Goal: Participate in discussion: Engage in conversation with other users on a specific topic

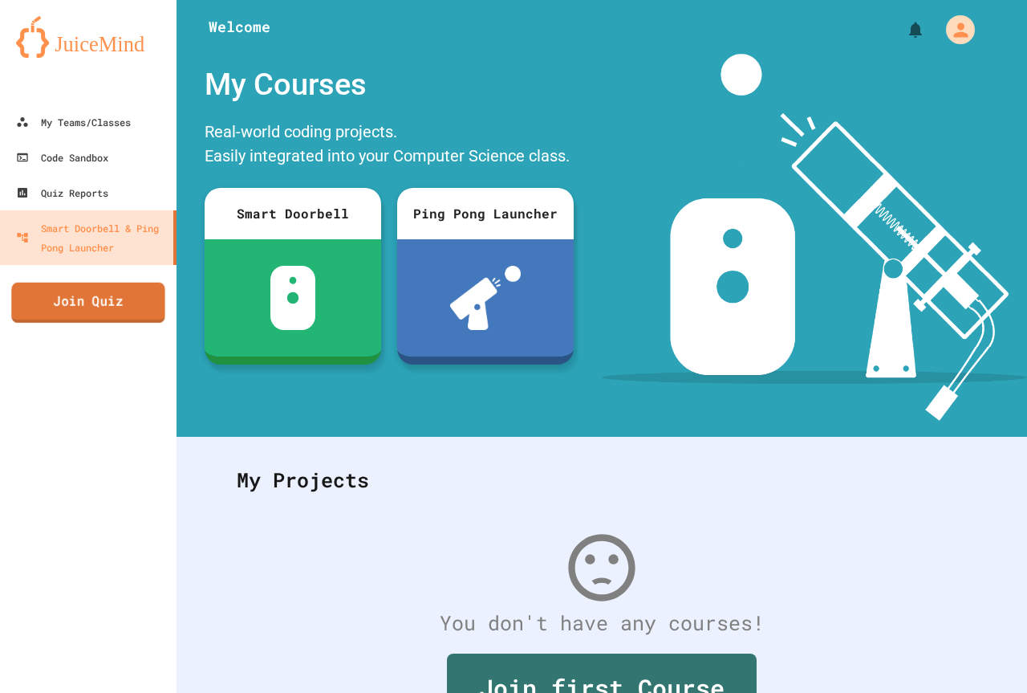
click at [39, 305] on link "Join Quiz" at bounding box center [87, 302] width 153 height 40
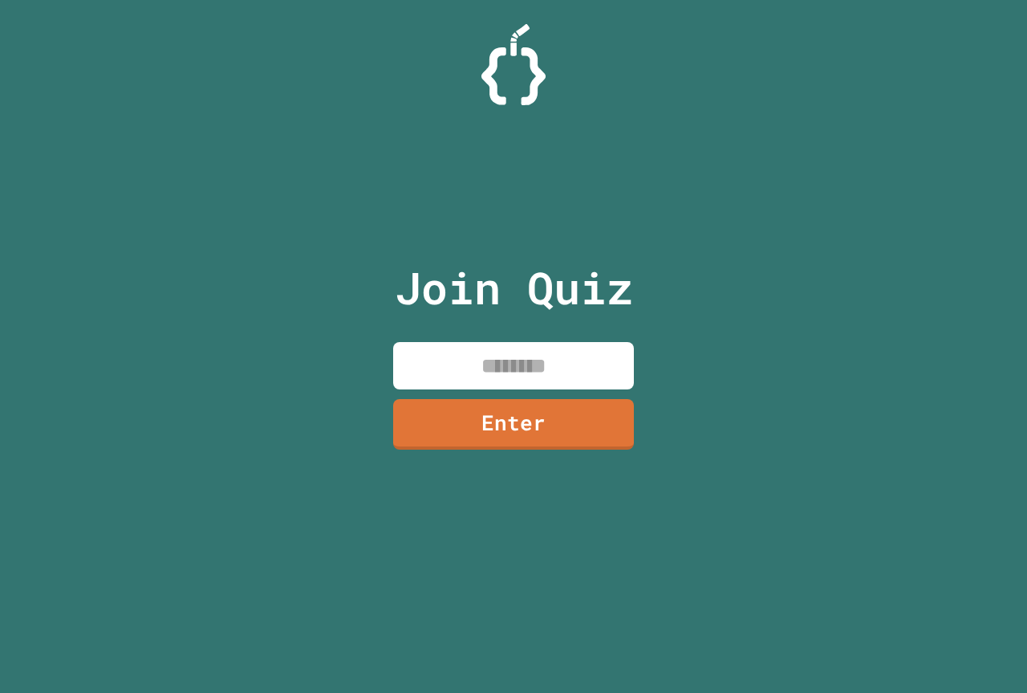
click at [563, 355] on input at bounding box center [513, 365] width 241 height 47
click at [510, 407] on link "Enter" at bounding box center [514, 422] width 244 height 53
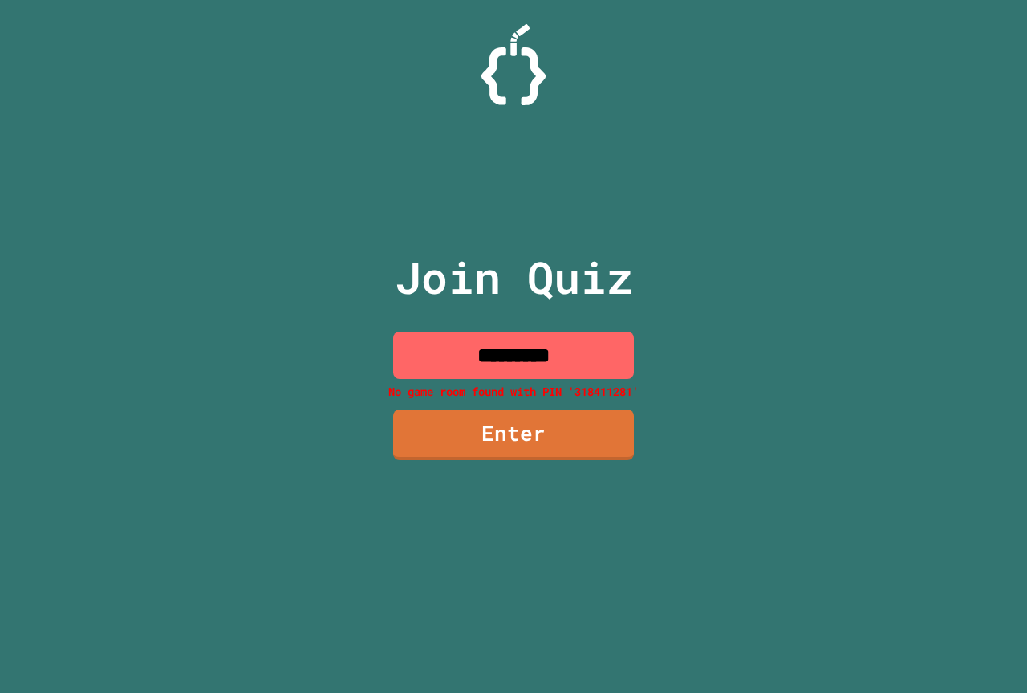
click at [587, 367] on input "*********" at bounding box center [513, 354] width 241 height 47
click at [534, 347] on input "*********" at bounding box center [513, 354] width 241 height 47
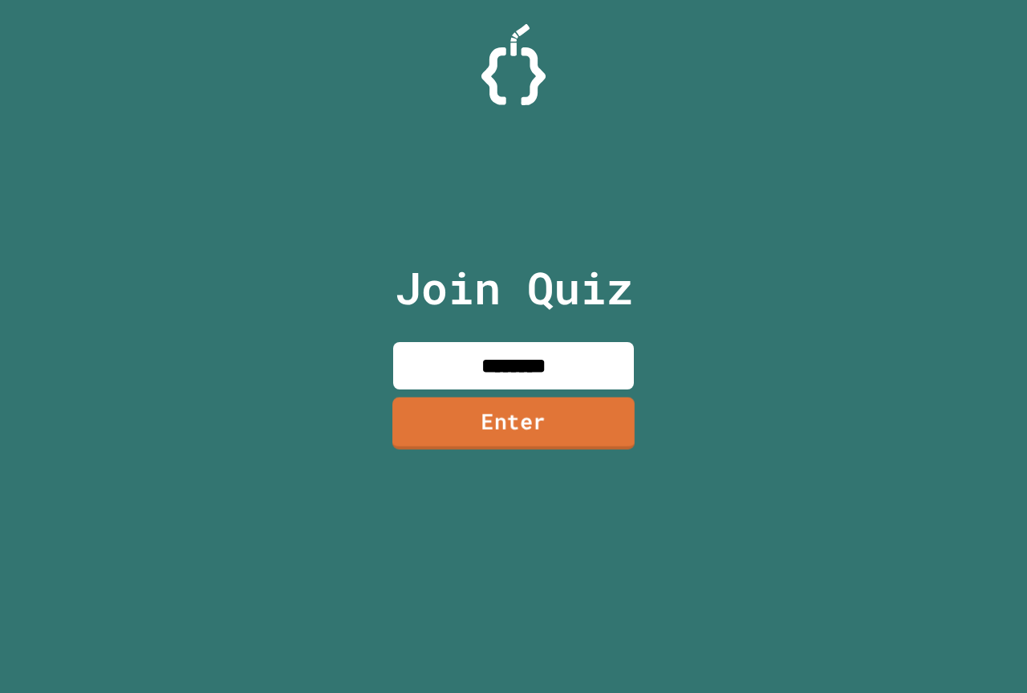
type input "********"
click at [536, 405] on link "Enter" at bounding box center [513, 422] width 245 height 53
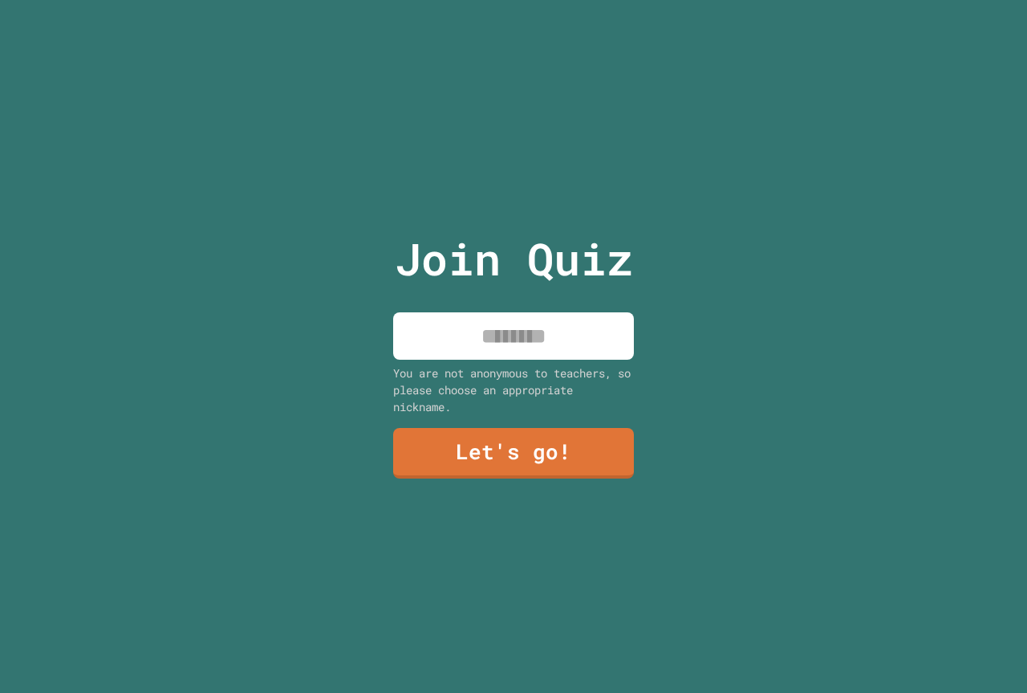
click at [528, 349] on input at bounding box center [513, 335] width 241 height 47
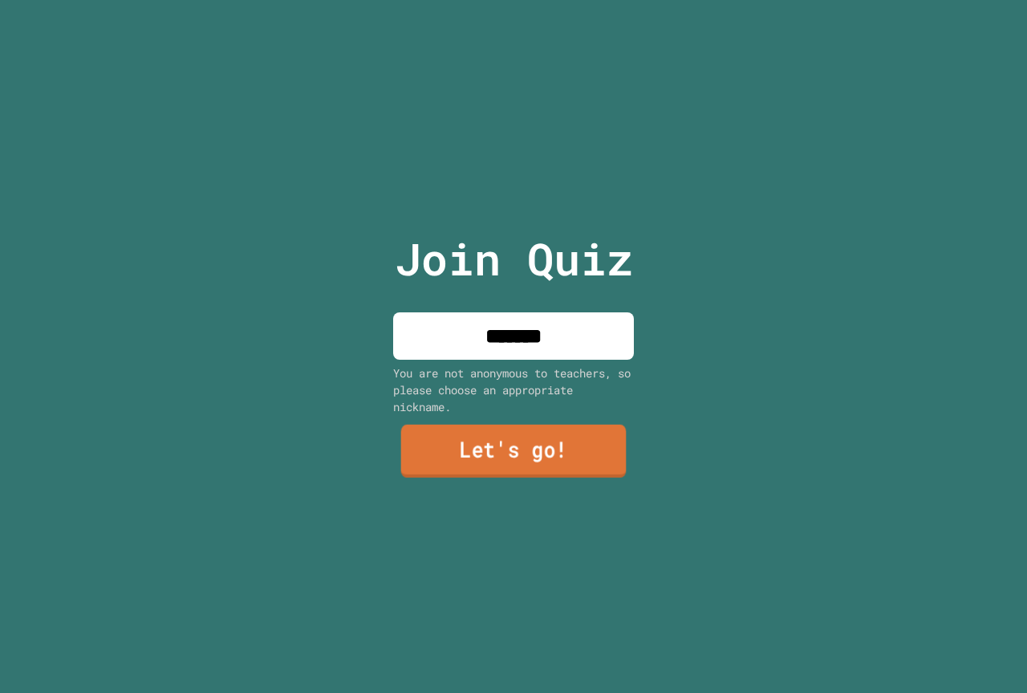
type input "*******"
click at [472, 452] on link "Let's go!" at bounding box center [513, 451] width 225 height 53
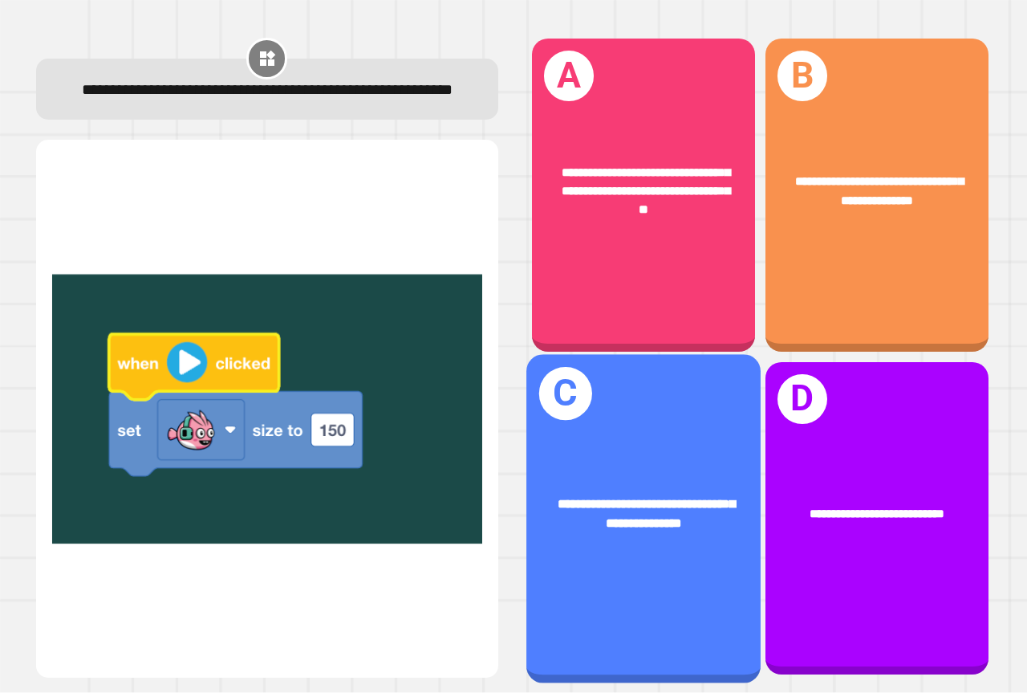
click at [674, 448] on div "**********" at bounding box center [643, 518] width 234 height 328
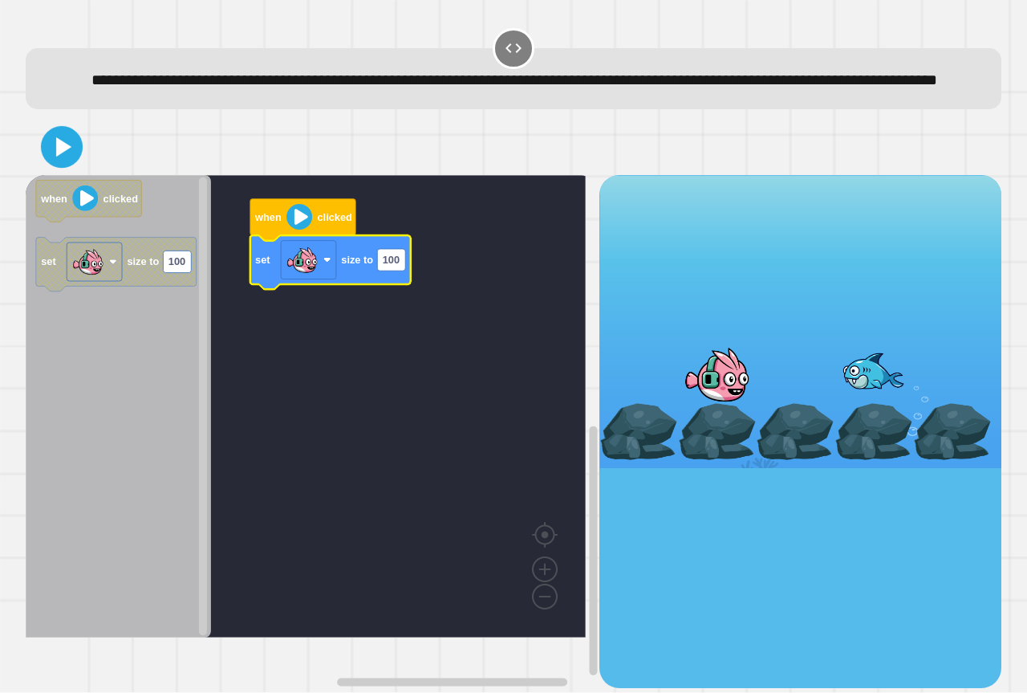
click at [67, 156] on icon at bounding box center [62, 148] width 34 height 34
click at [404, 270] on rect "Blockly Workspace" at bounding box center [391, 260] width 28 height 22
type input "***"
click at [75, 166] on icon at bounding box center [62, 147] width 39 height 39
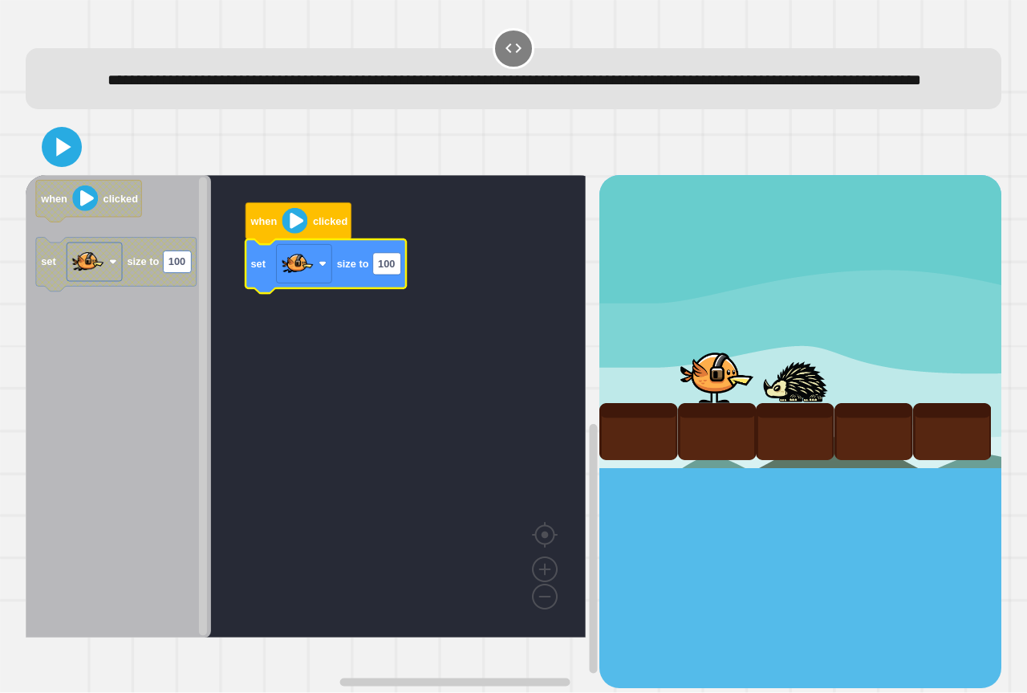
click at [378, 270] on text "100" at bounding box center [386, 264] width 17 height 12
type input "***"
click at [62, 167] on button at bounding box center [62, 147] width 40 height 40
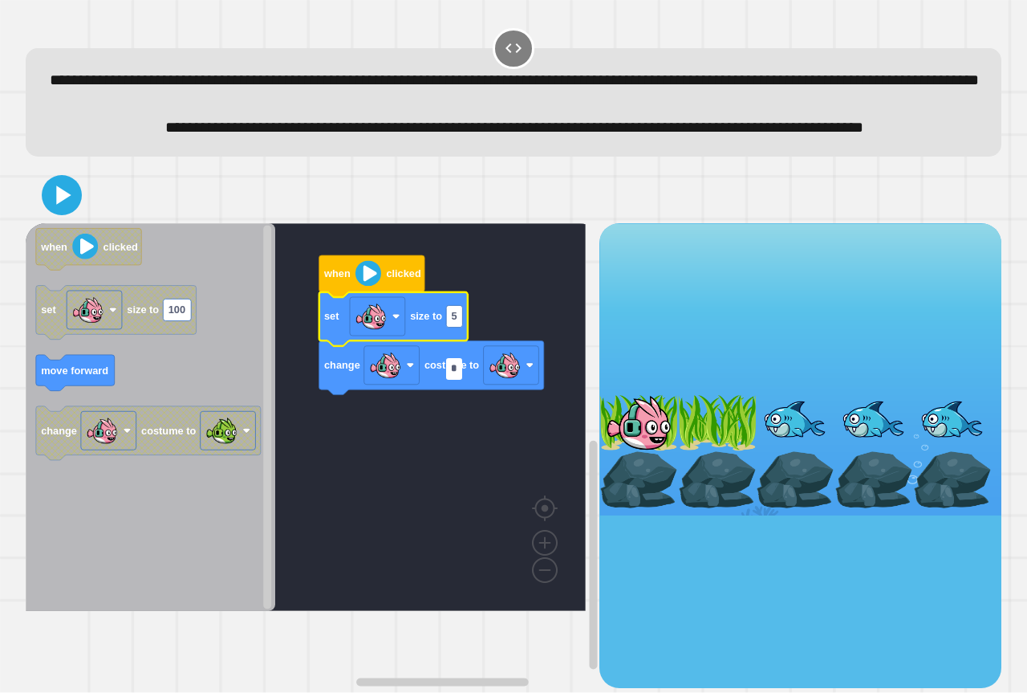
type input "**"
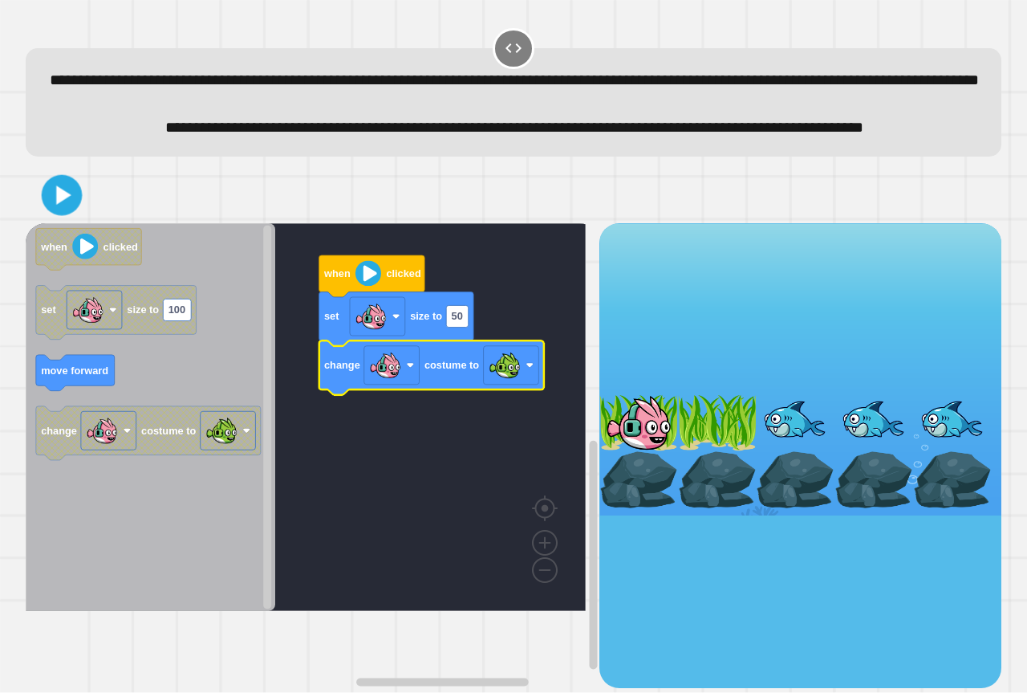
drag, startPoint x: 50, startPoint y: 245, endPoint x: 51, endPoint y: 230, distance: 15.3
click at [51, 212] on icon at bounding box center [62, 195] width 33 height 33
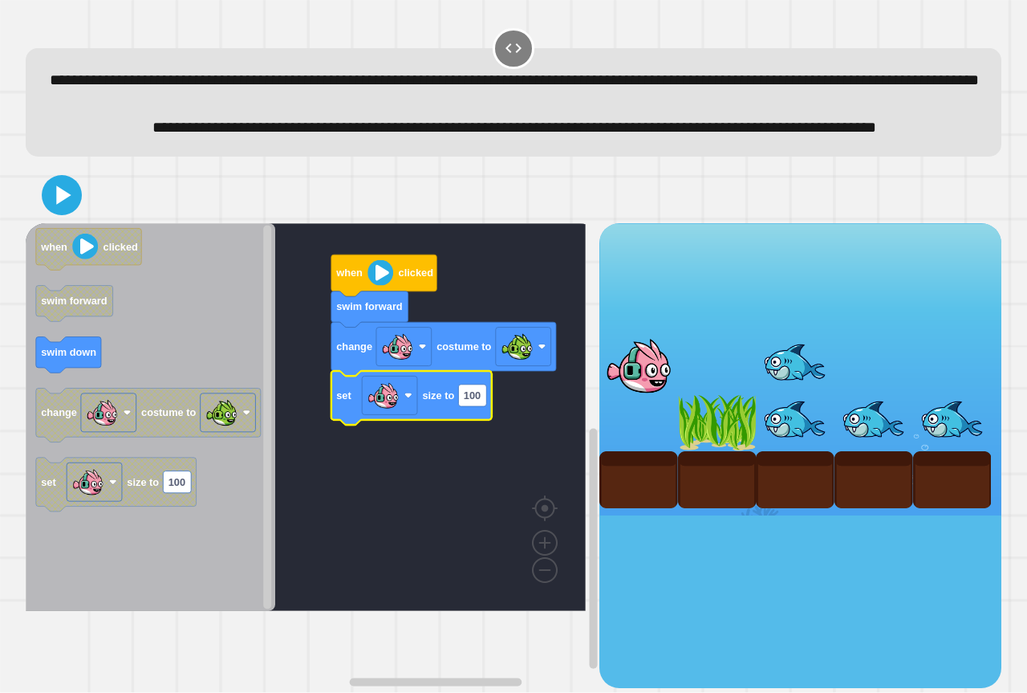
click at [470, 425] on icon "Blockly Workspace" at bounding box center [411, 398] width 160 height 54
click at [477, 401] on text "100" at bounding box center [472, 395] width 17 height 12
type input "*"
type input "**"
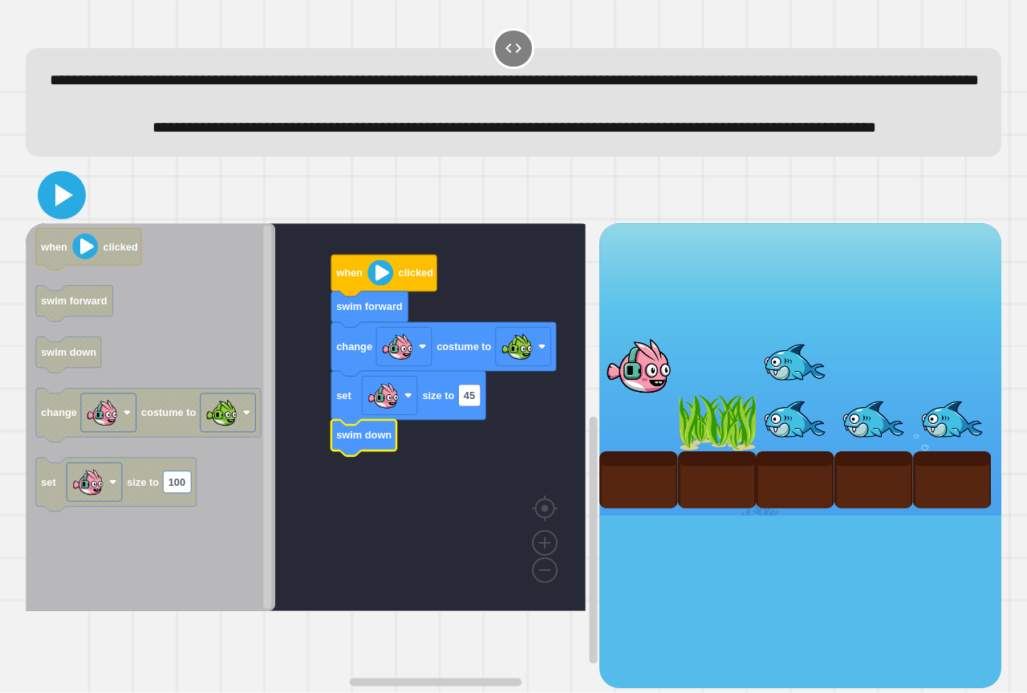
click at [49, 214] on icon at bounding box center [62, 195] width 39 height 39
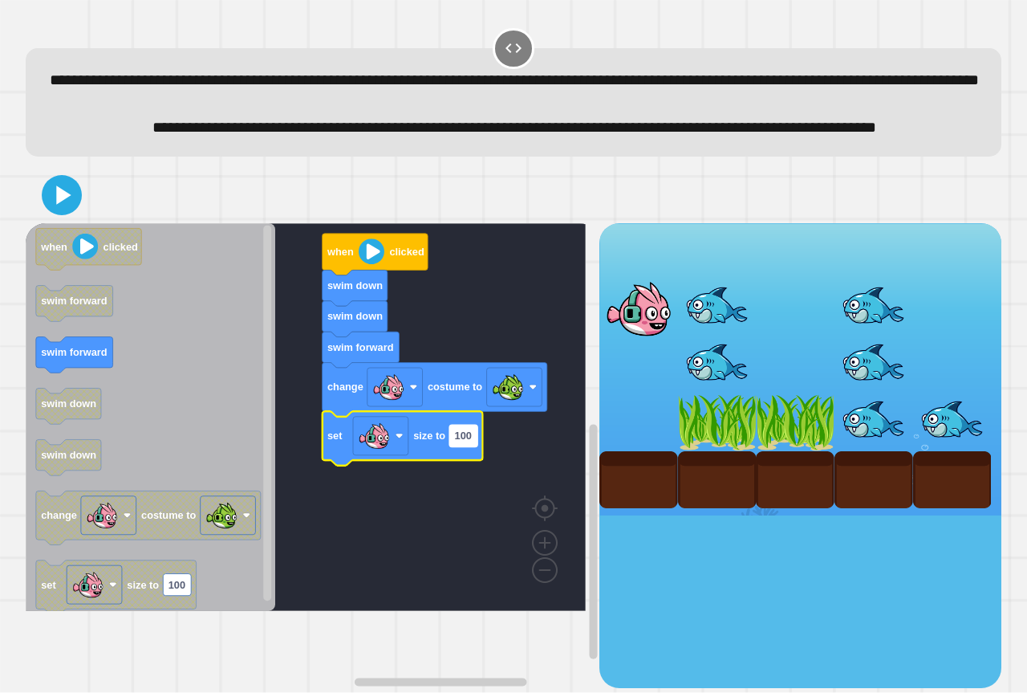
click at [460, 446] on rect "Blockly Workspace" at bounding box center [463, 436] width 28 height 22
type input "**"
click at [69, 214] on icon at bounding box center [62, 195] width 39 height 39
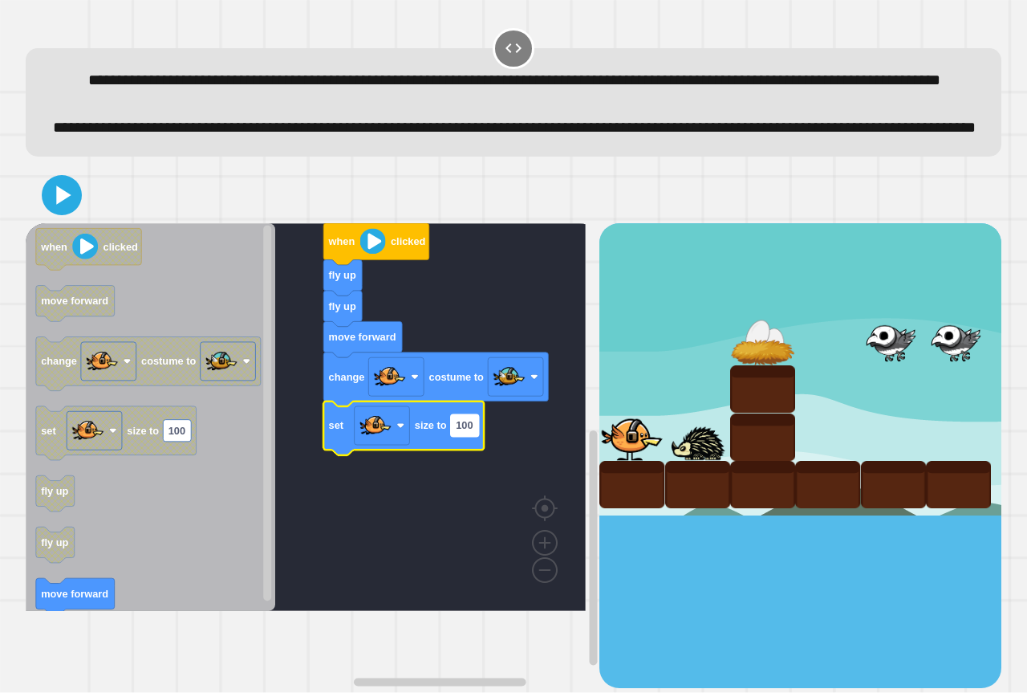
click at [467, 432] on text "100" at bounding box center [464, 426] width 17 height 12
type input "**"
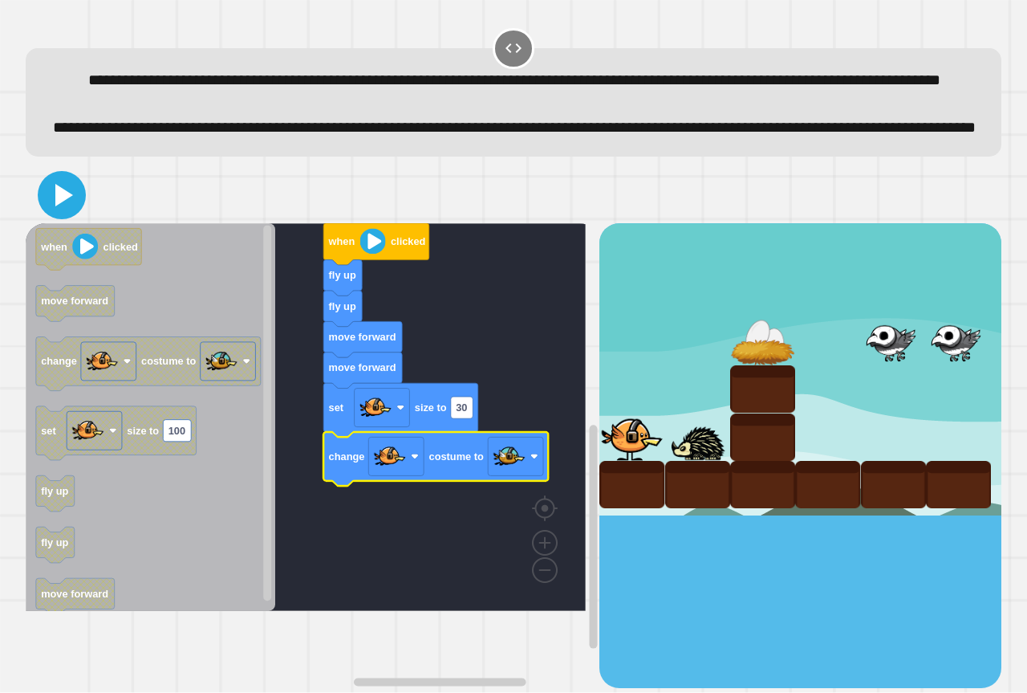
click at [47, 214] on icon at bounding box center [62, 195] width 39 height 39
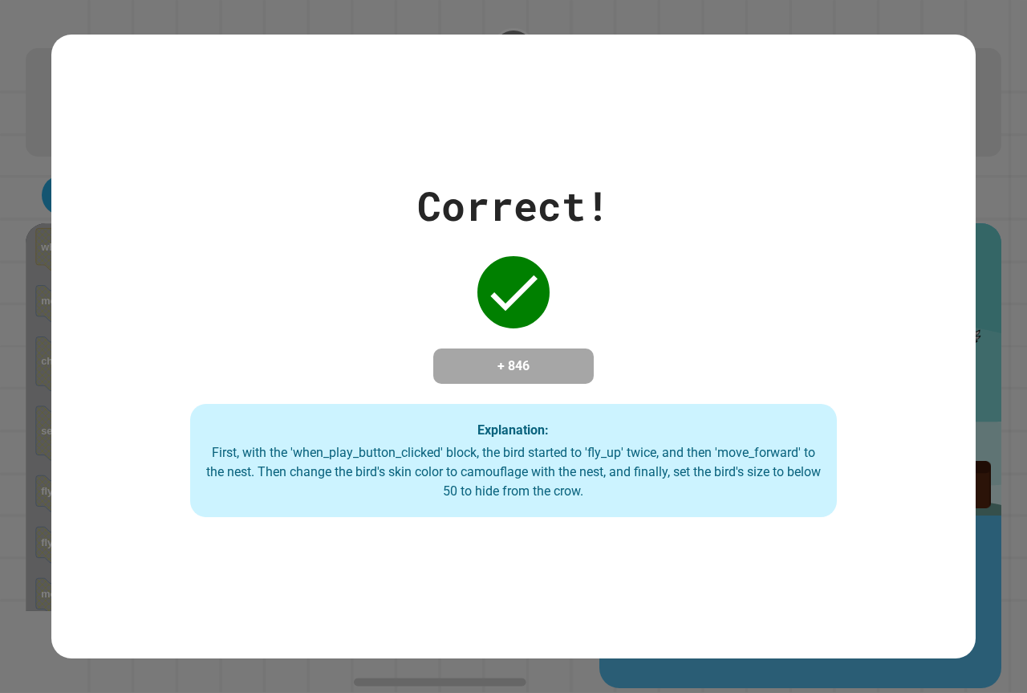
click at [43, 286] on div "Correct! + 846 Explanation: First, with the 'when_play_button_clicked' block, t…" at bounding box center [513, 346] width 1027 height 693
click at [454, 323] on div "Correct! + 846 Explanation: First, with the 'when_play_button_clicked' block, t…" at bounding box center [513, 347] width 924 height 342
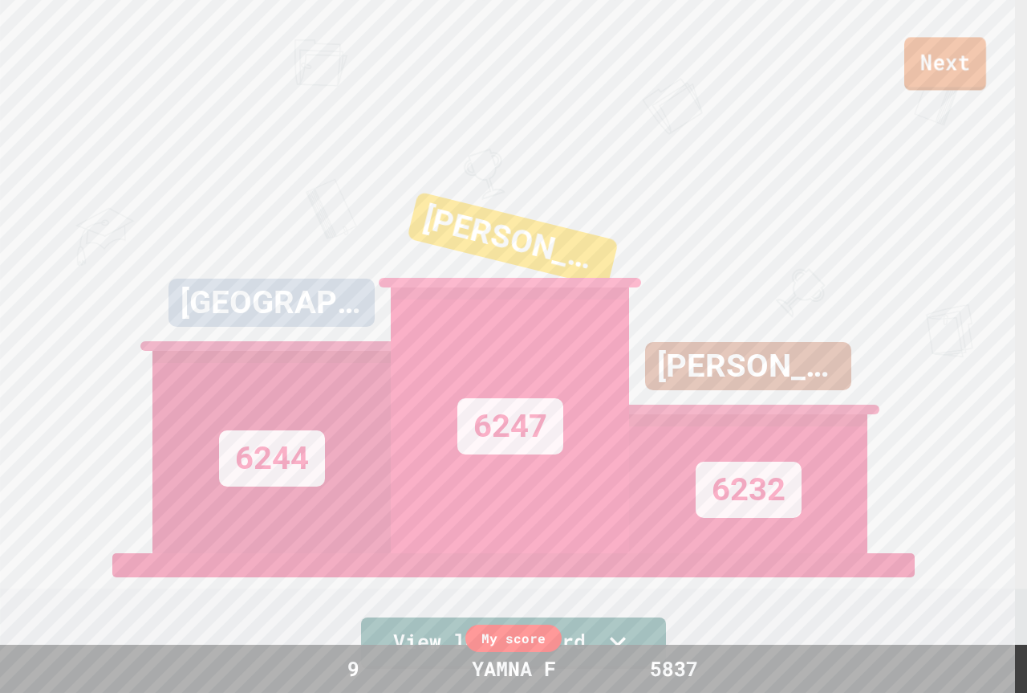
click at [931, 86] on link "Next" at bounding box center [945, 63] width 82 height 53
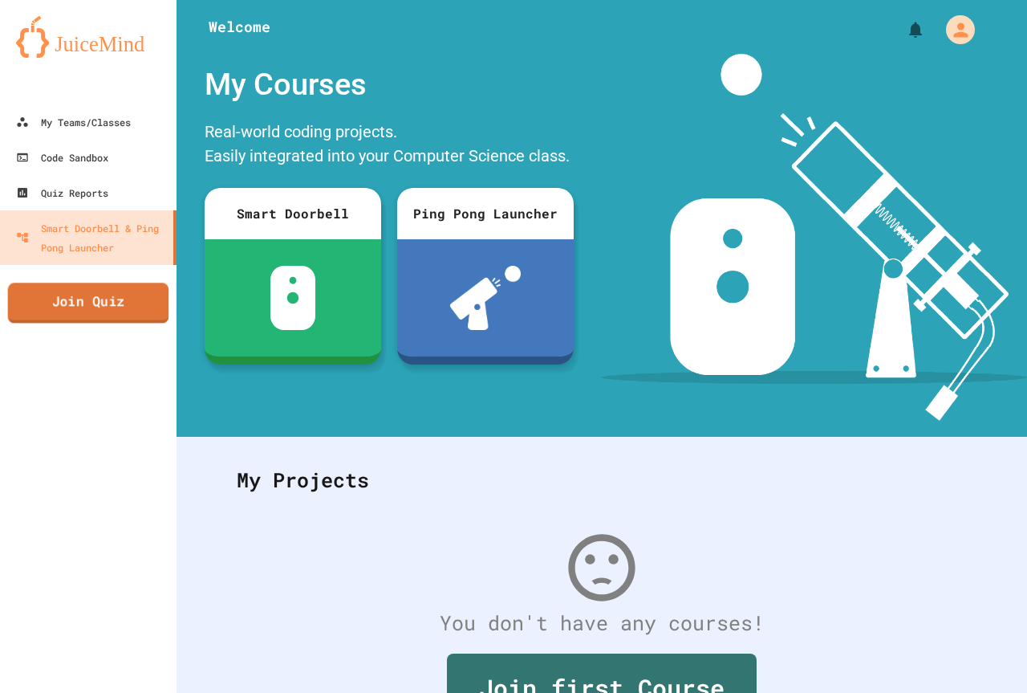
click at [64, 293] on link "Join Quiz" at bounding box center [88, 302] width 161 height 40
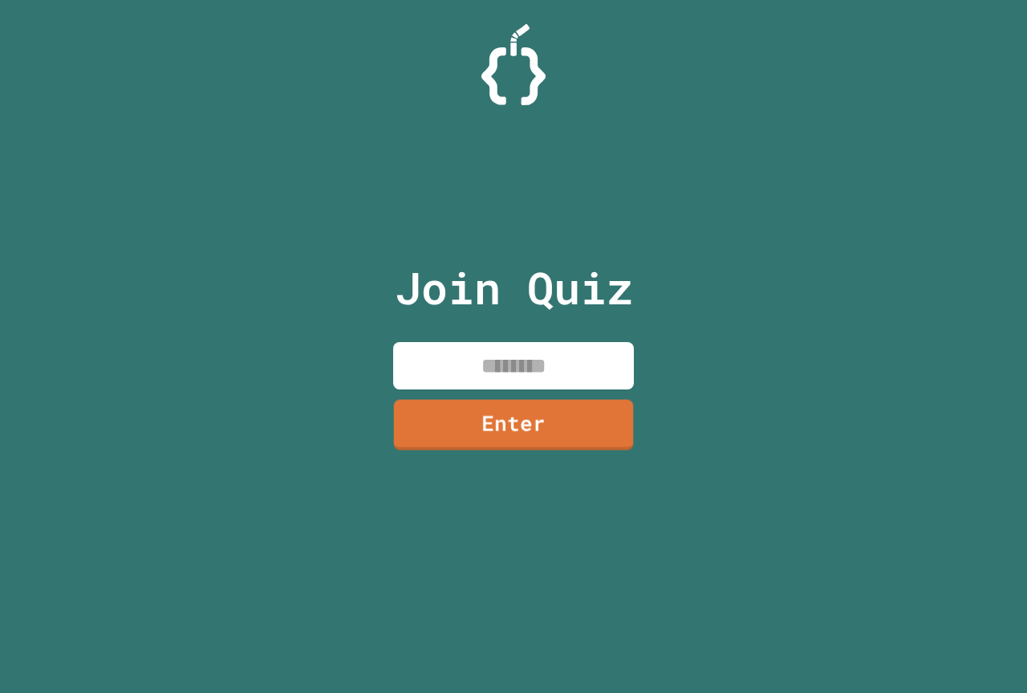
click at [474, 368] on input at bounding box center [513, 365] width 241 height 47
type input "*"
type input "********"
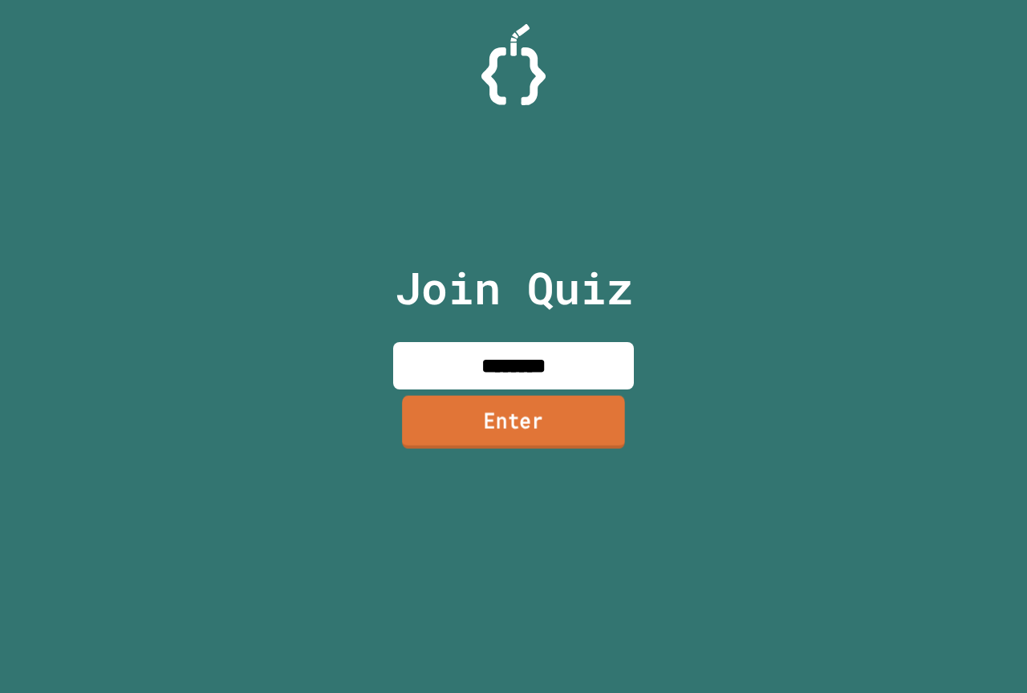
click at [480, 435] on link "Enter" at bounding box center [513, 421] width 223 height 53
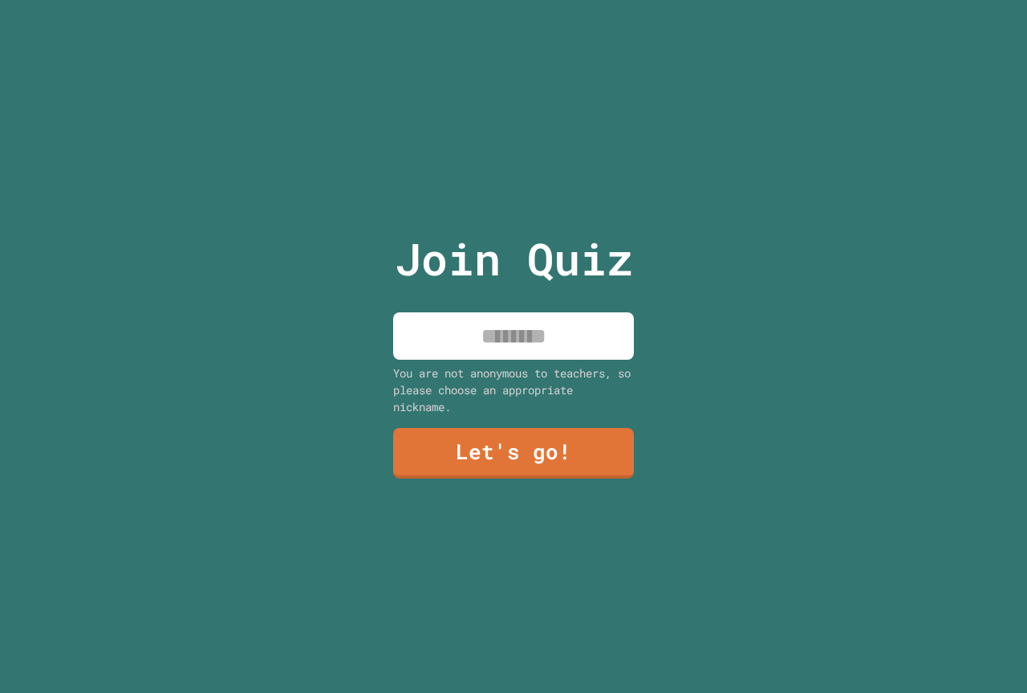
click at [538, 312] on input at bounding box center [513, 335] width 241 height 47
click at [527, 331] on input "********" at bounding box center [513, 335] width 241 height 47
type input "*******"
click at [519, 449] on link "Let's go!" at bounding box center [513, 451] width 237 height 53
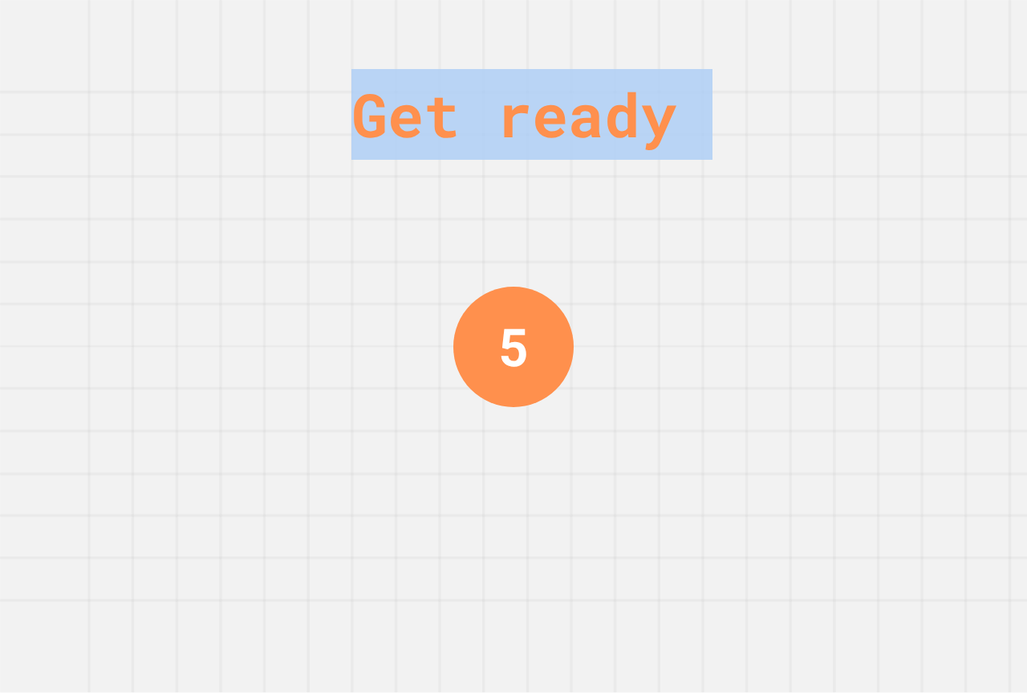
drag, startPoint x: 134, startPoint y: 411, endPoint x: 434, endPoint y: 371, distance: 302.8
click at [226, 61] on div "Get ready 4" at bounding box center [513, 346] width 1027 height 693
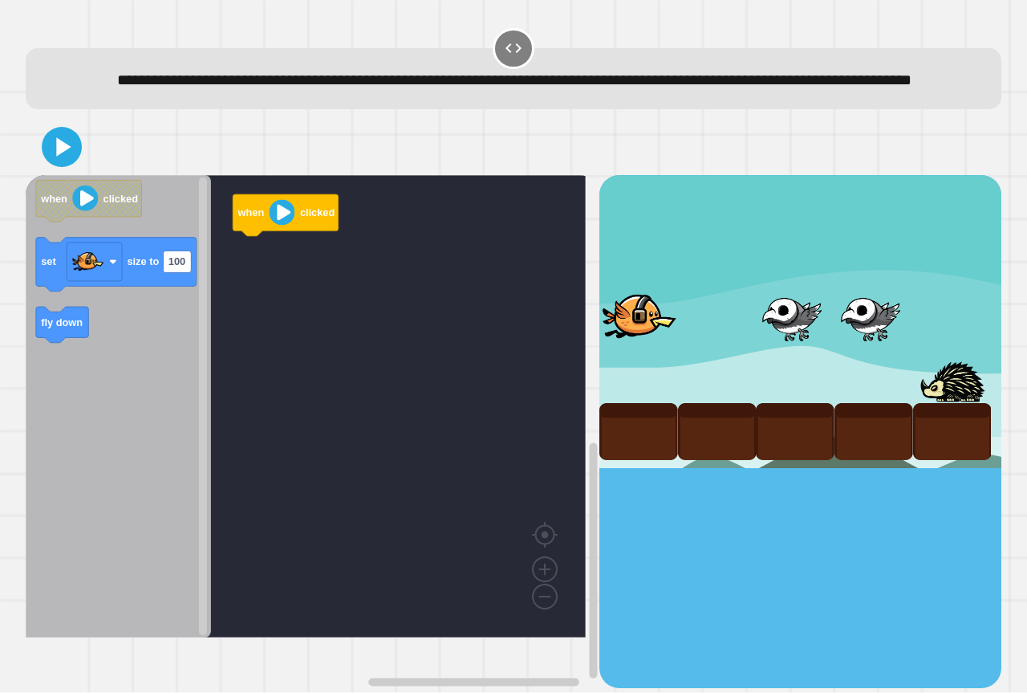
click at [0, 339] on div "**********" at bounding box center [513, 346] width 1027 height 693
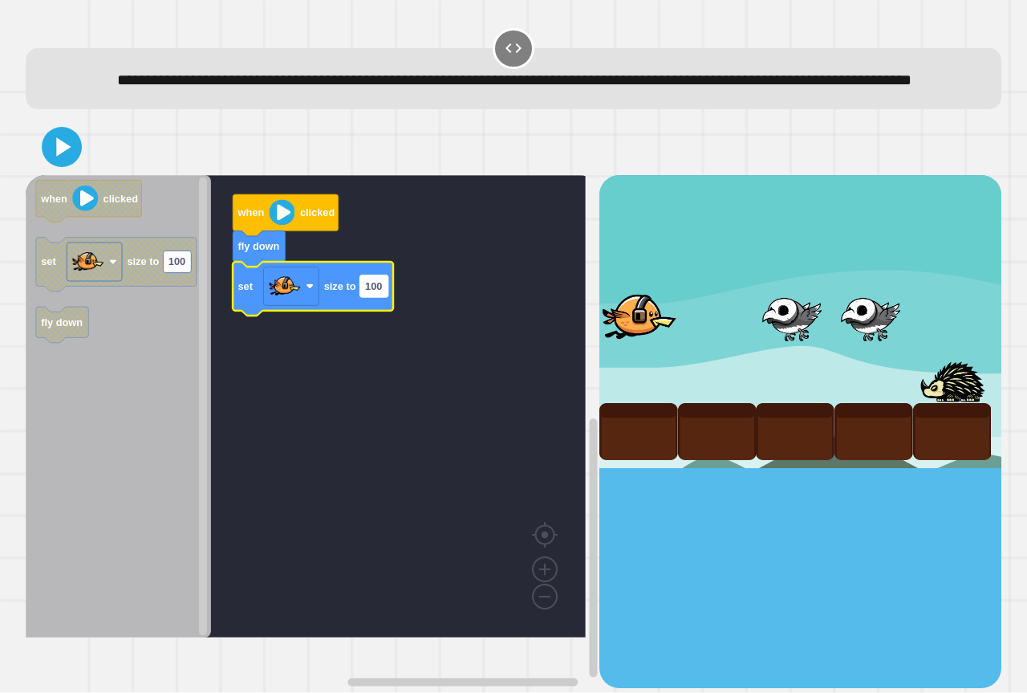
click at [365, 292] on text "100" at bounding box center [373, 286] width 17 height 12
type input "***"
click at [83, 165] on button at bounding box center [62, 147] width 48 height 48
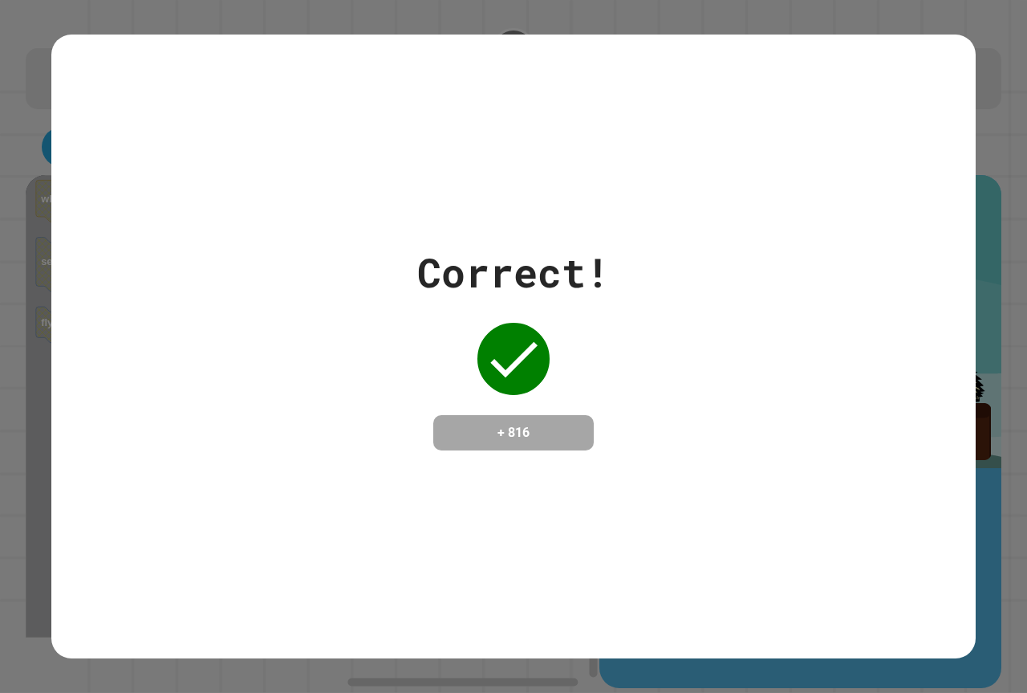
click at [0, 124] on div "Correct! + 816" at bounding box center [513, 346] width 1027 height 693
click at [0, 149] on div "Correct! + 816" at bounding box center [513, 346] width 1027 height 693
click at [86, 87] on div "Correct! + 816" at bounding box center [513, 347] width 924 height 624
click at [95, 86] on div "Correct! + 816" at bounding box center [513, 347] width 924 height 624
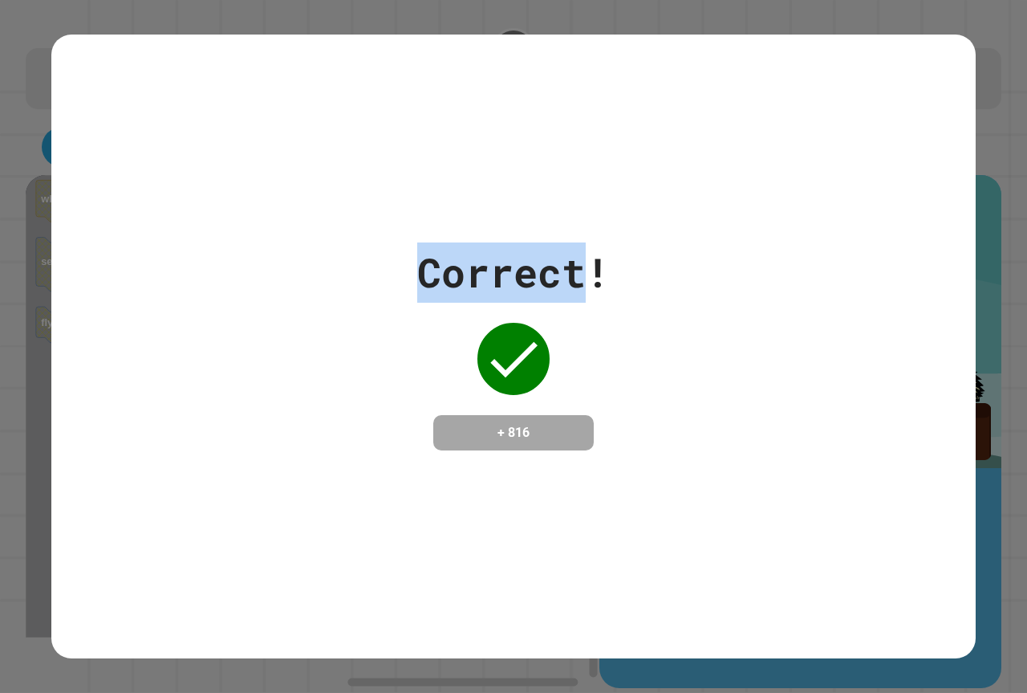
click at [95, 86] on div "Correct! + 816" at bounding box center [513, 347] width 924 height 624
click at [136, 187] on div "Correct! + 816" at bounding box center [513, 347] width 924 height 624
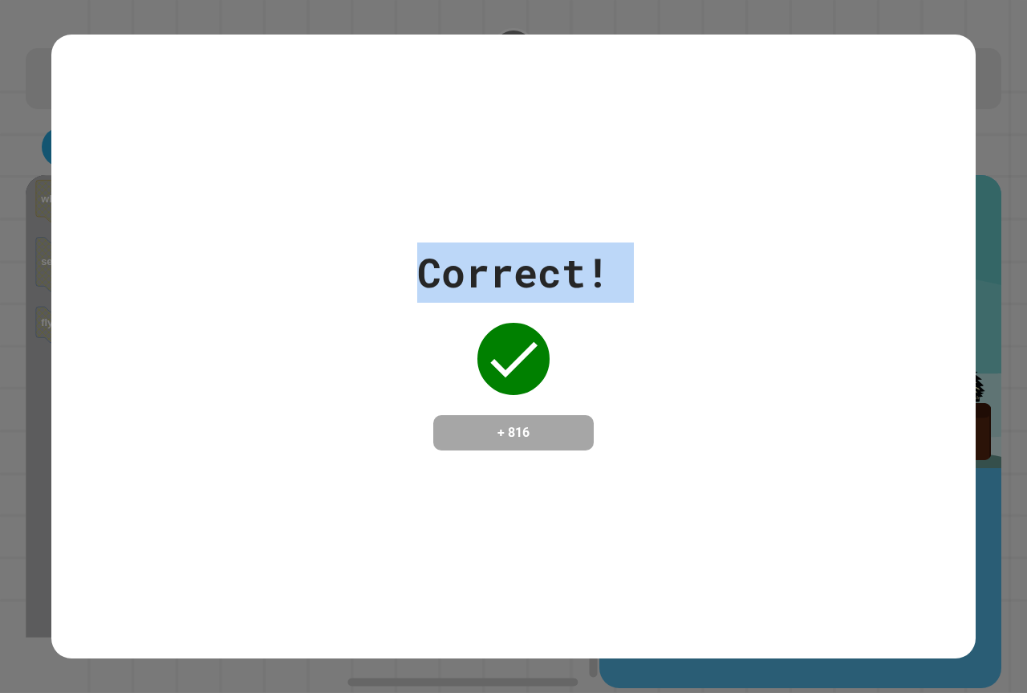
click at [136, 189] on div "Correct! + 816" at bounding box center [513, 347] width 924 height 624
drag, startPoint x: 136, startPoint y: 189, endPoint x: 378, endPoint y: 1, distance: 306.0
click at [145, 181] on div "Correct! + 816" at bounding box center [513, 347] width 924 height 624
click at [717, 335] on div "Correct! + 816" at bounding box center [513, 346] width 924 height 208
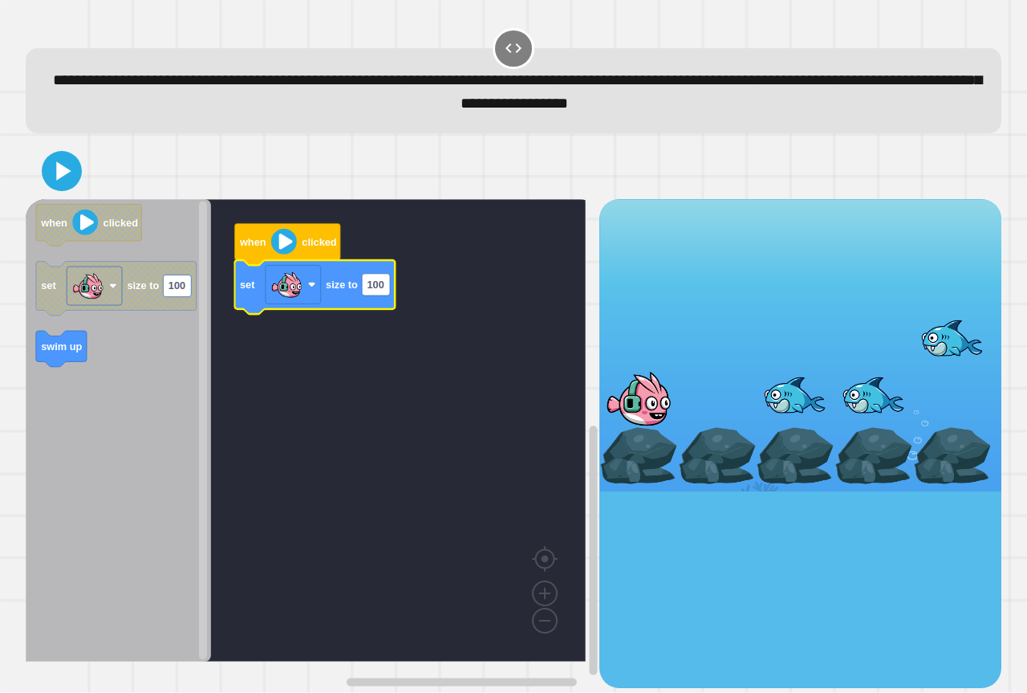
click at [394, 287] on icon "Blockly Workspace" at bounding box center [314, 287] width 160 height 54
click at [380, 287] on text "100" at bounding box center [375, 284] width 17 height 12
type input "***"
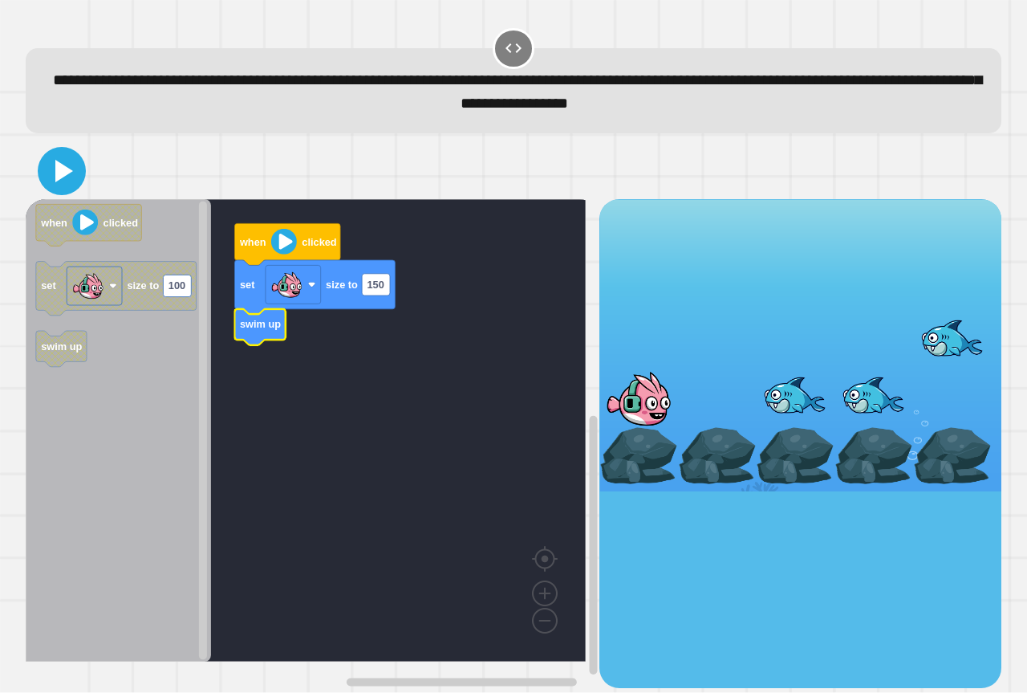
click at [57, 157] on icon at bounding box center [62, 171] width 39 height 39
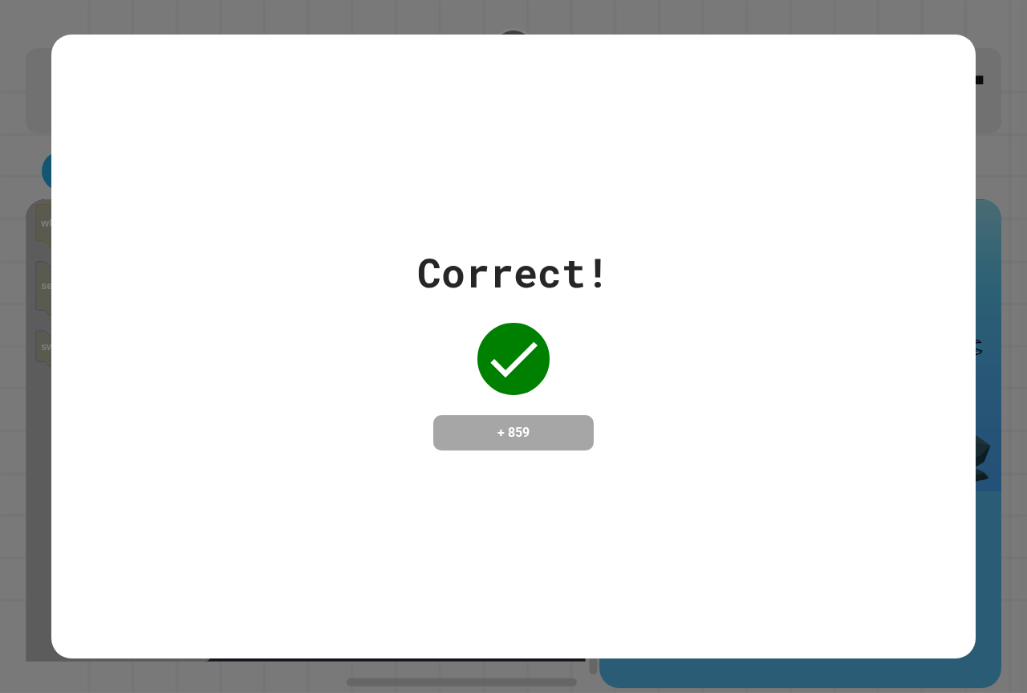
drag, startPoint x: 30, startPoint y: 107, endPoint x: 21, endPoint y: 109, distance: 9.9
click at [22, 108] on div "Correct! + 859" at bounding box center [513, 346] width 1027 height 693
drag, startPoint x: 2, startPoint y: 160, endPoint x: 1, endPoint y: 150, distance: 9.7
click at [2, 151] on div "Correct! + 859" at bounding box center [513, 346] width 1027 height 693
click at [51, 264] on div "Correct! + 859" at bounding box center [513, 346] width 924 height 208
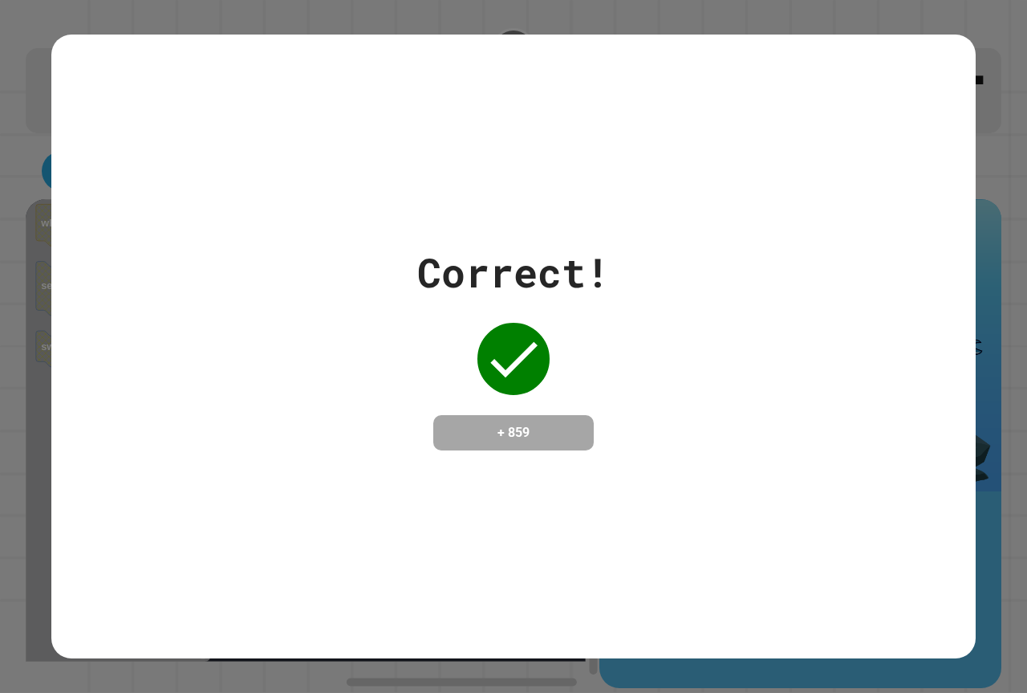
click at [8, 276] on div "Correct! + 859" at bounding box center [513, 346] width 1027 height 693
click at [0, 386] on div "Correct! + 859" at bounding box center [513, 346] width 1027 height 693
click at [0, 575] on div "Correct! + 859" at bounding box center [513, 346] width 1027 height 693
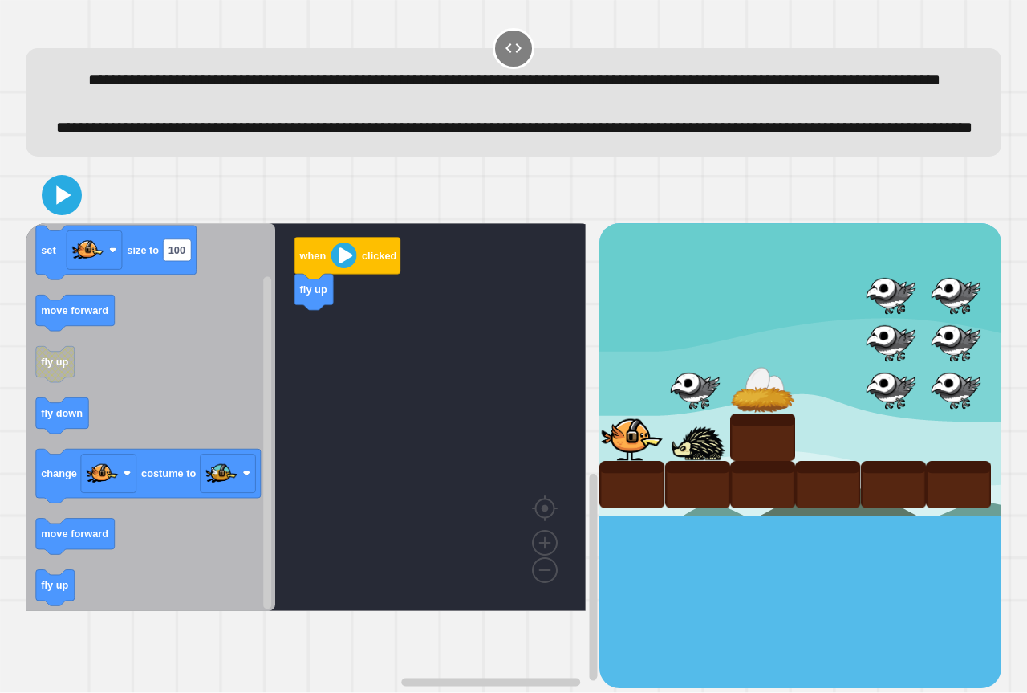
click at [208, 594] on icon "when clicked set size to 100 move forward fly up fly down change costume to mov…" at bounding box center [151, 417] width 250 height 388
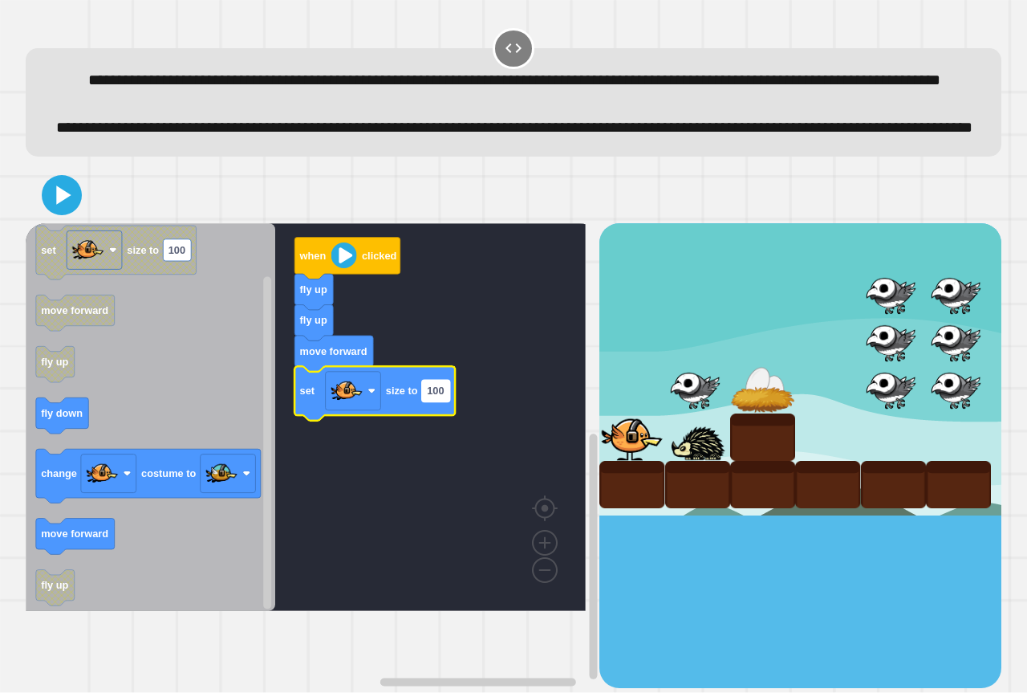
click at [434, 401] on rect "Blockly Workspace" at bounding box center [436, 391] width 28 height 22
type input "*"
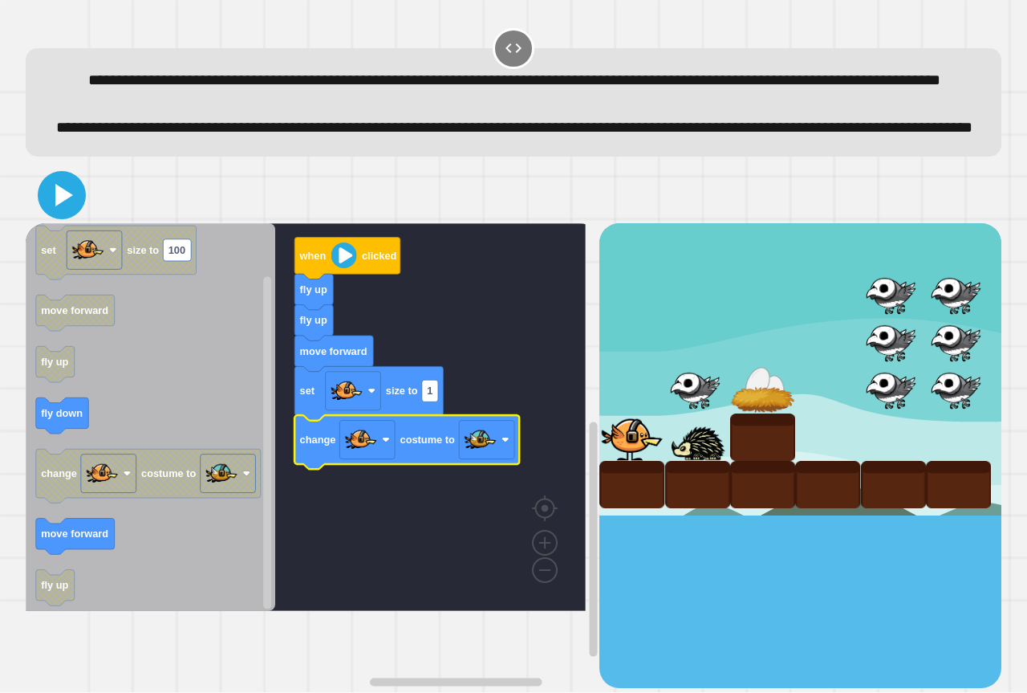
click at [71, 214] on icon at bounding box center [62, 195] width 39 height 39
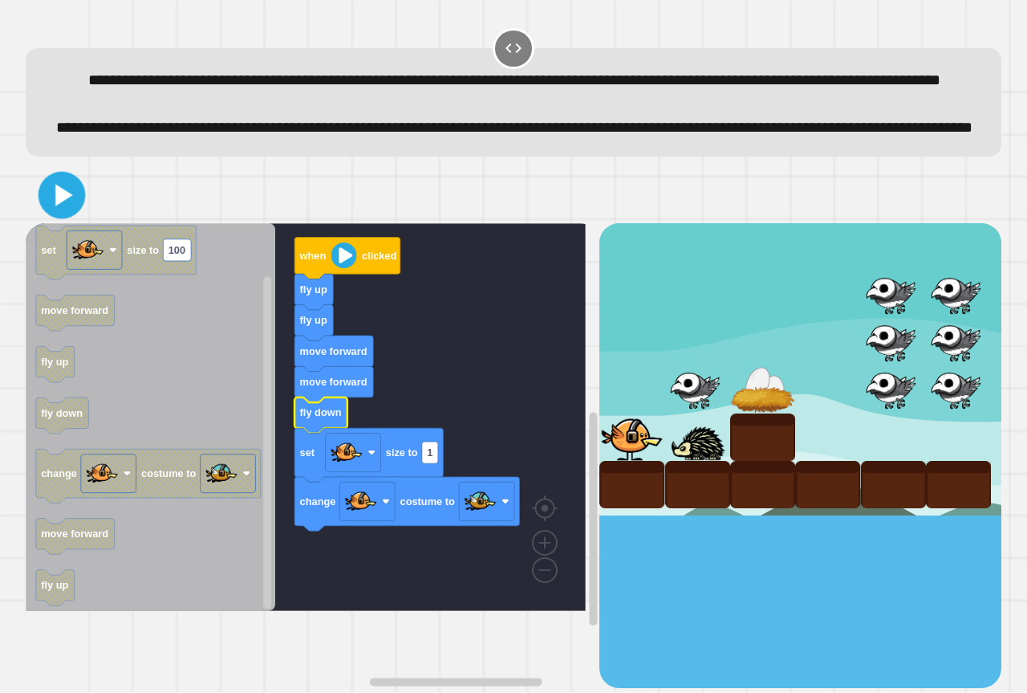
click at [50, 214] on icon at bounding box center [62, 196] width 38 height 38
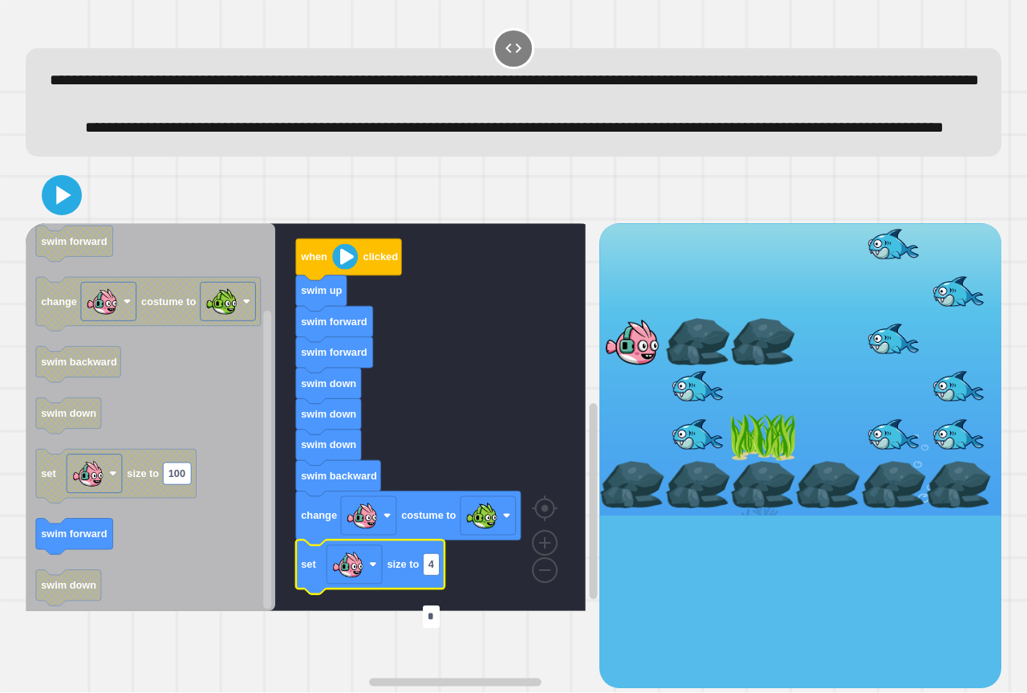
type input "*"
click at [63, 214] on icon at bounding box center [62, 195] width 39 height 39
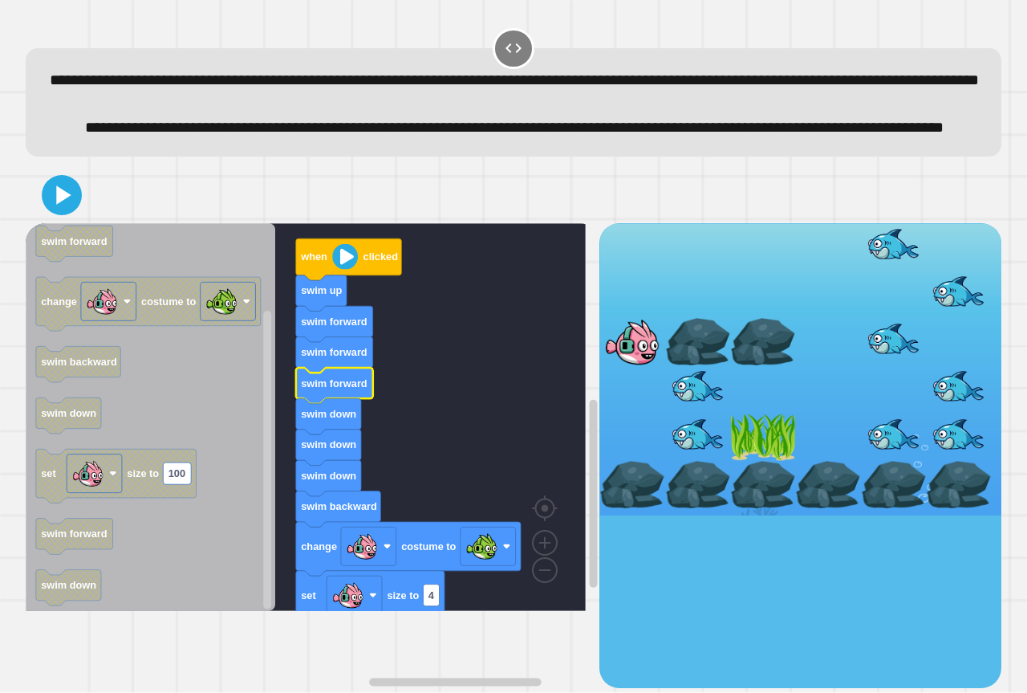
click at [67, 223] on div at bounding box center [514, 195] width 976 height 56
click at [62, 214] on icon at bounding box center [62, 195] width 39 height 39
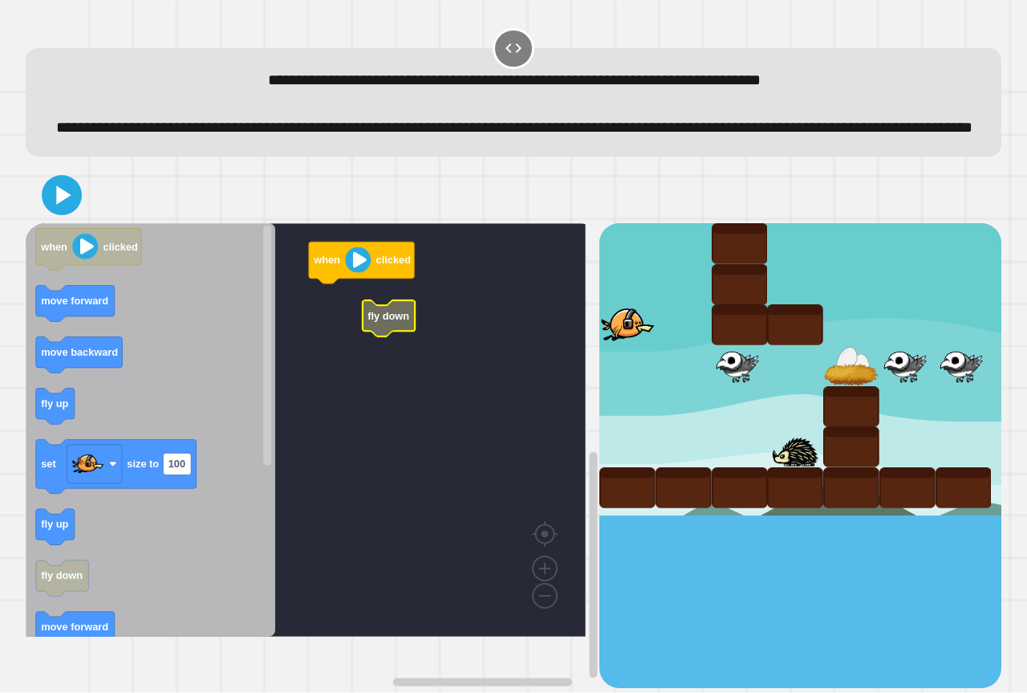
click at [395, 351] on g "when clicked fly down" at bounding box center [317, 429] width 583 height 413
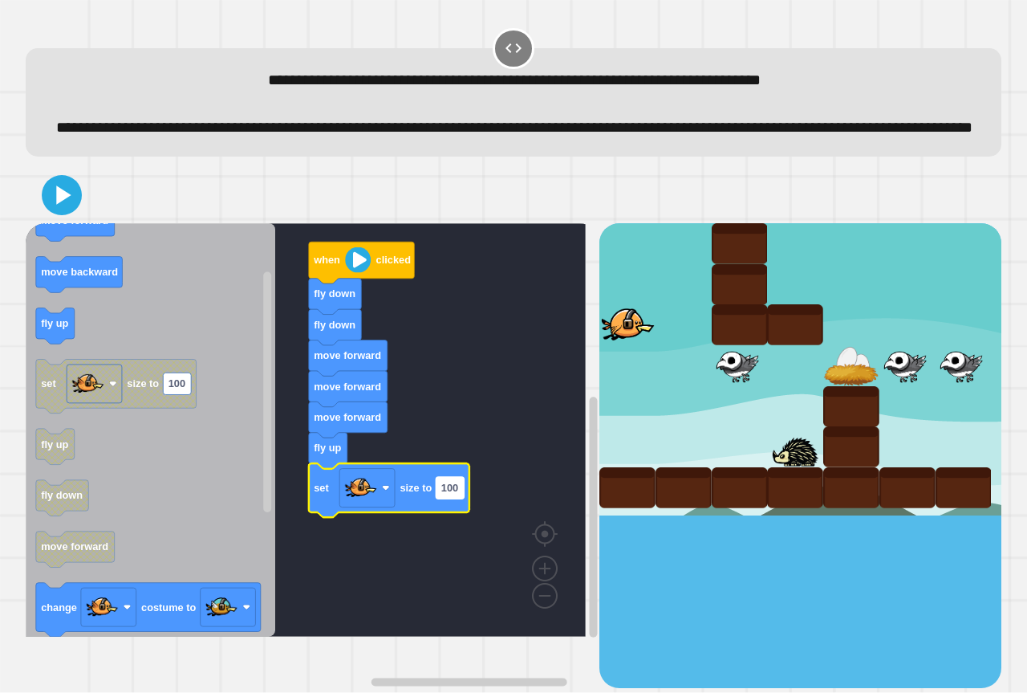
click at [449, 494] on text "100" at bounding box center [449, 487] width 17 height 12
type input "*"
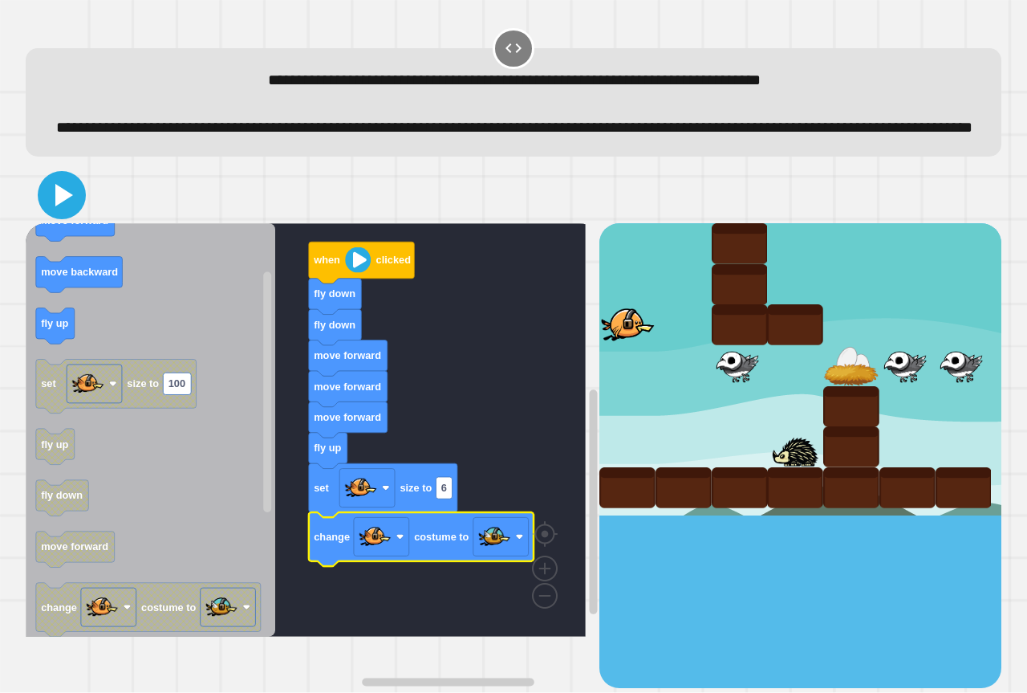
click at [65, 206] on icon at bounding box center [64, 195] width 18 height 22
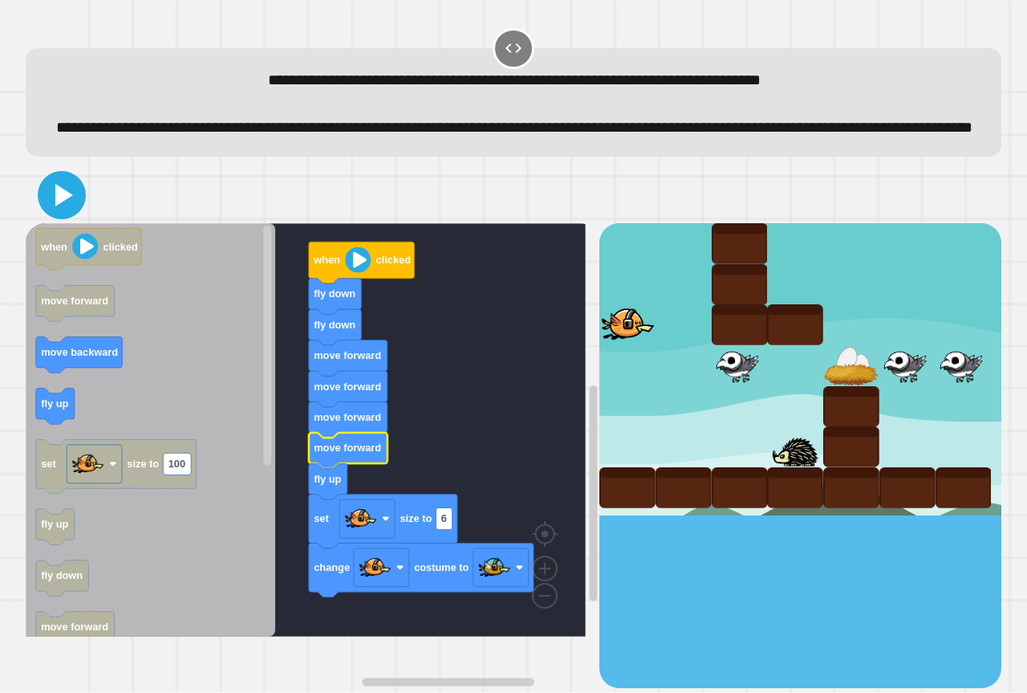
click at [48, 214] on icon at bounding box center [62, 195] width 39 height 39
click at [78, 223] on div at bounding box center [514, 195] width 976 height 56
click at [71, 212] on icon at bounding box center [62, 195] width 34 height 34
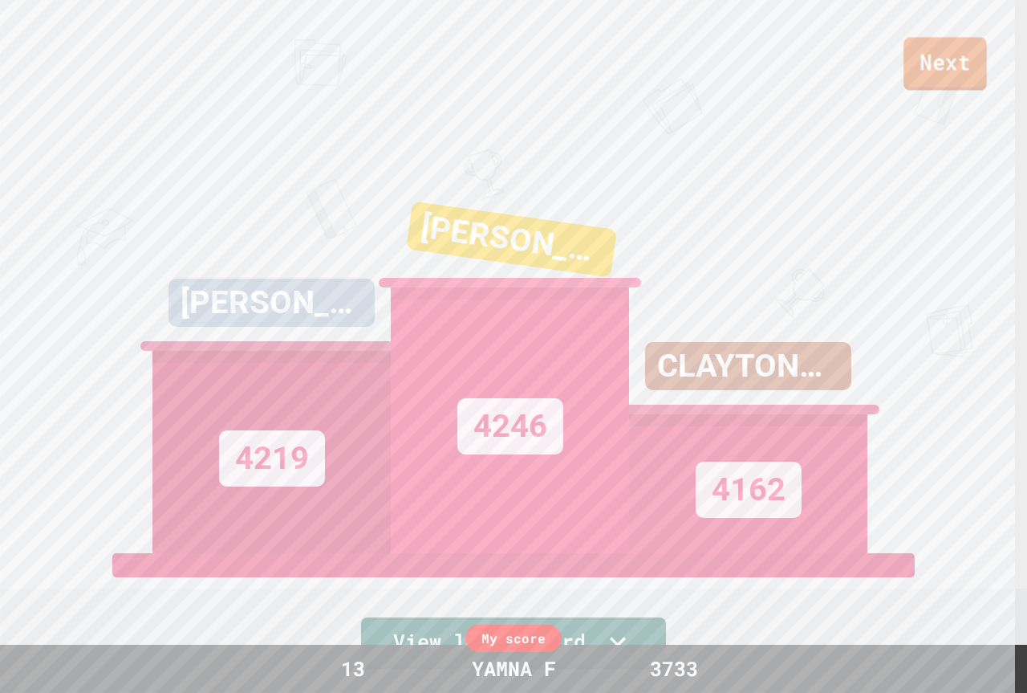
click at [940, 53] on link "Next" at bounding box center [945, 63] width 83 height 53
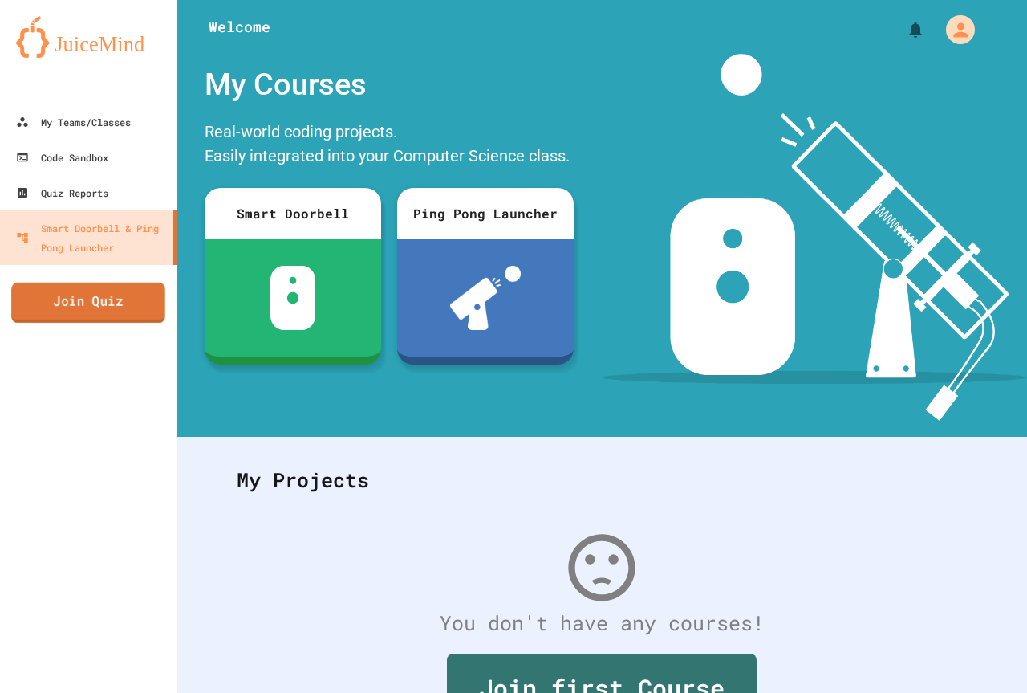
click at [109, 317] on link "Join Quiz" at bounding box center [88, 302] width 154 height 40
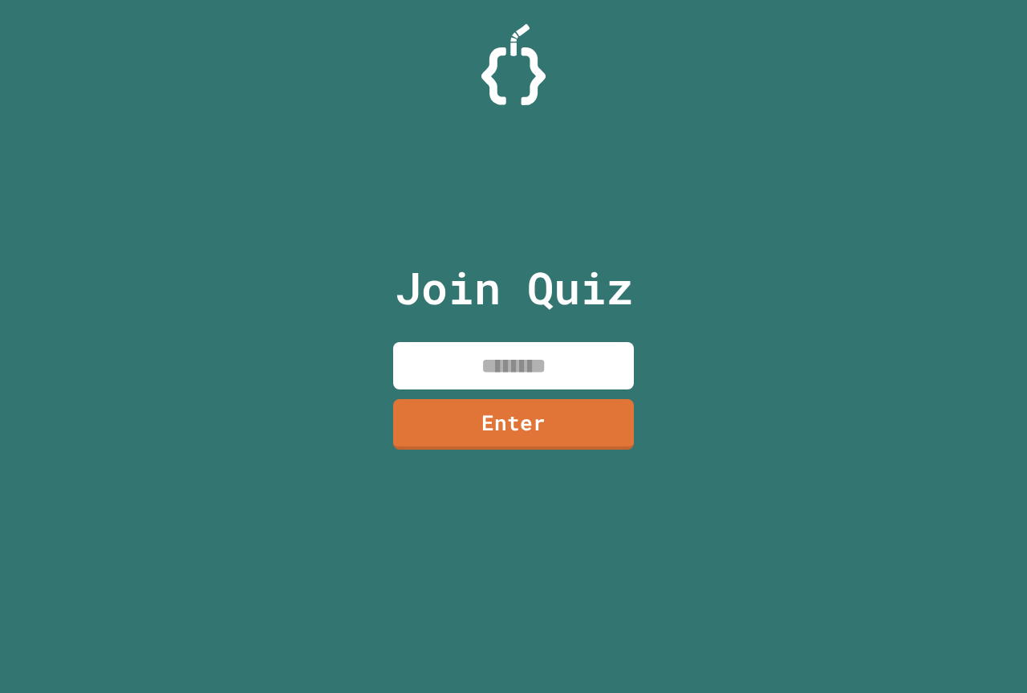
click at [445, 368] on input at bounding box center [513, 365] width 241 height 47
type input "********"
click at [533, 420] on link "Enter" at bounding box center [514, 422] width 238 height 53
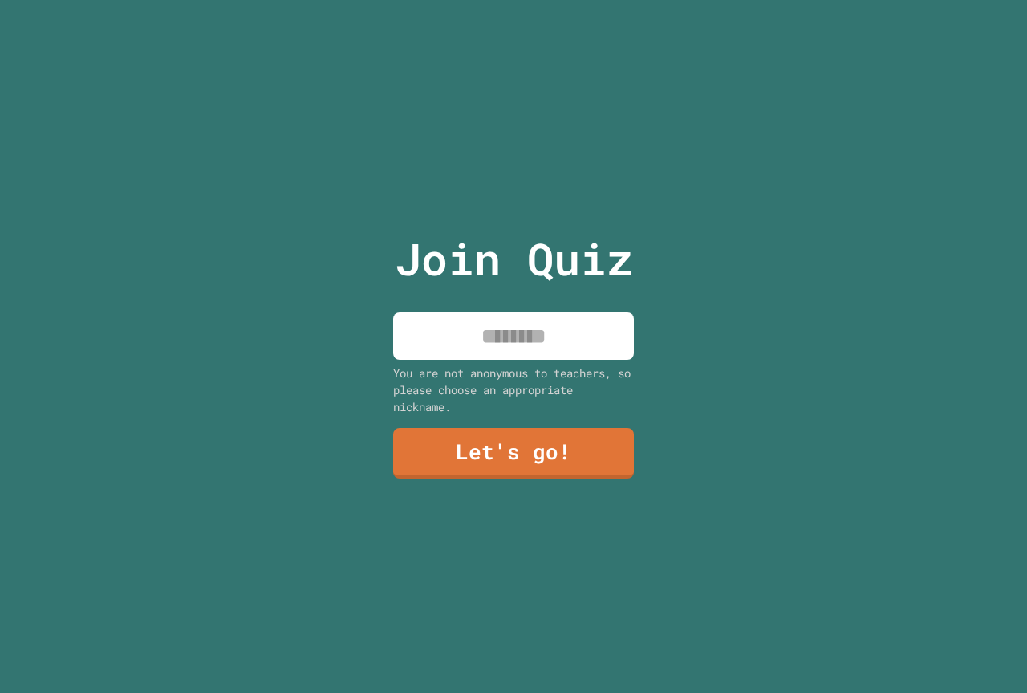
click at [530, 335] on input at bounding box center [513, 335] width 241 height 47
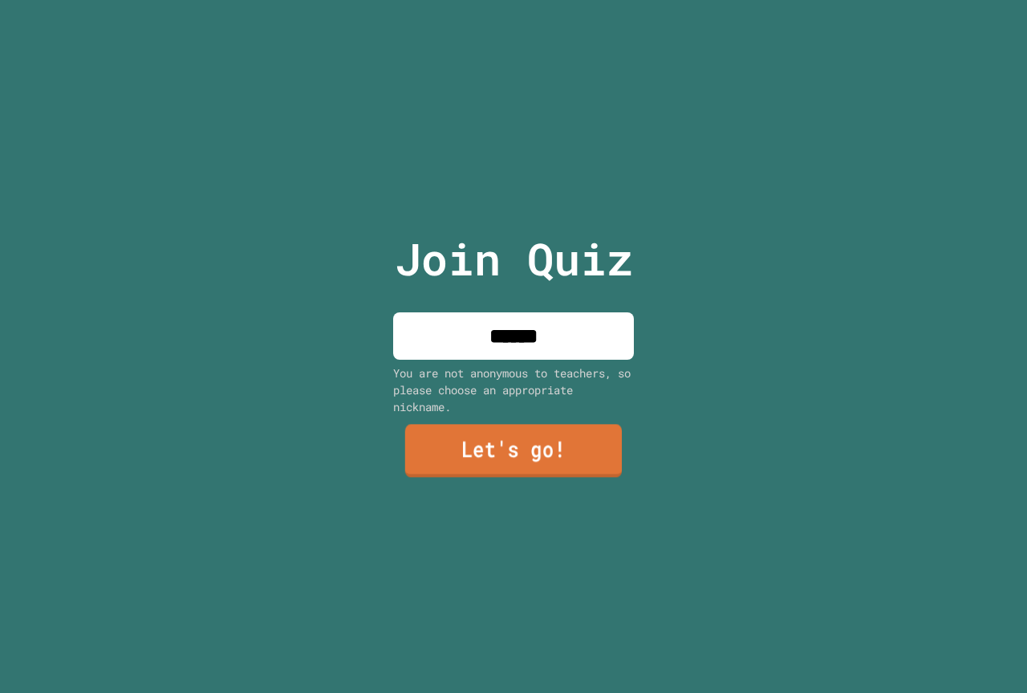
type input "******"
click at [492, 445] on link "Let's go!" at bounding box center [513, 451] width 217 height 53
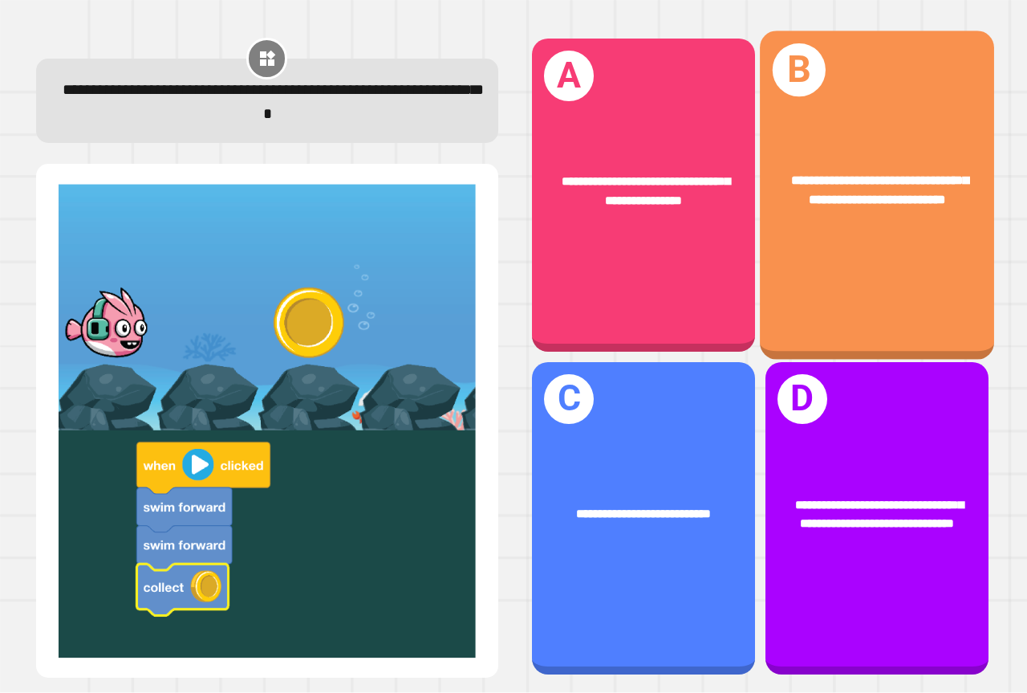
click at [778, 256] on div "**********" at bounding box center [877, 195] width 234 height 328
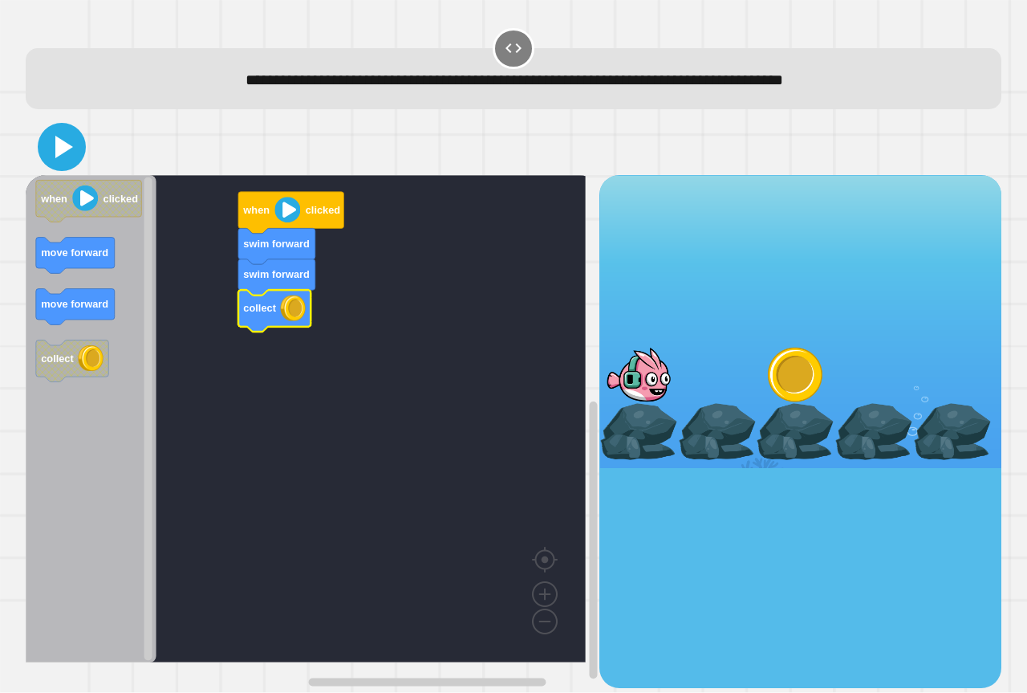
click at [63, 140] on icon at bounding box center [62, 147] width 39 height 39
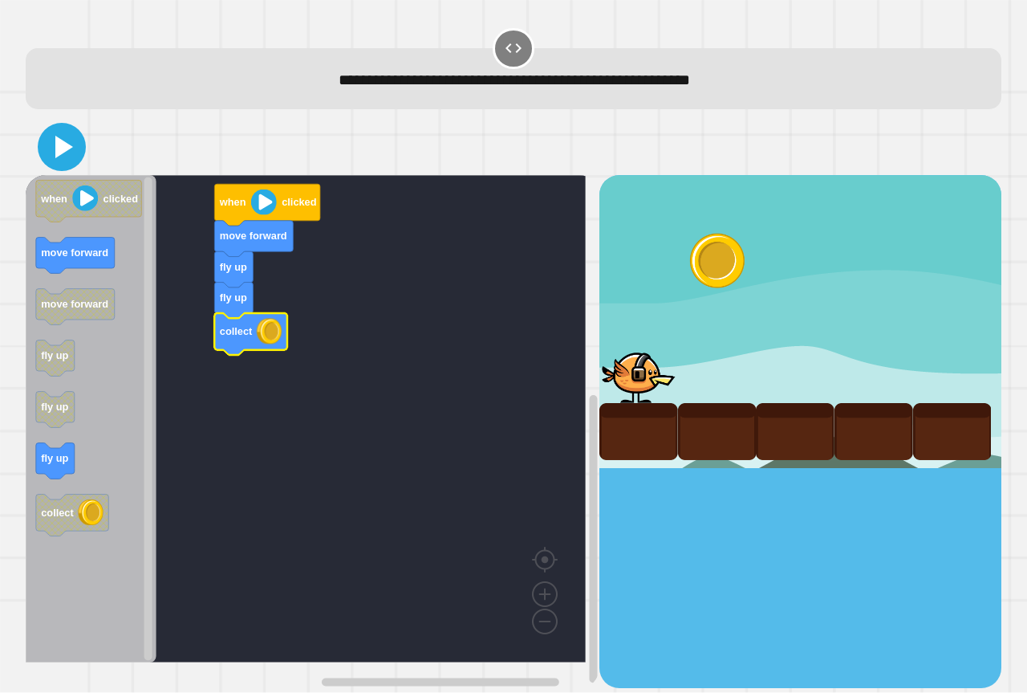
click at [71, 144] on icon at bounding box center [62, 147] width 39 height 39
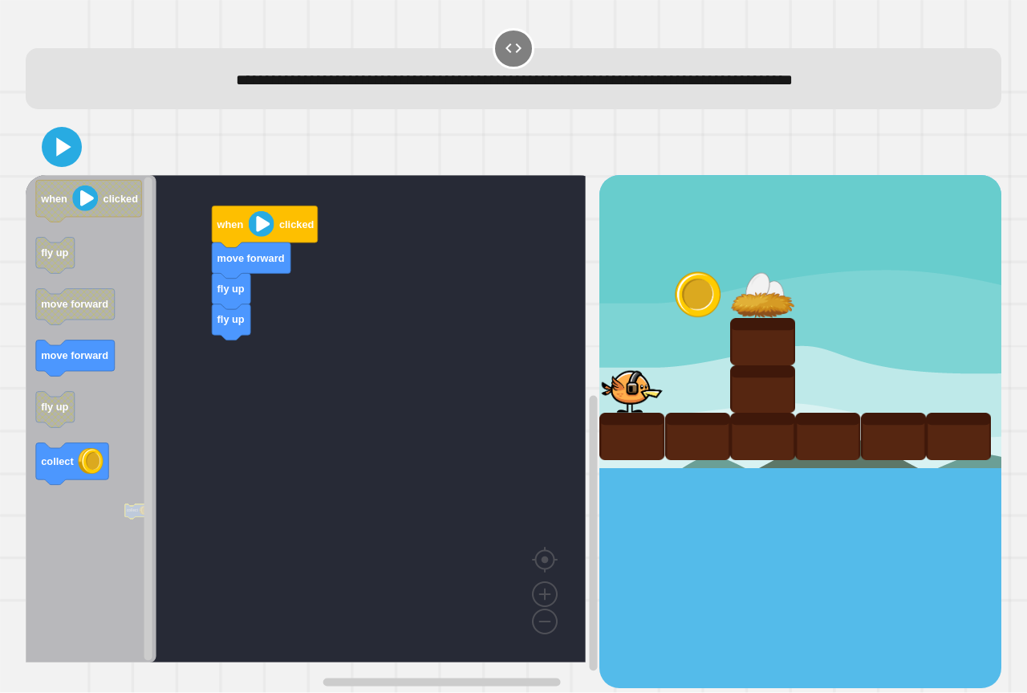
click at [184, 413] on rect "Blockly Workspace" at bounding box center [306, 418] width 560 height 487
click at [178, 414] on rect "Blockly Workspace" at bounding box center [306, 418] width 560 height 487
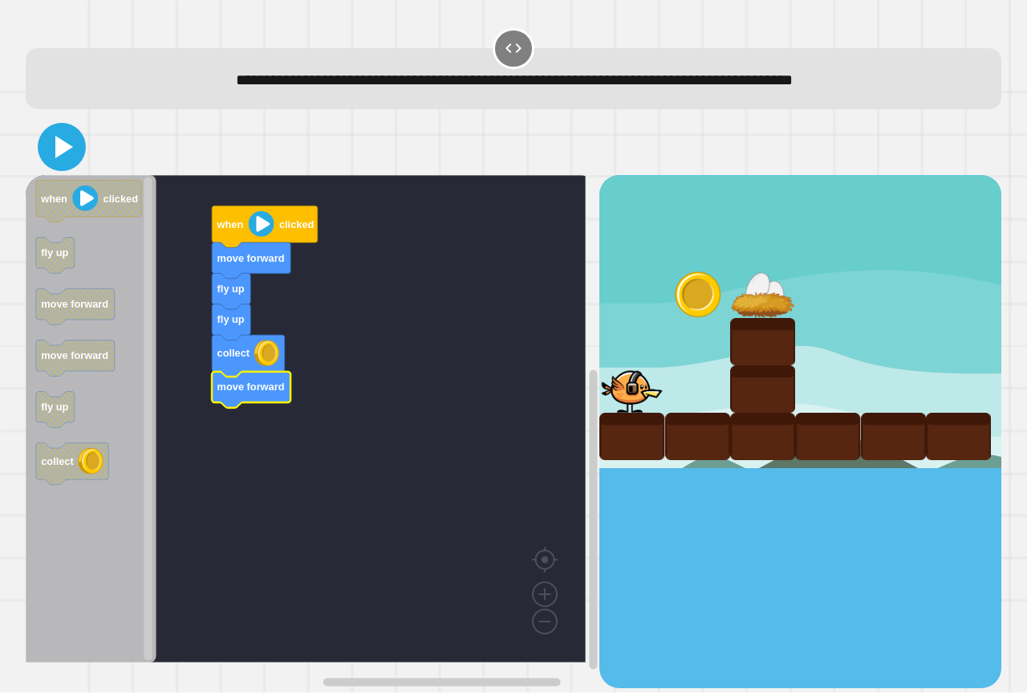
click at [59, 155] on icon at bounding box center [64, 147] width 18 height 22
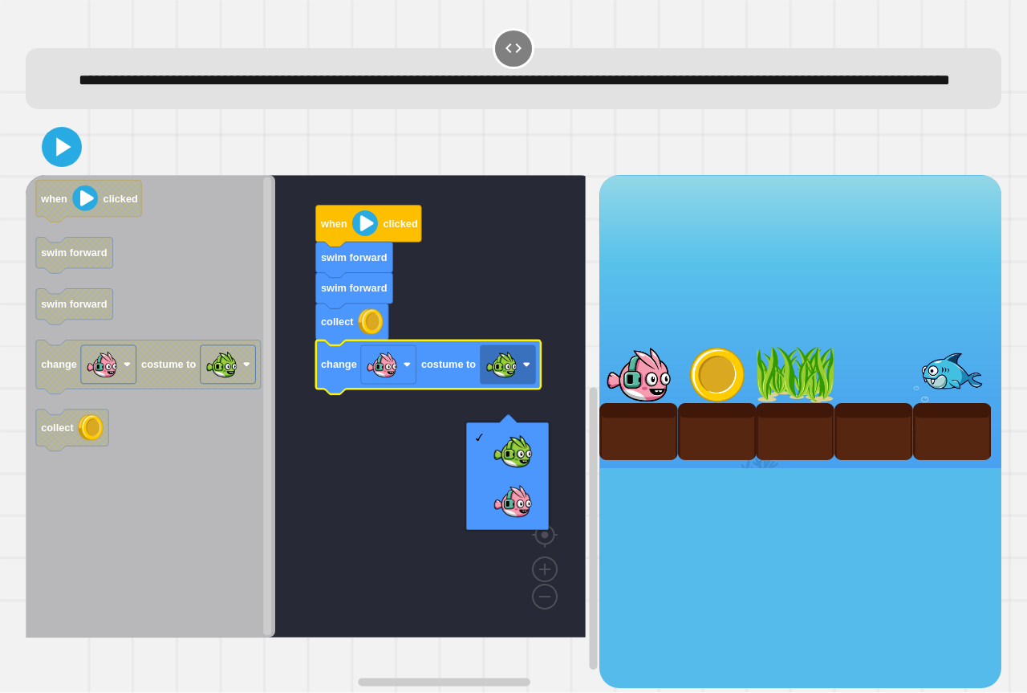
click at [511, 340] on rect "Blockly Workspace" at bounding box center [306, 406] width 560 height 462
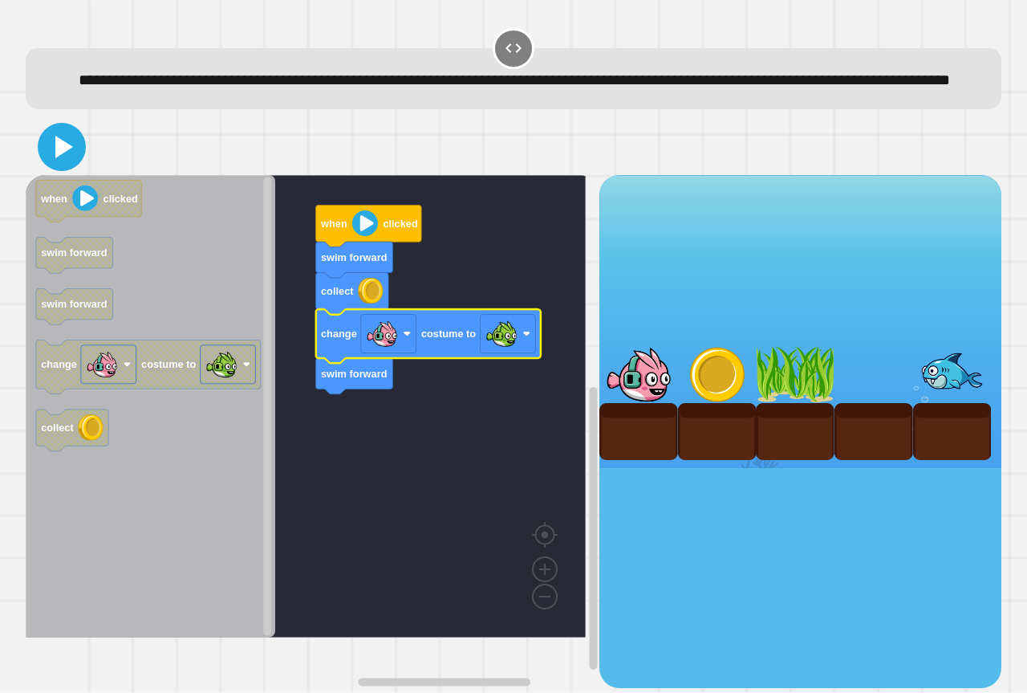
click at [61, 158] on icon at bounding box center [64, 147] width 18 height 22
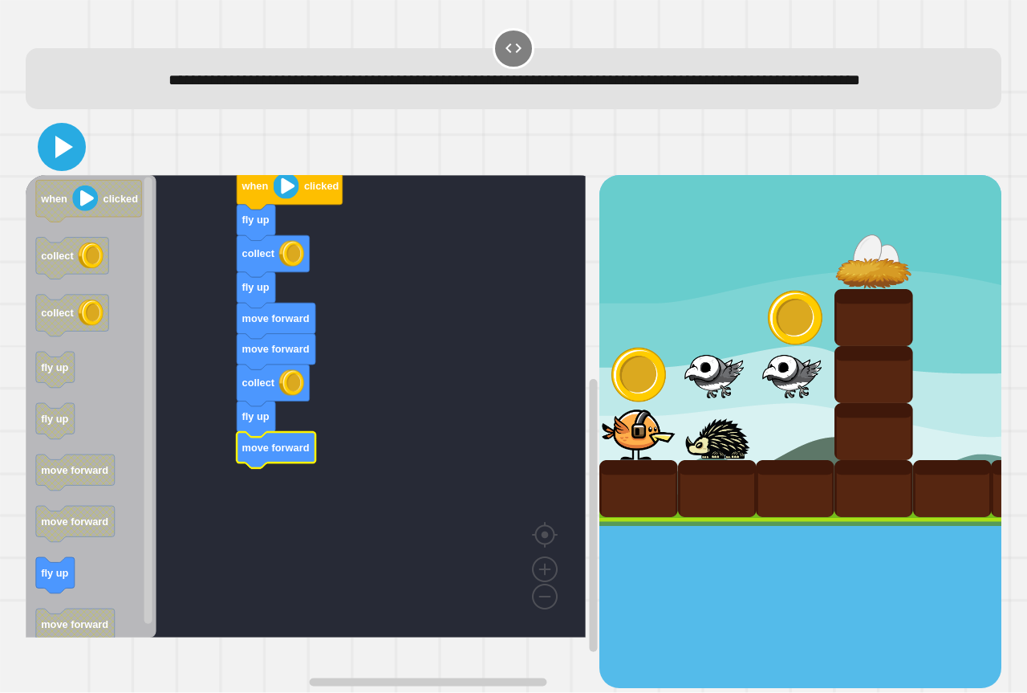
click at [57, 158] on icon at bounding box center [64, 147] width 18 height 22
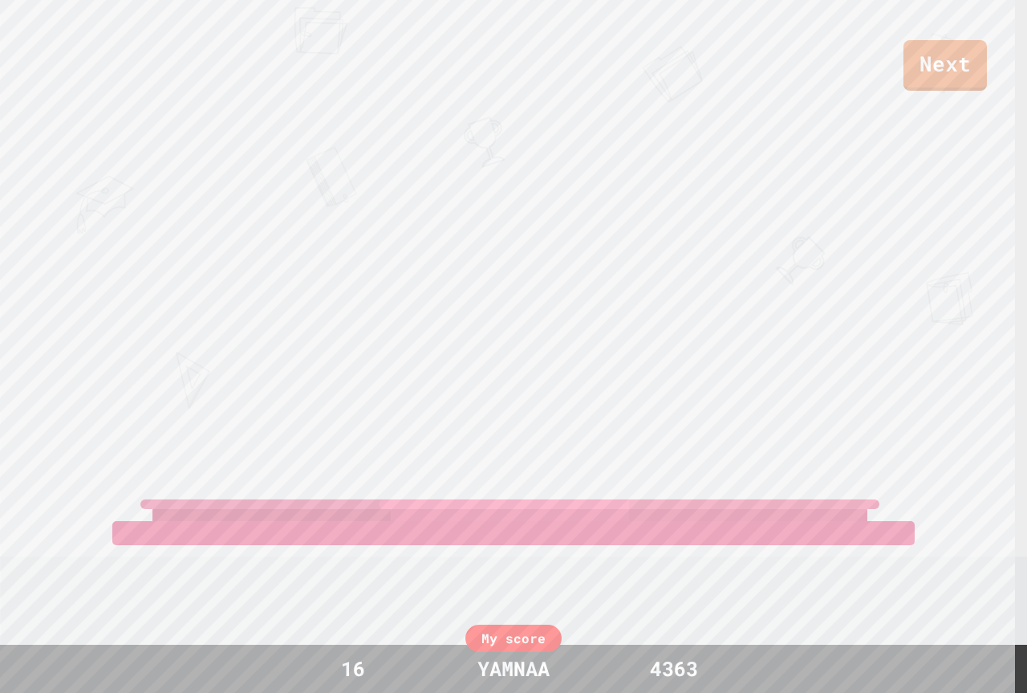
scroll to position [64, 0]
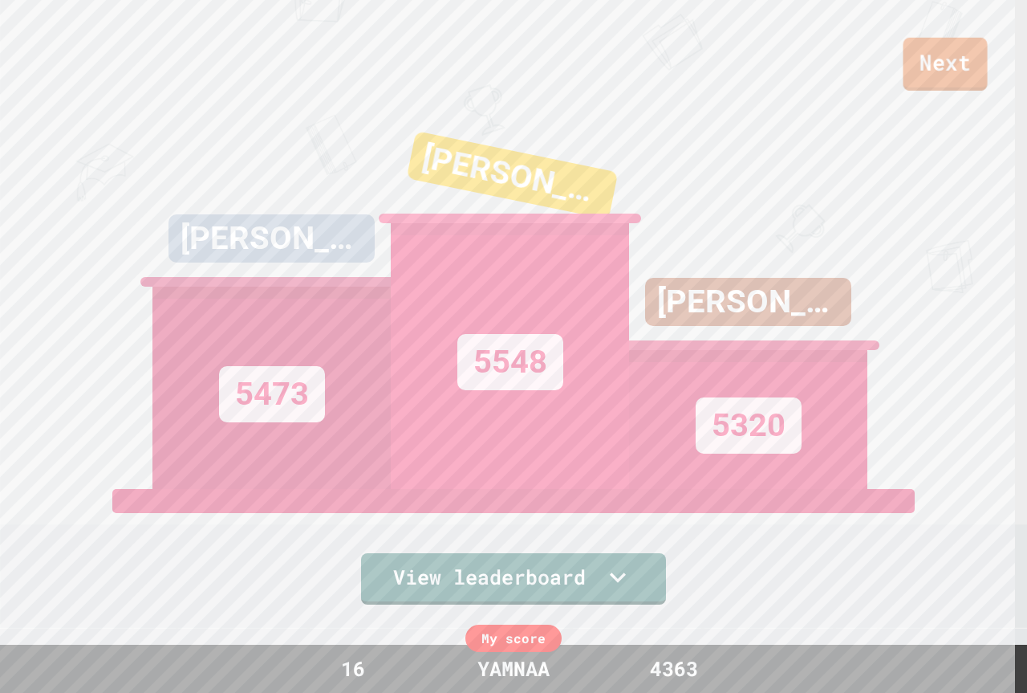
click at [937, 55] on link "Next" at bounding box center [946, 64] width 84 height 53
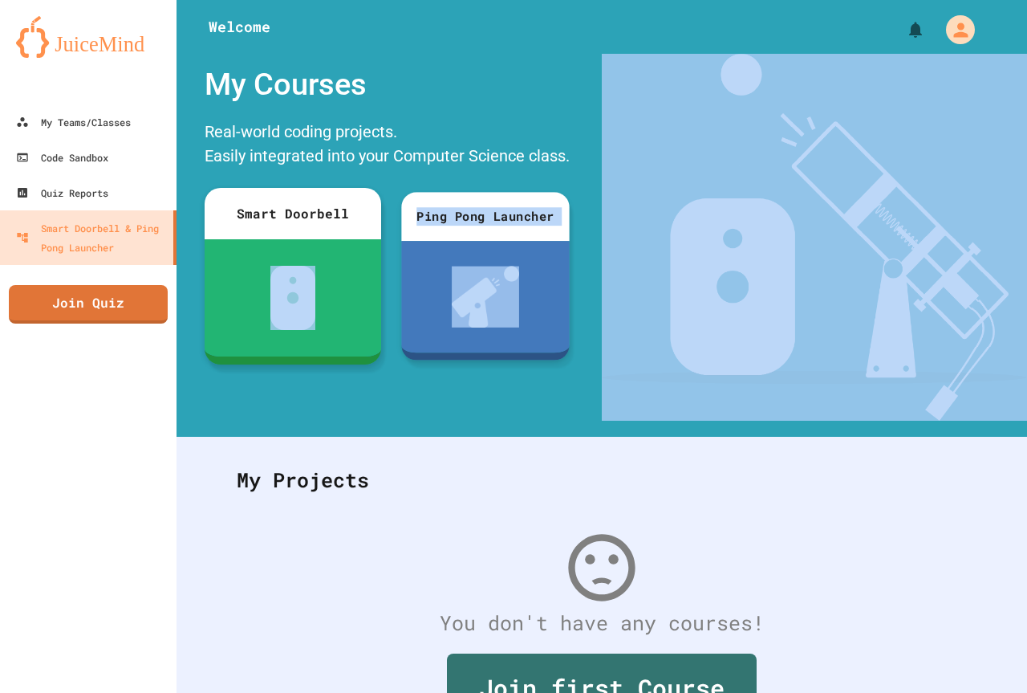
drag, startPoint x: 373, startPoint y: 266, endPoint x: 713, endPoint y: 327, distance: 345.8
click at [713, 327] on div "My Courses Real-world coding projects. Easily integrated into your Computer Sci…" at bounding box center [602, 237] width 851 height 367
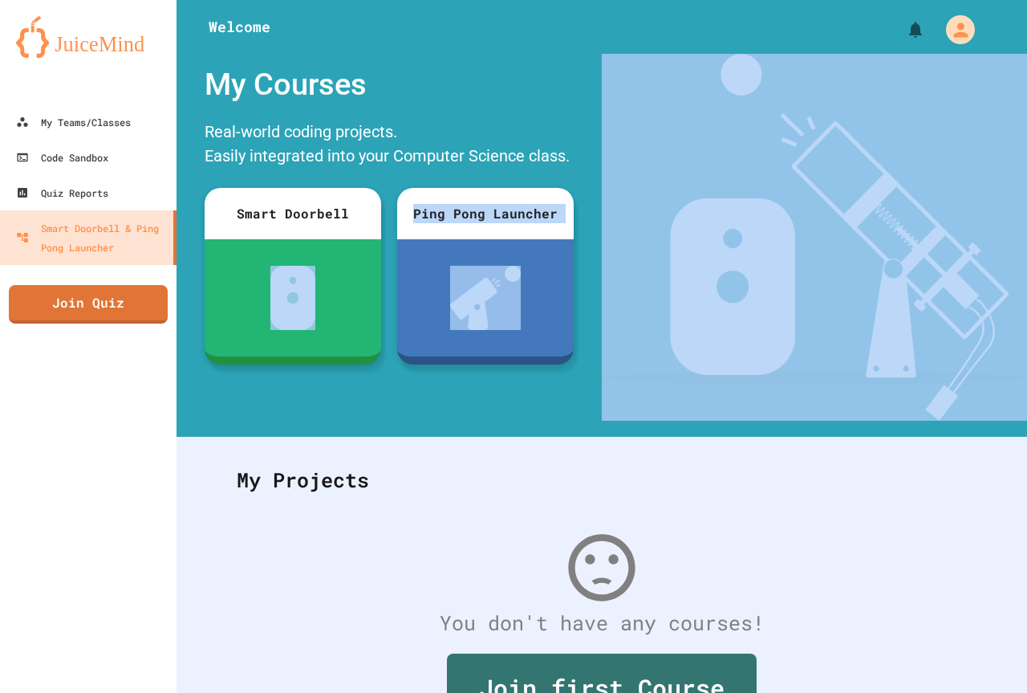
click at [744, 327] on img at bounding box center [814, 237] width 425 height 367
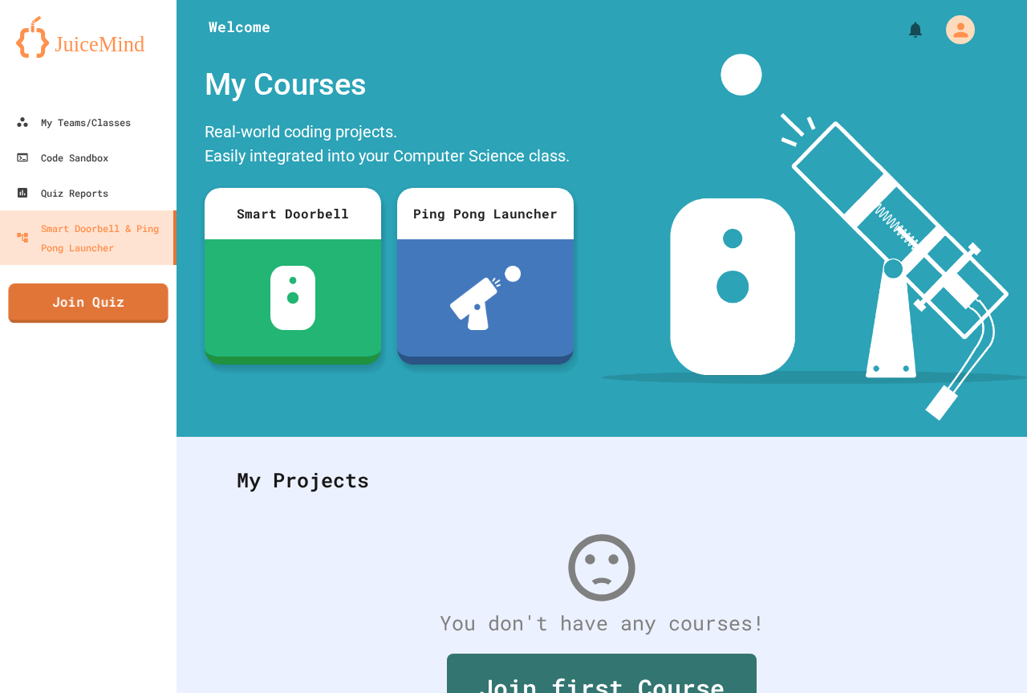
click at [67, 299] on link "Join Quiz" at bounding box center [88, 303] width 160 height 40
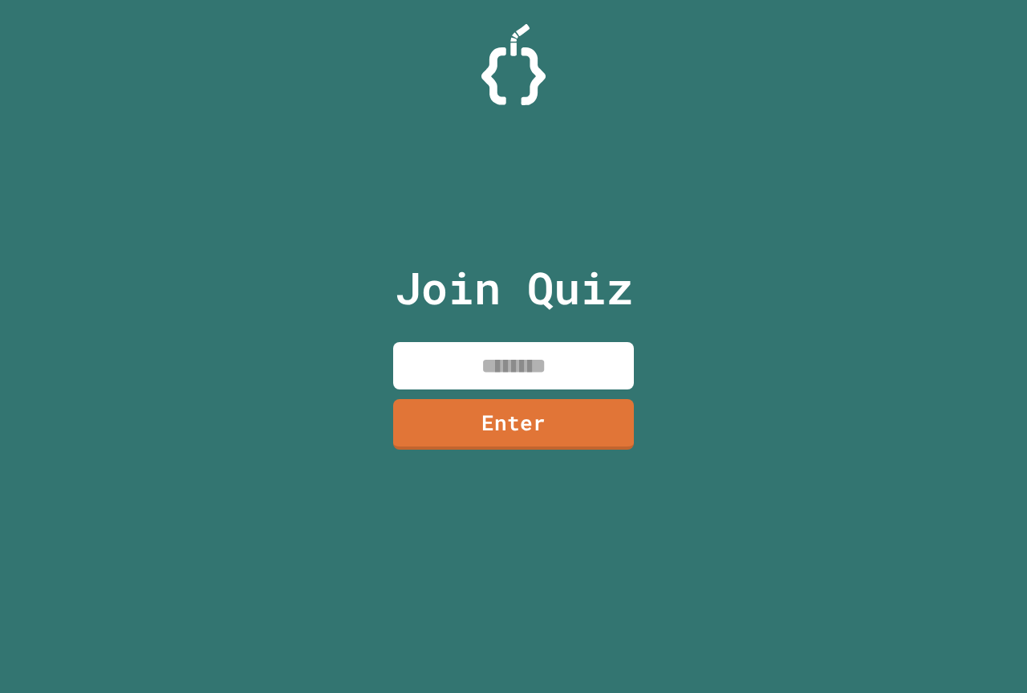
click at [442, 388] on input at bounding box center [513, 365] width 241 height 47
type input "********"
click at [450, 412] on link "Enter" at bounding box center [514, 422] width 234 height 53
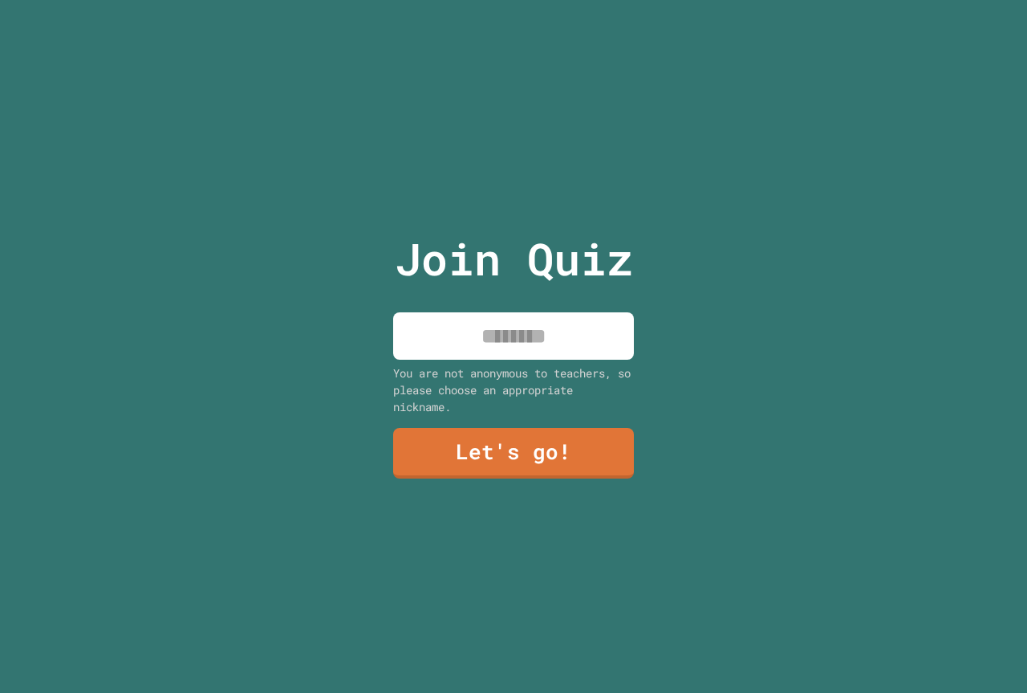
click at [521, 350] on input at bounding box center [513, 335] width 241 height 47
type input "*****"
click at [577, 443] on link "Let's go!" at bounding box center [514, 451] width 234 height 53
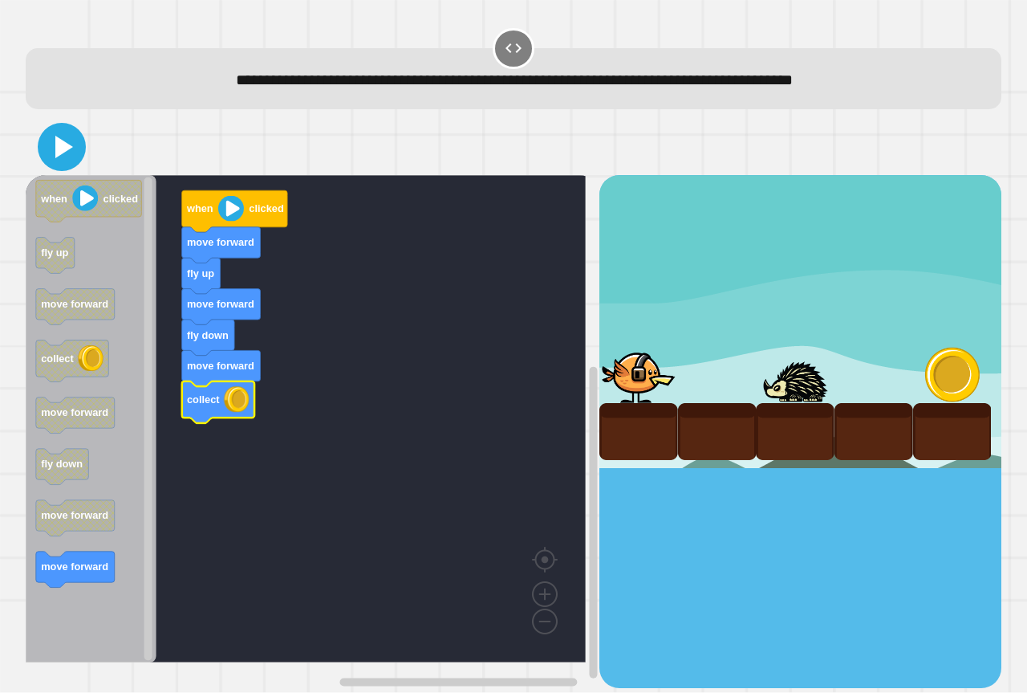
click at [66, 160] on icon at bounding box center [62, 147] width 39 height 39
click at [79, 136] on div at bounding box center [514, 147] width 976 height 56
click at [70, 145] on icon at bounding box center [62, 147] width 39 height 39
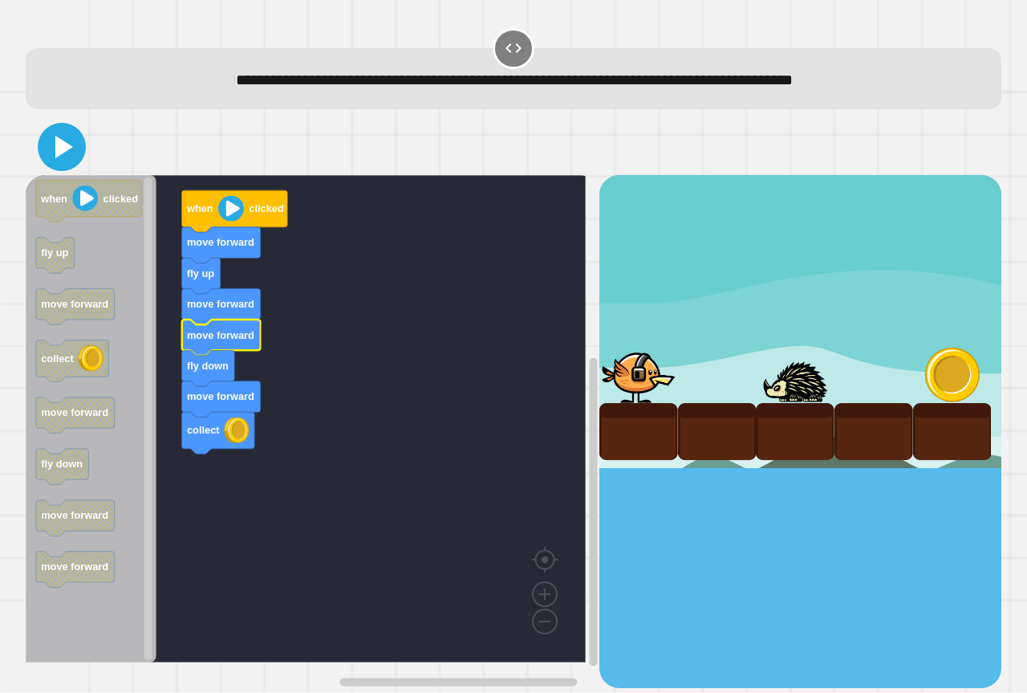
click at [47, 155] on icon at bounding box center [62, 147] width 39 height 39
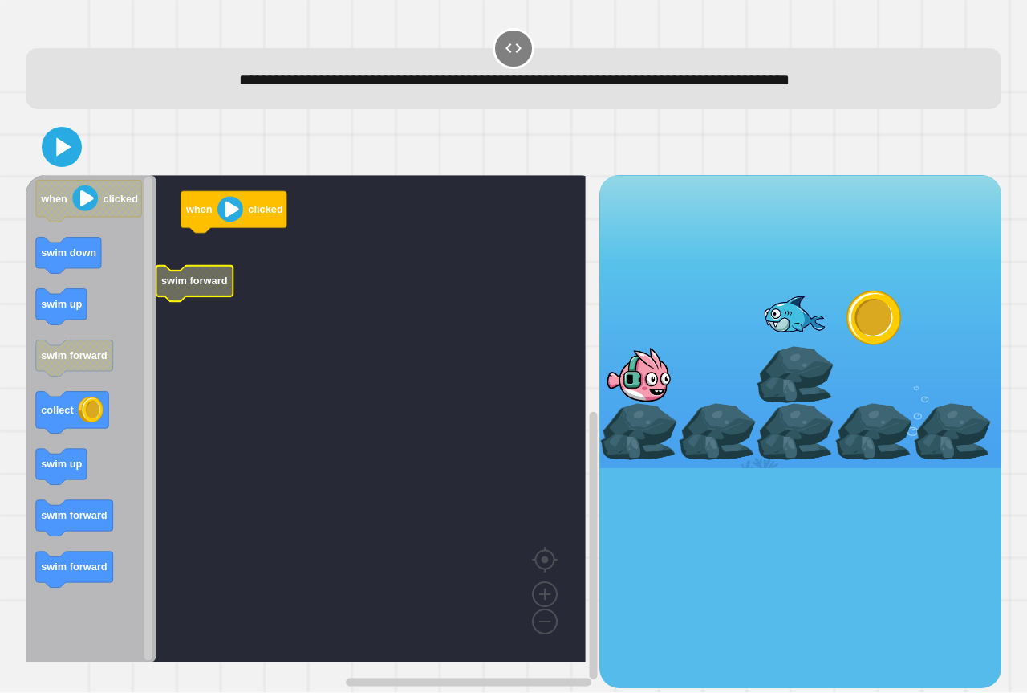
click at [229, 258] on rect "Blockly Workspace" at bounding box center [306, 418] width 560 height 487
click at [102, 304] on icon "Blockly Workspace" at bounding box center [91, 418] width 131 height 487
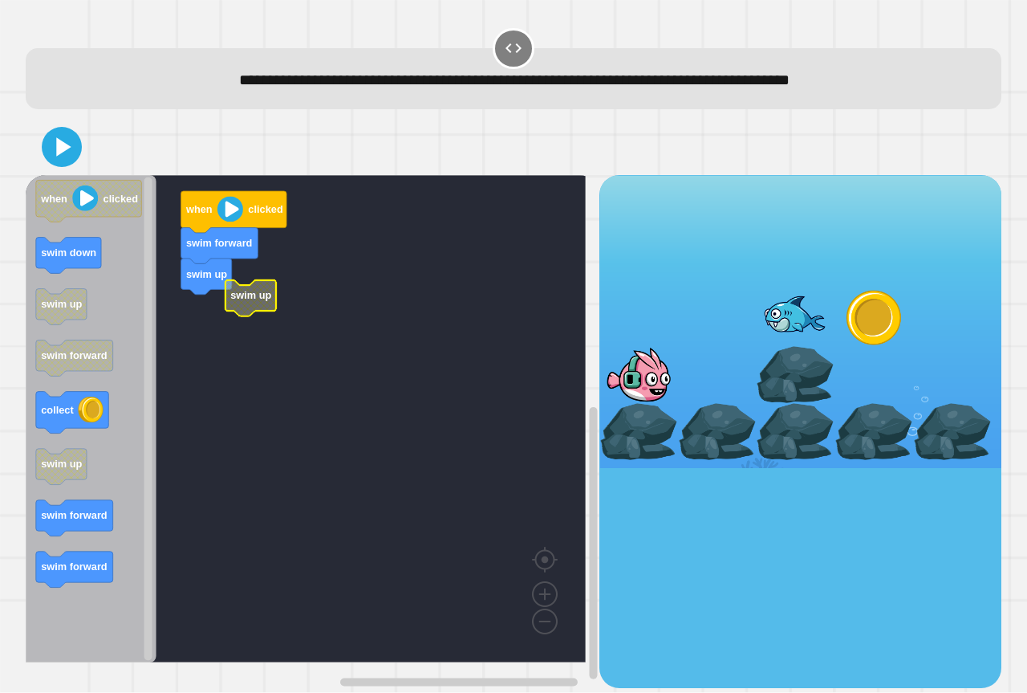
click at [225, 294] on icon "Blockly Workspace" at bounding box center [250, 298] width 51 height 36
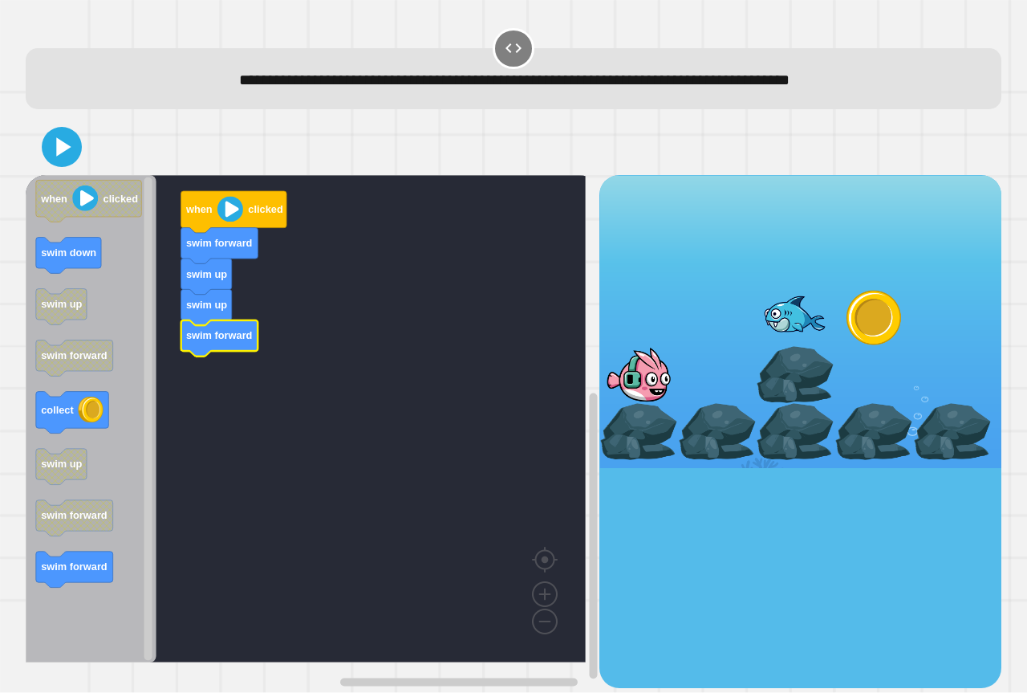
click at [204, 376] on div "when clicked swim forward swim up swim up swim forward when clicked swim down s…" at bounding box center [313, 431] width 574 height 512
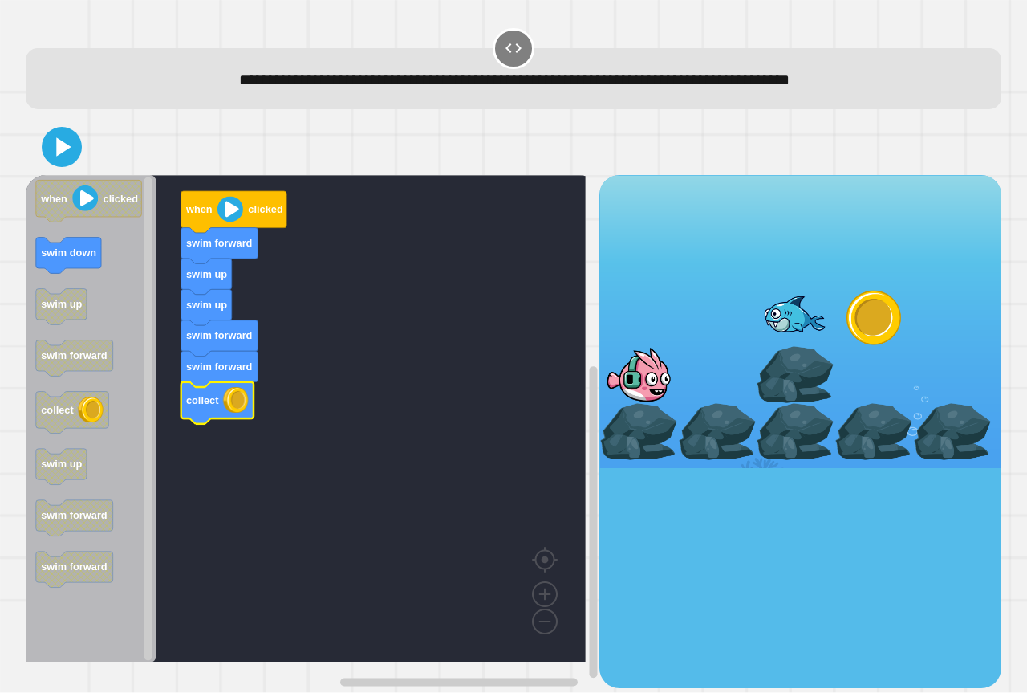
drag, startPoint x: 57, startPoint y: 147, endPoint x: 767, endPoint y: 278, distance: 722.1
click at [815, 278] on div "when clicked swim forward swim up swim up swim forward swim forward collect whe…" at bounding box center [514, 403] width 976 height 568
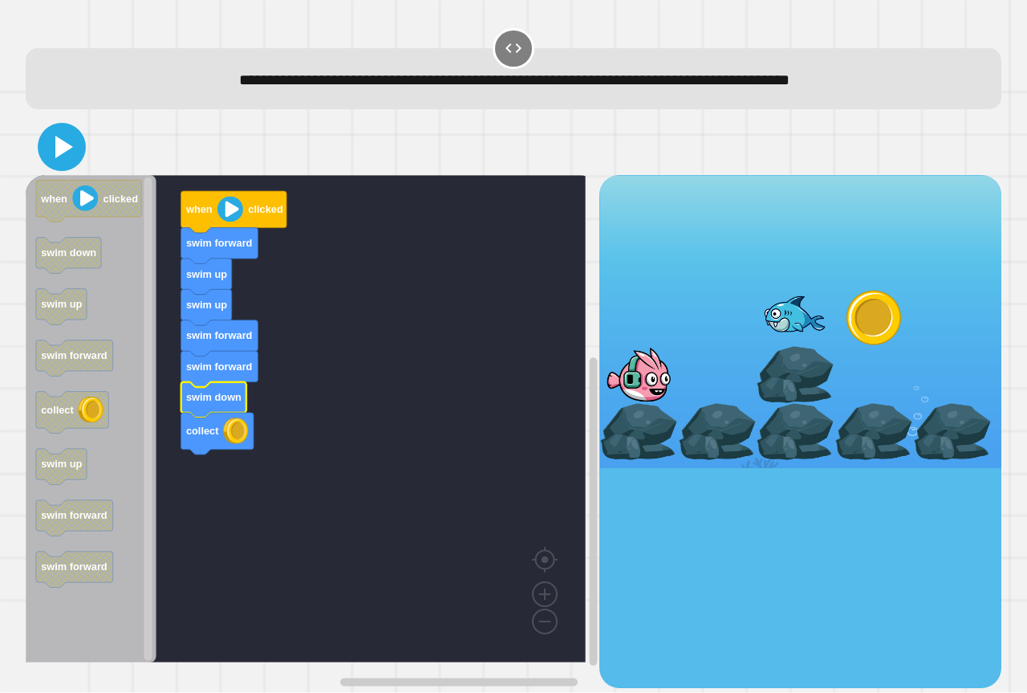
click at [77, 155] on icon at bounding box center [62, 147] width 39 height 39
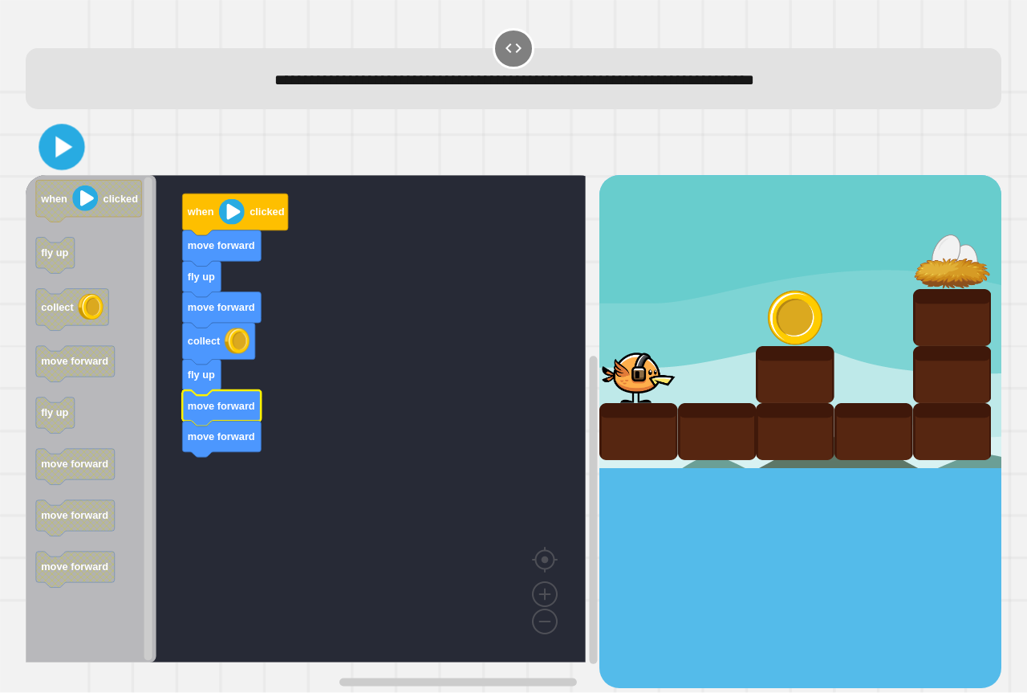
click at [71, 141] on icon at bounding box center [61, 147] width 37 height 37
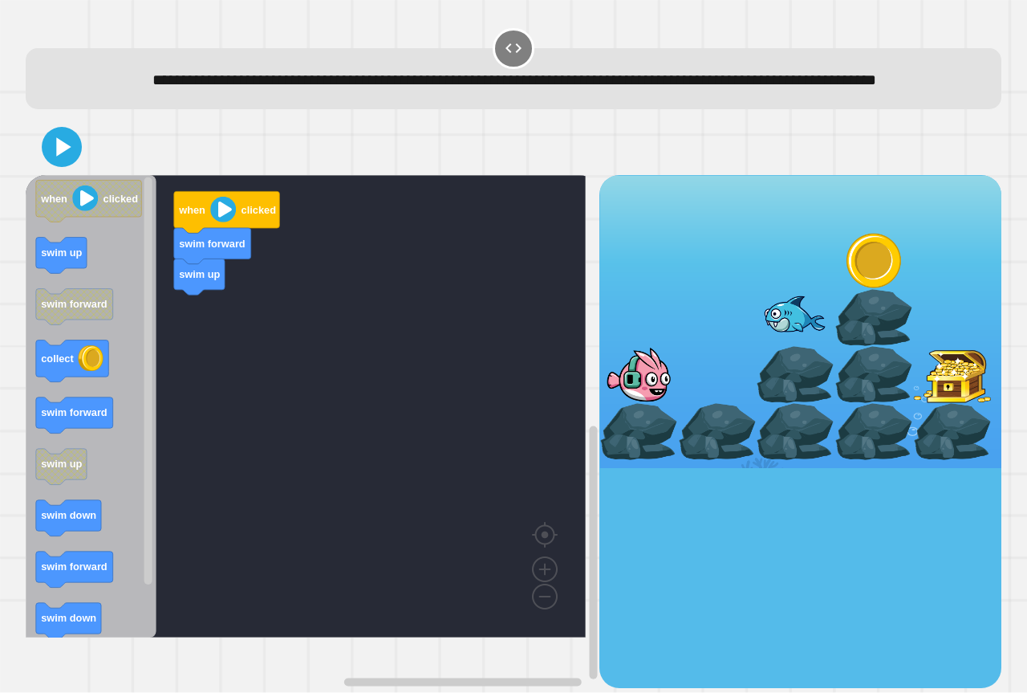
click at [175, 301] on div "when clicked swim forward swim up when clicked swim up swim forward collect swi…" at bounding box center [313, 431] width 574 height 512
click at [181, 302] on div "when clicked swim forward swim up when clicked swim up swim forward collect swi…" at bounding box center [313, 431] width 574 height 512
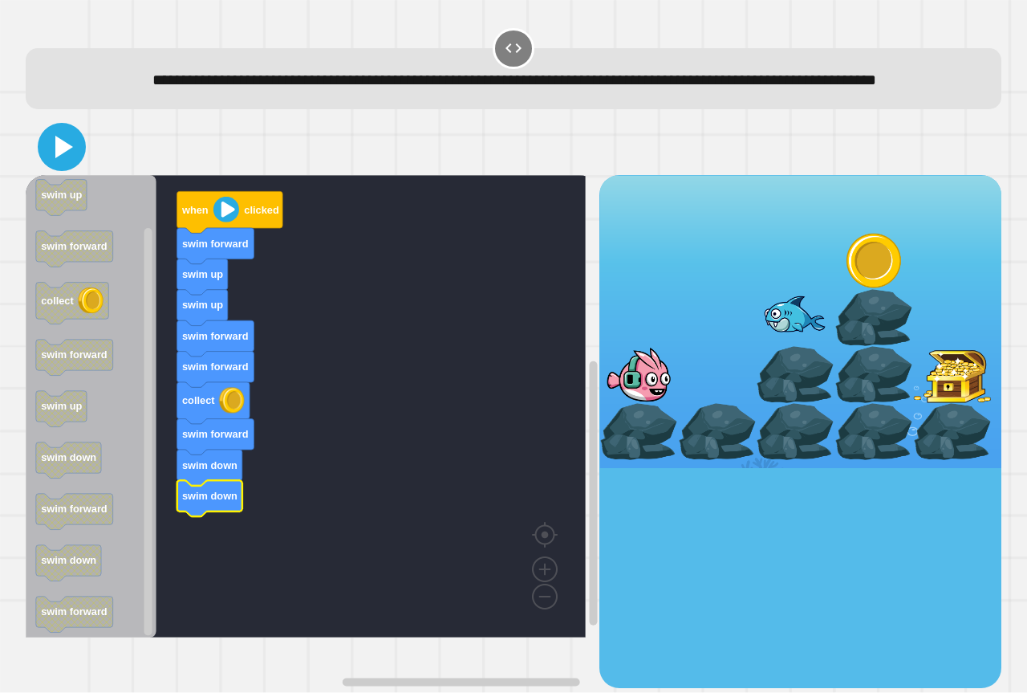
click at [68, 154] on icon at bounding box center [62, 147] width 39 height 39
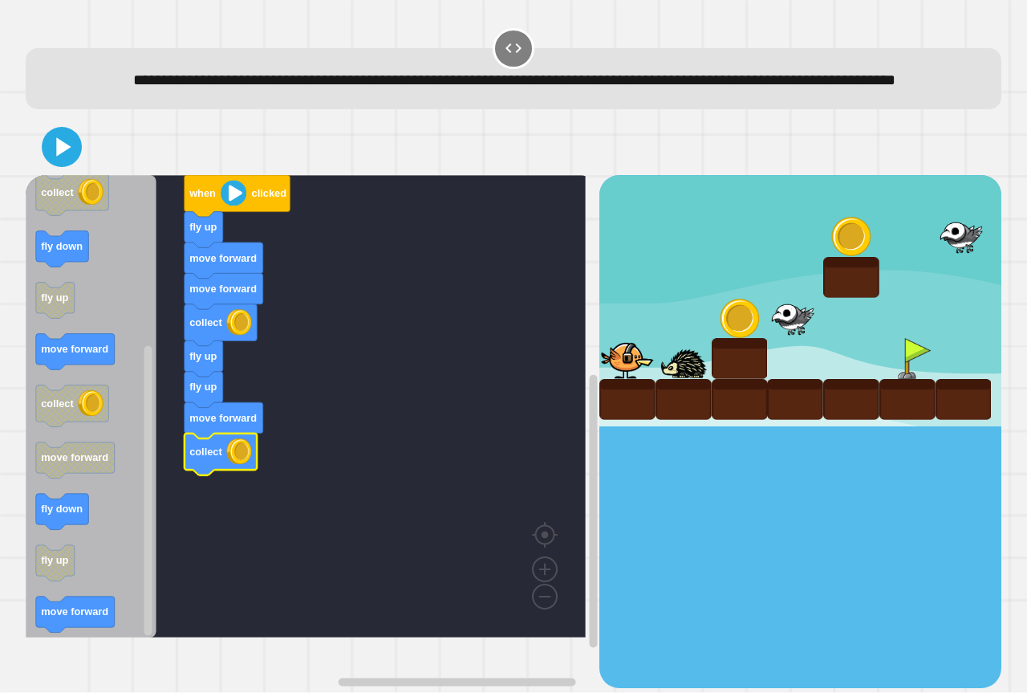
click at [98, 399] on icon "Blockly Workspace" at bounding box center [91, 406] width 131 height 462
click at [62, 563] on icon "Blockly Workspace" at bounding box center [91, 406] width 131 height 462
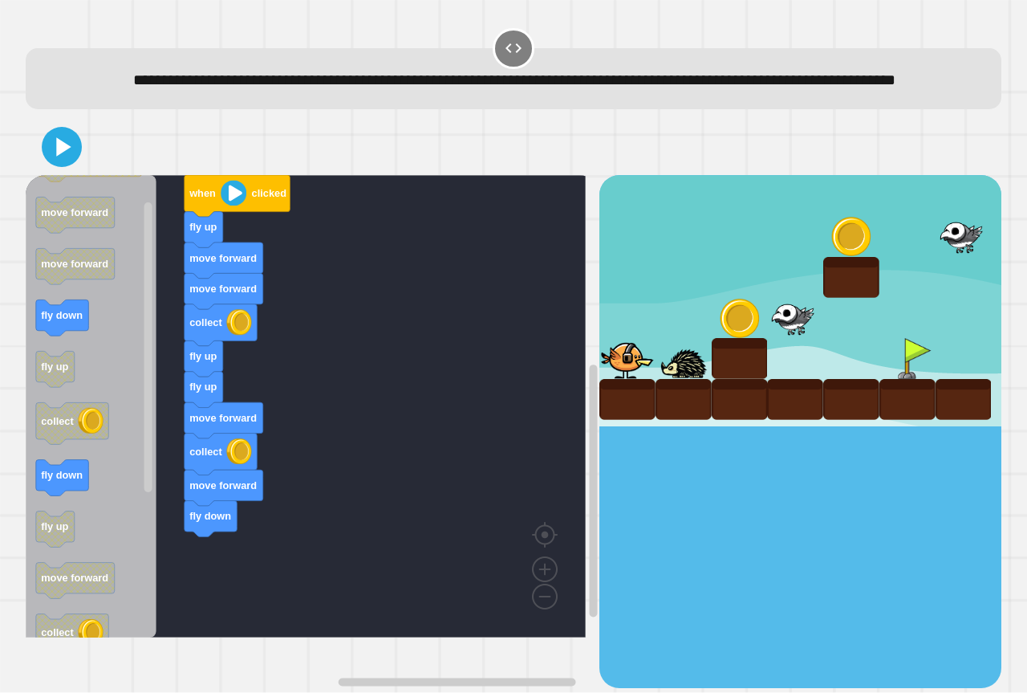
click at [169, 494] on div "when clicked fly up move forward move forward collect fly up fly up move forwar…" at bounding box center [313, 431] width 574 height 512
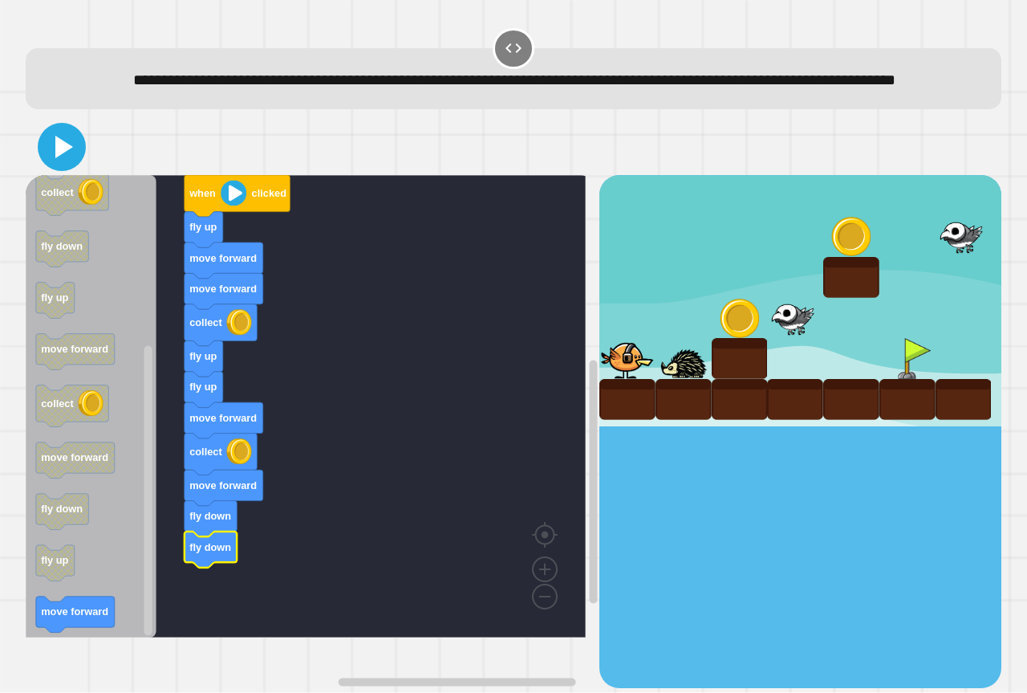
click at [74, 166] on icon at bounding box center [62, 147] width 39 height 39
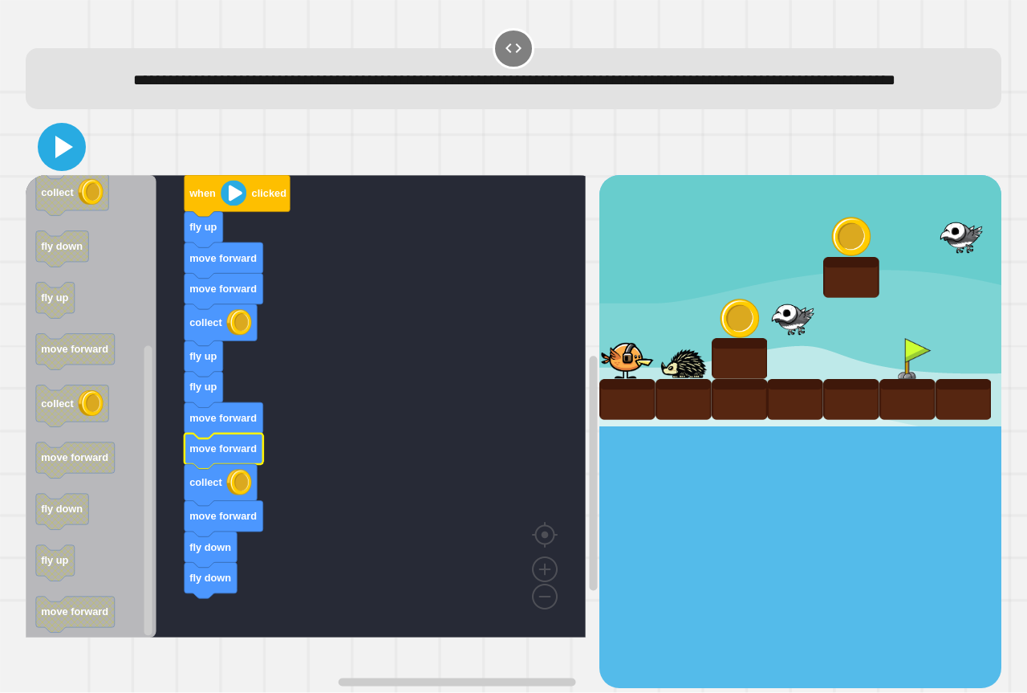
drag, startPoint x: 71, startPoint y: 155, endPoint x: 64, endPoint y: 174, distance: 20.3
click at [64, 174] on div "when clicked fly up move forward move forward collect fly up fly up move forwar…" at bounding box center [514, 403] width 986 height 579
click at [64, 158] on icon at bounding box center [64, 147] width 18 height 22
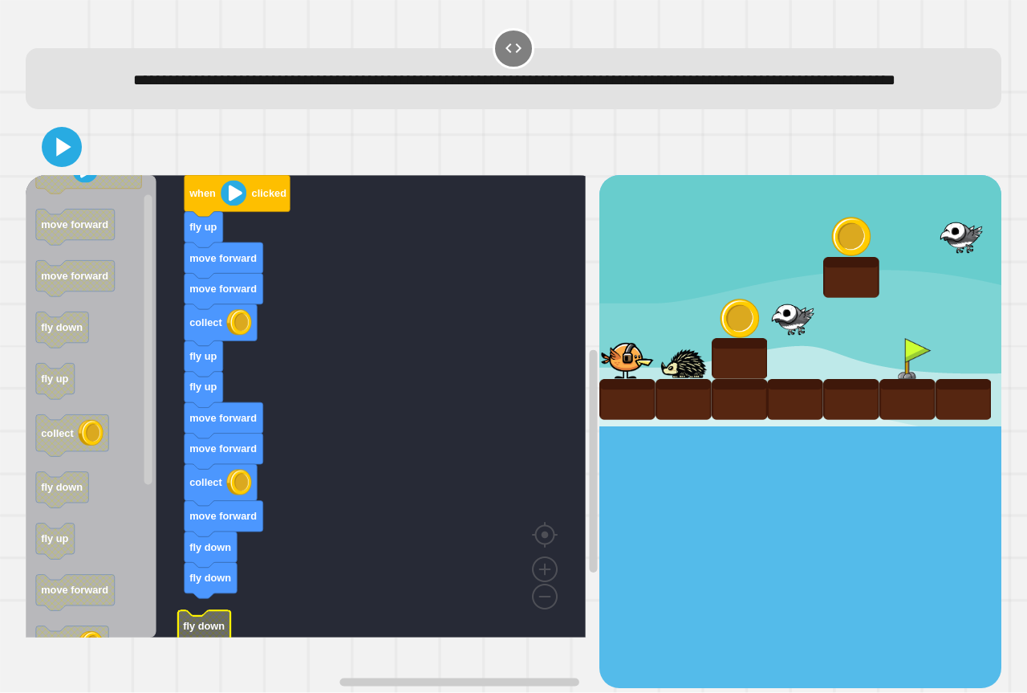
click at [205, 632] on rect "Blockly Workspace" at bounding box center [306, 406] width 560 height 462
click at [206, 636] on rect "Blockly Workspace" at bounding box center [306, 406] width 560 height 462
click at [60, 158] on icon at bounding box center [64, 147] width 18 height 22
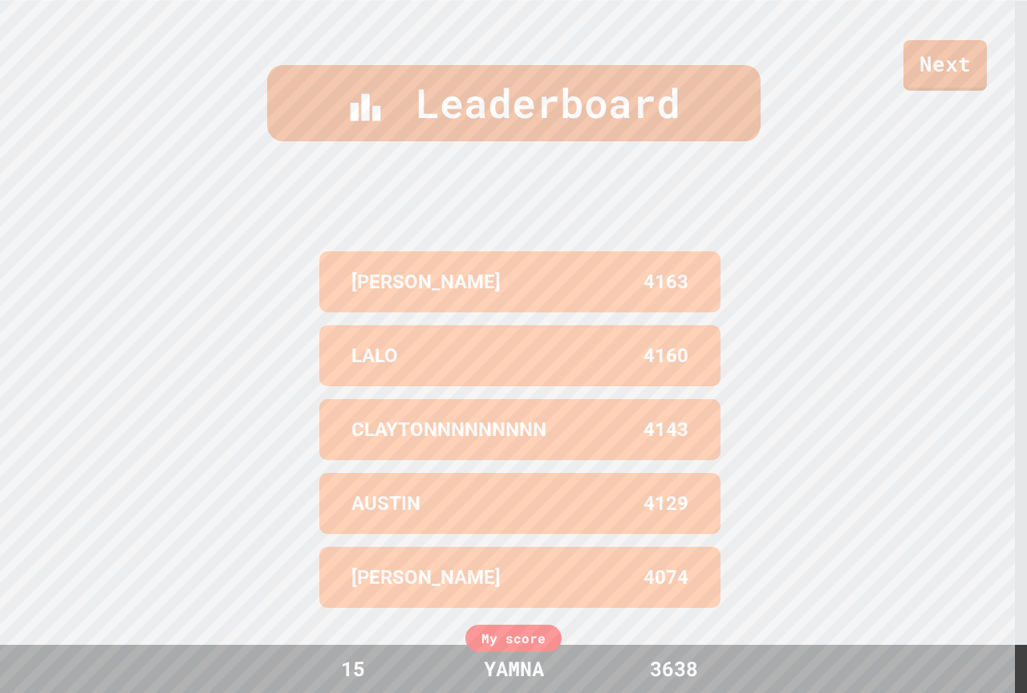
scroll to position [699, 0]
click at [956, 61] on link "Next" at bounding box center [945, 63] width 81 height 53
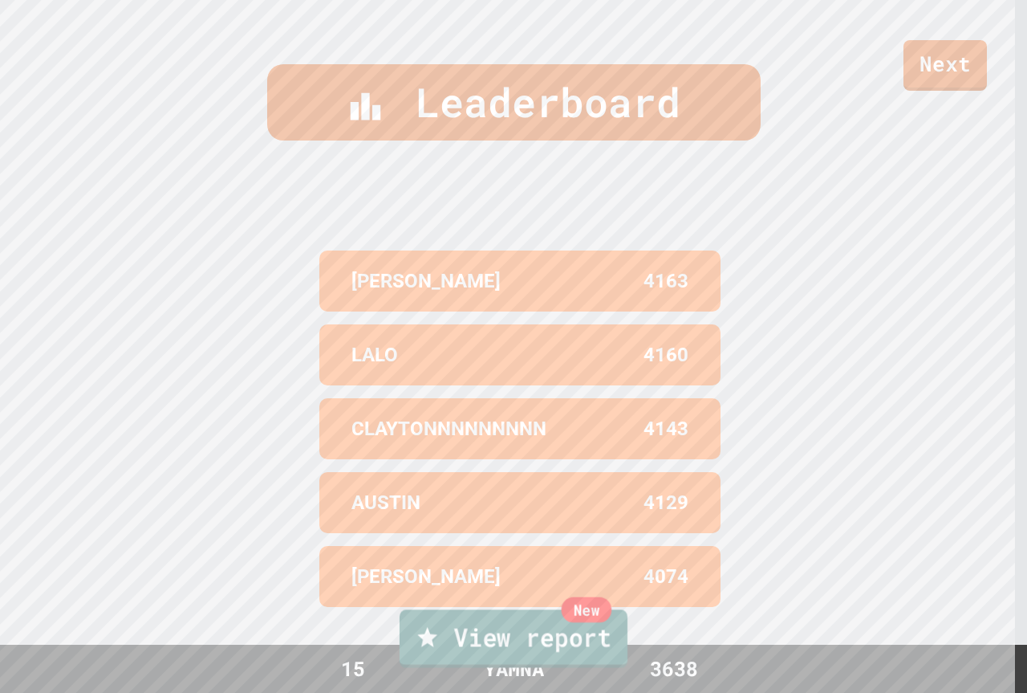
click at [525, 630] on link "New View report" at bounding box center [514, 638] width 228 height 58
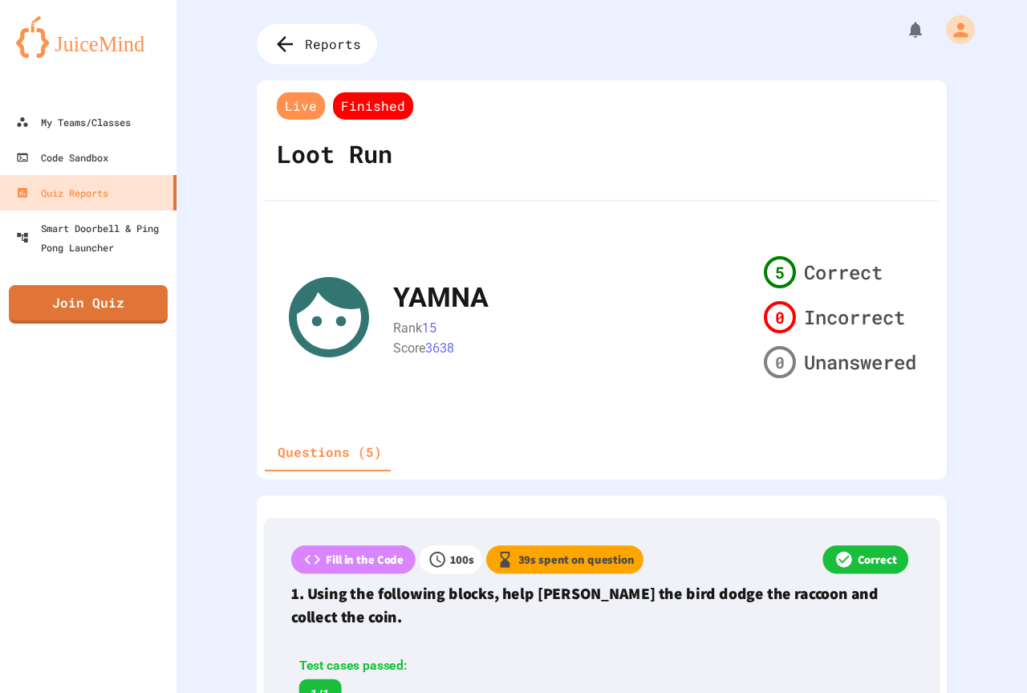
click at [396, 285] on div "YAMNA" at bounding box center [440, 297] width 95 height 41
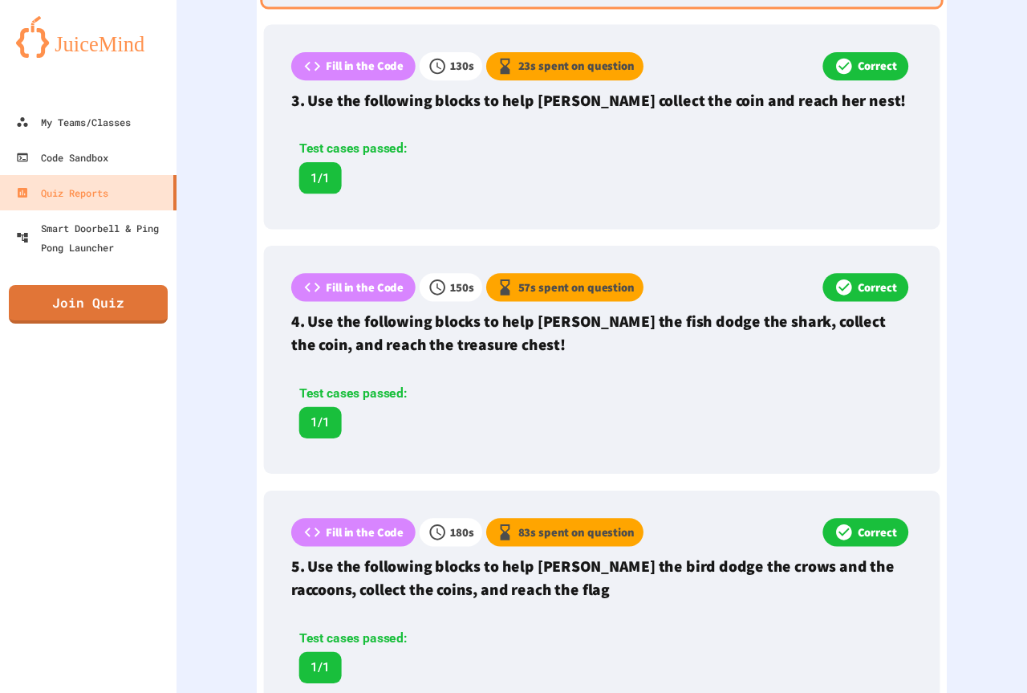
scroll to position [958, 0]
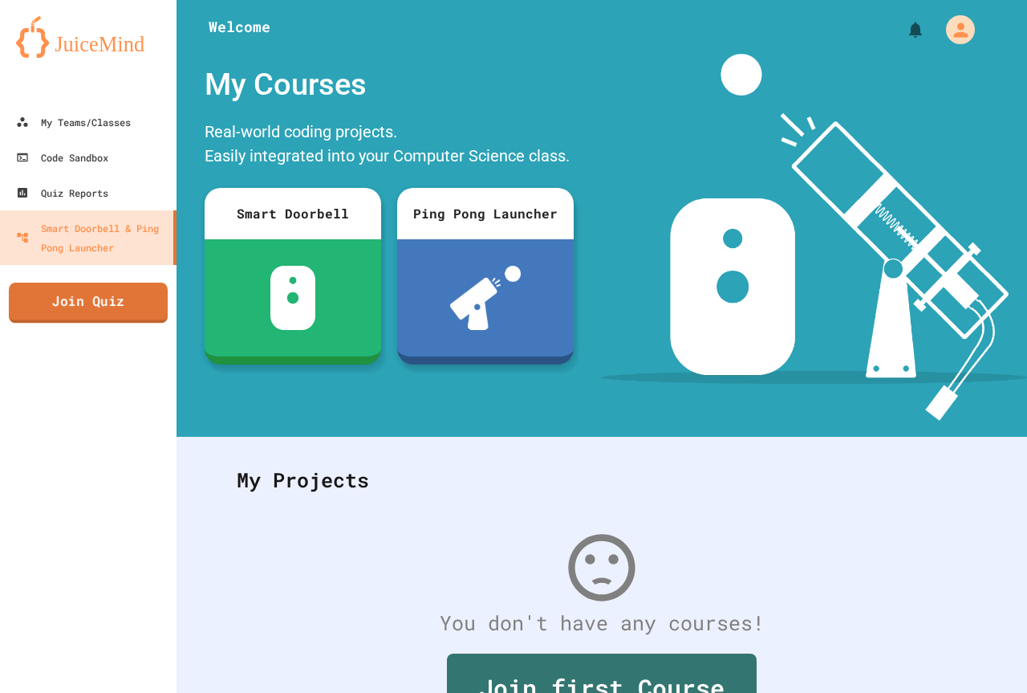
click at [140, 289] on link "Join Quiz" at bounding box center [88, 302] width 159 height 40
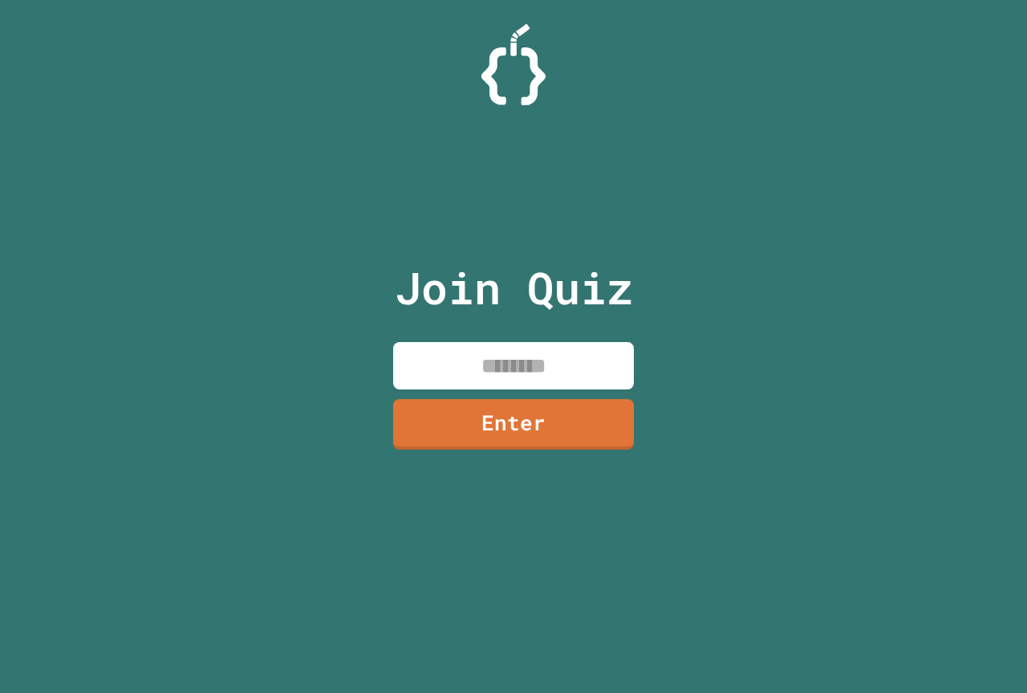
click at [516, 348] on input at bounding box center [513, 365] width 241 height 47
paste input
click at [514, 351] on input at bounding box center [513, 365] width 241 height 47
paste input
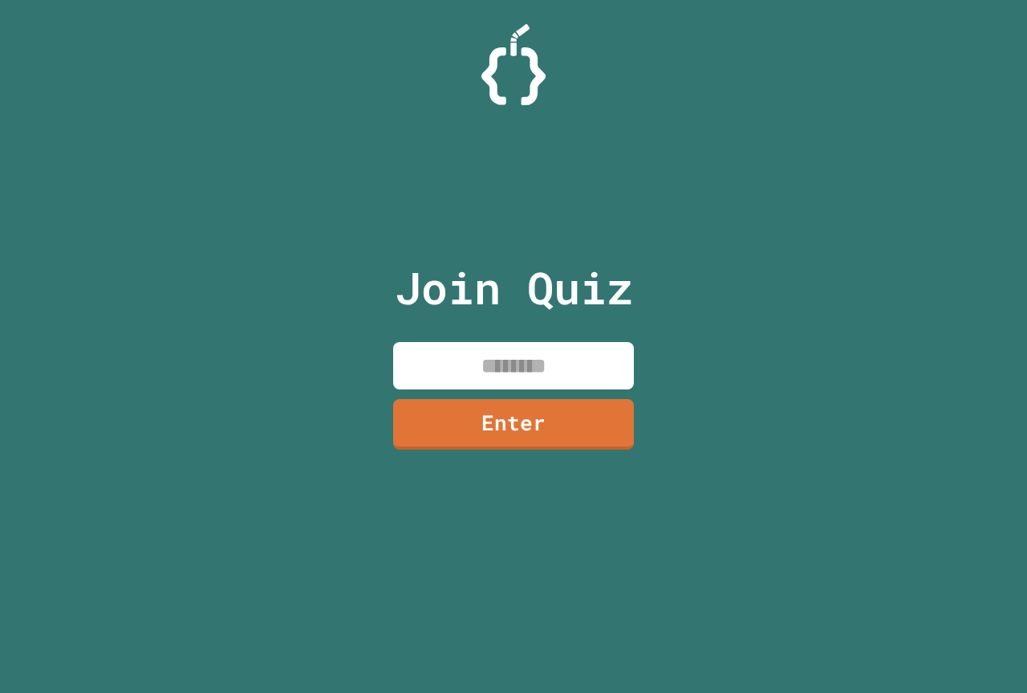
paste input
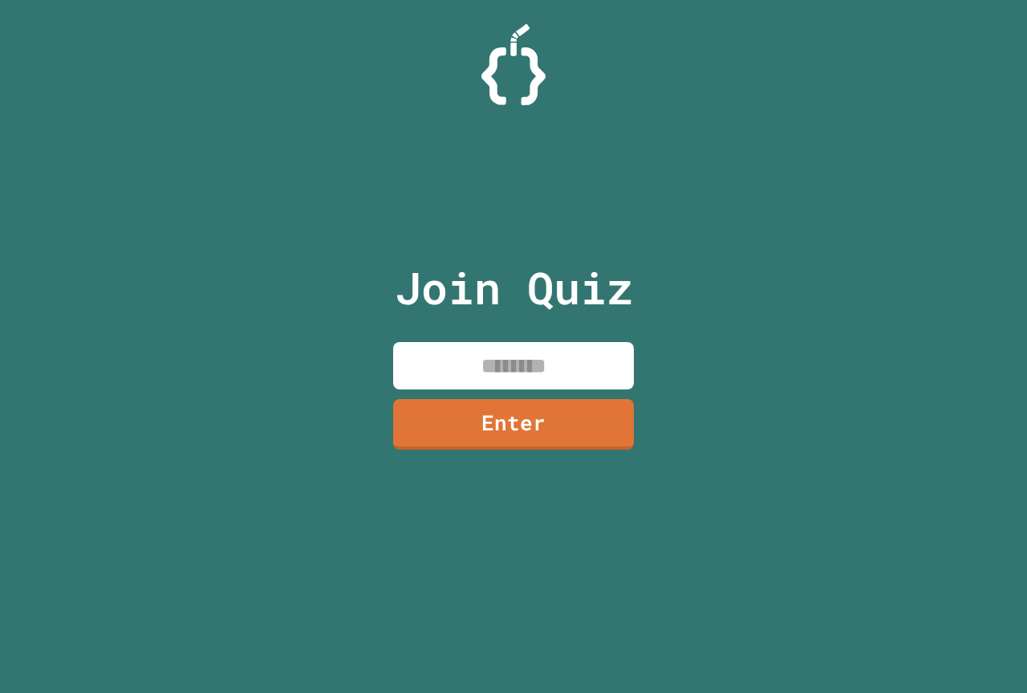
paste input
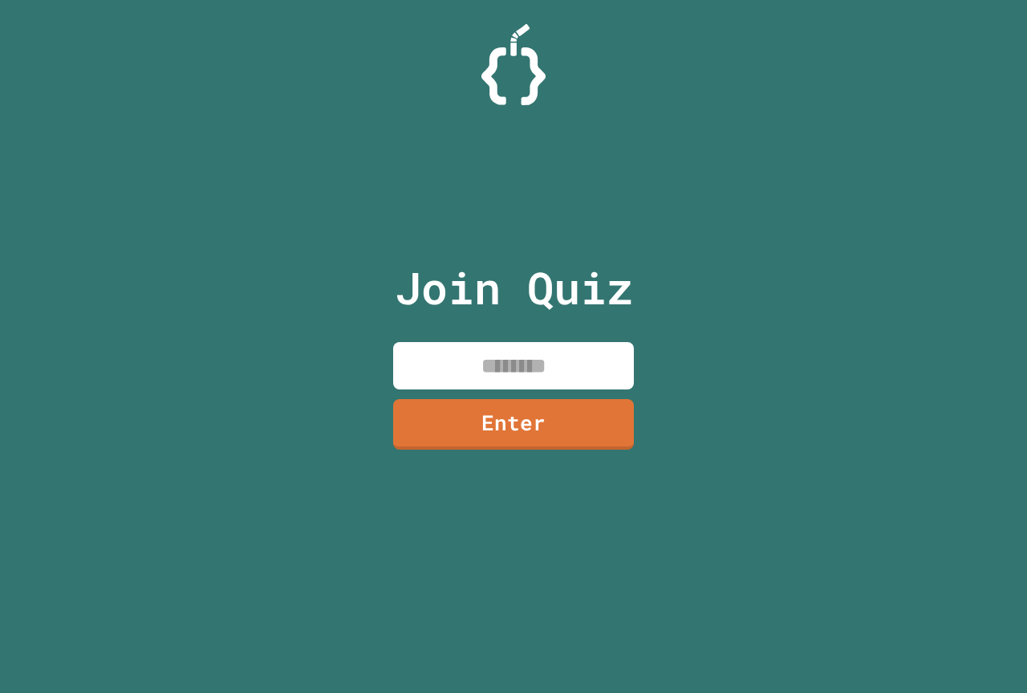
paste input
click at [506, 642] on div "Join Quiz Enter" at bounding box center [514, 346] width 270 height 612
click at [536, 368] on input at bounding box center [513, 365] width 241 height 47
paste input "********"
type input "********"
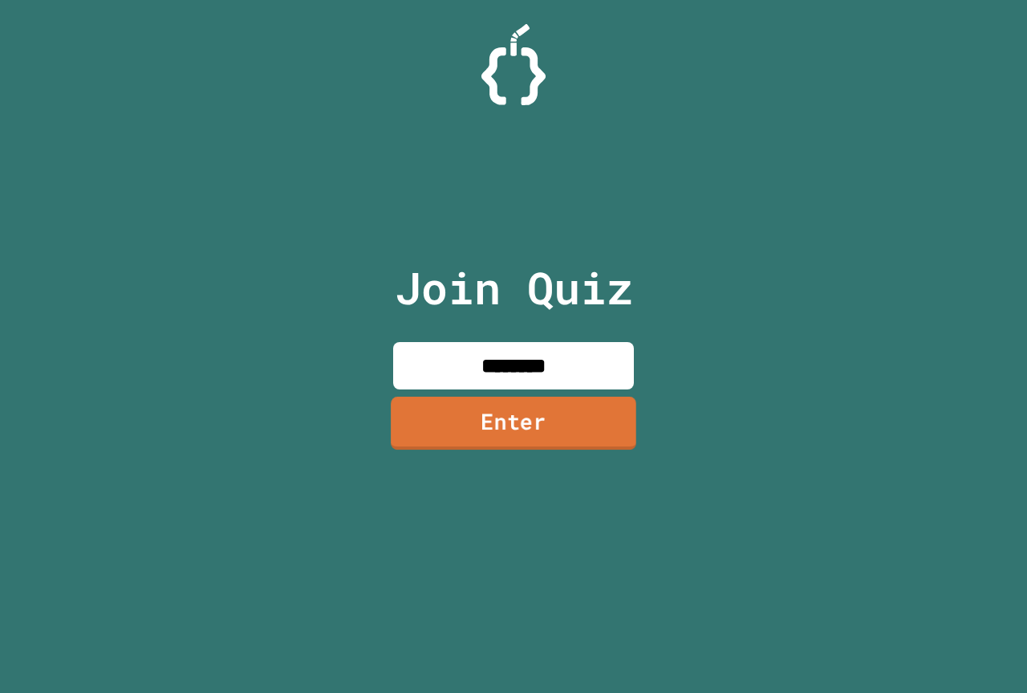
click at [601, 404] on link "Enter" at bounding box center [514, 422] width 246 height 53
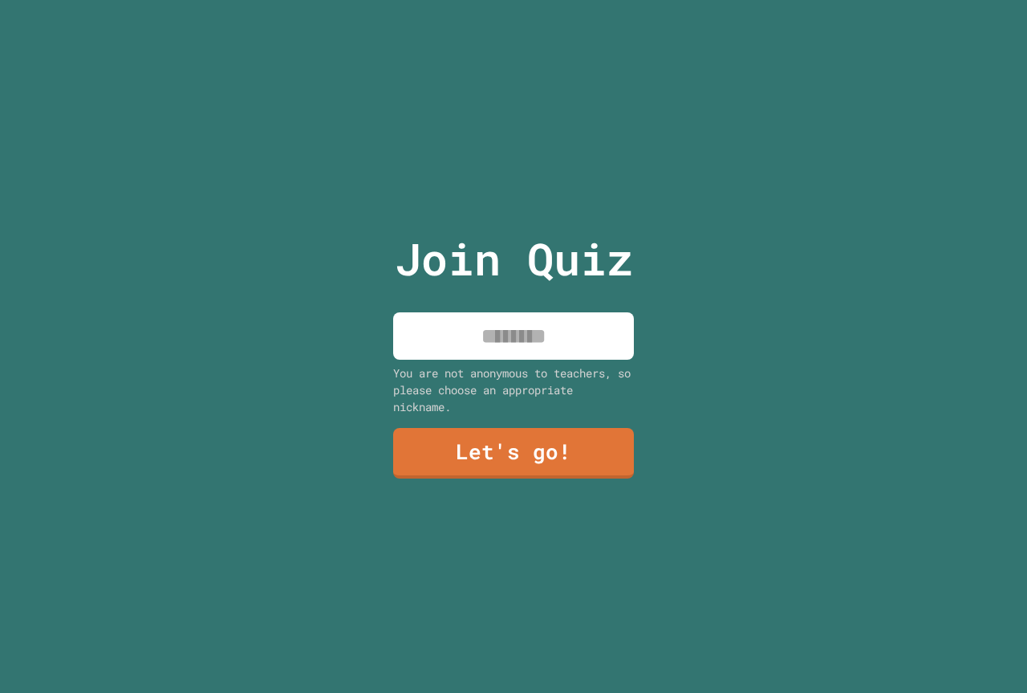
click at [536, 347] on input at bounding box center [513, 335] width 241 height 47
type input "*****"
click at [587, 433] on link "Let's go!" at bounding box center [514, 451] width 234 height 53
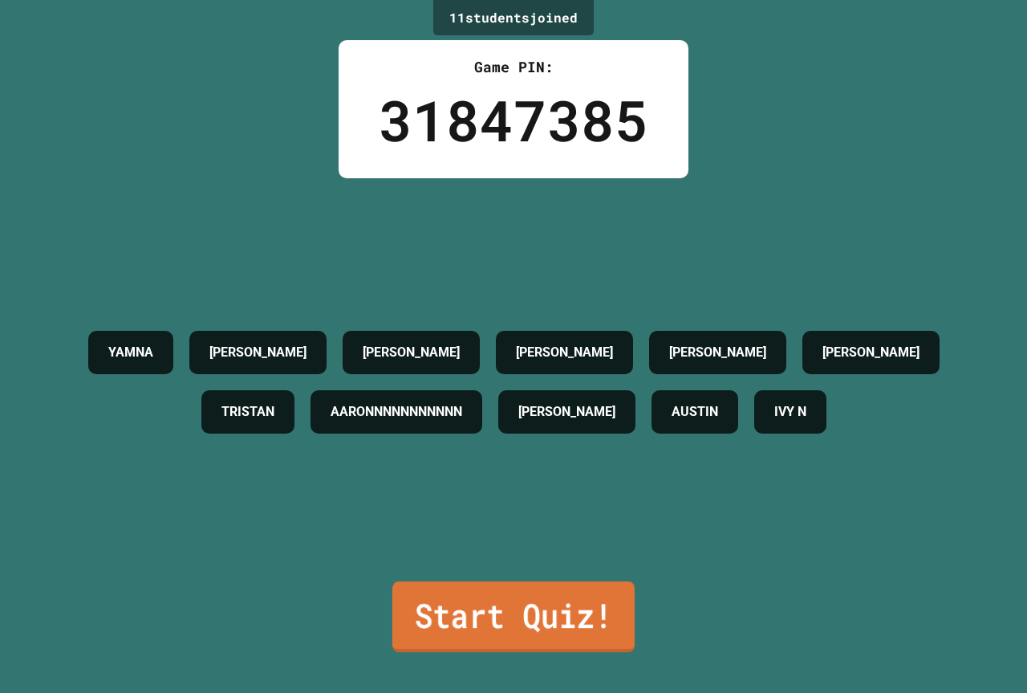
click at [594, 628] on link "Start Quiz!" at bounding box center [513, 616] width 242 height 71
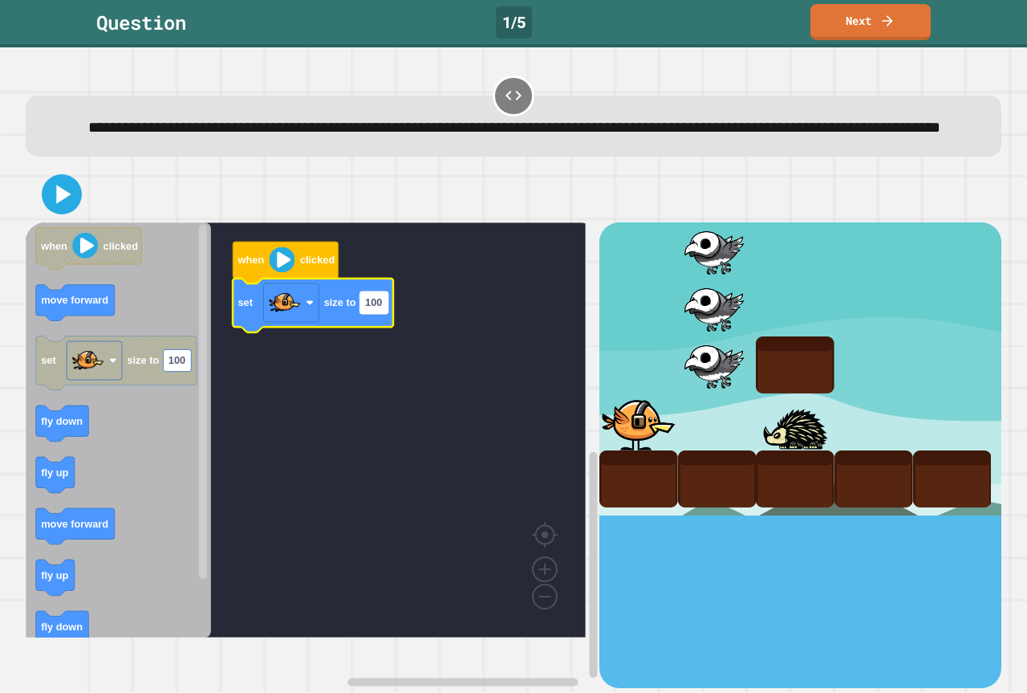
click at [367, 314] on rect "Blockly Workspace" at bounding box center [374, 303] width 28 height 22
type input "***"
click at [275, 430] on rect "Blockly Workspace" at bounding box center [306, 429] width 560 height 415
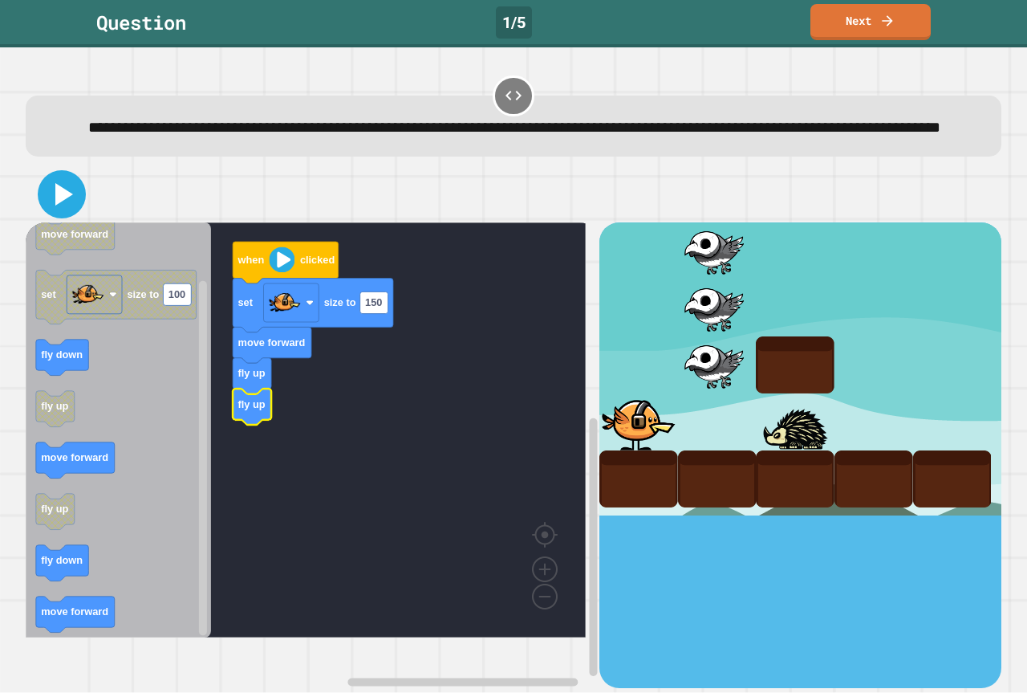
click at [75, 213] on icon at bounding box center [62, 194] width 39 height 39
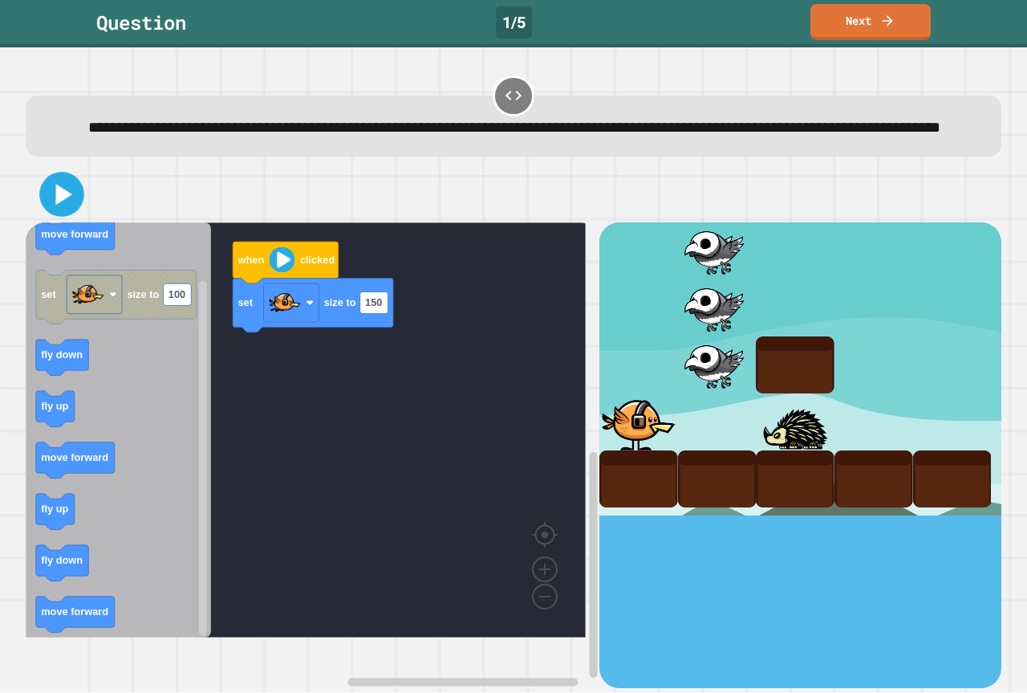
click at [56, 205] on icon at bounding box center [64, 194] width 16 height 21
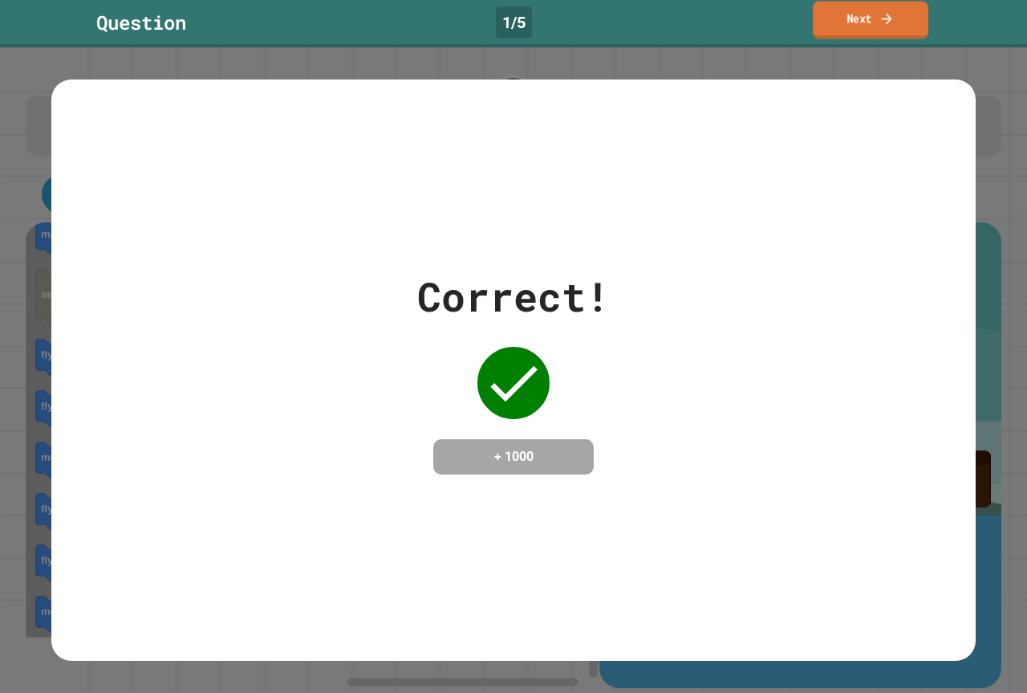
click at [884, 32] on link "Next" at bounding box center [871, 20] width 116 height 38
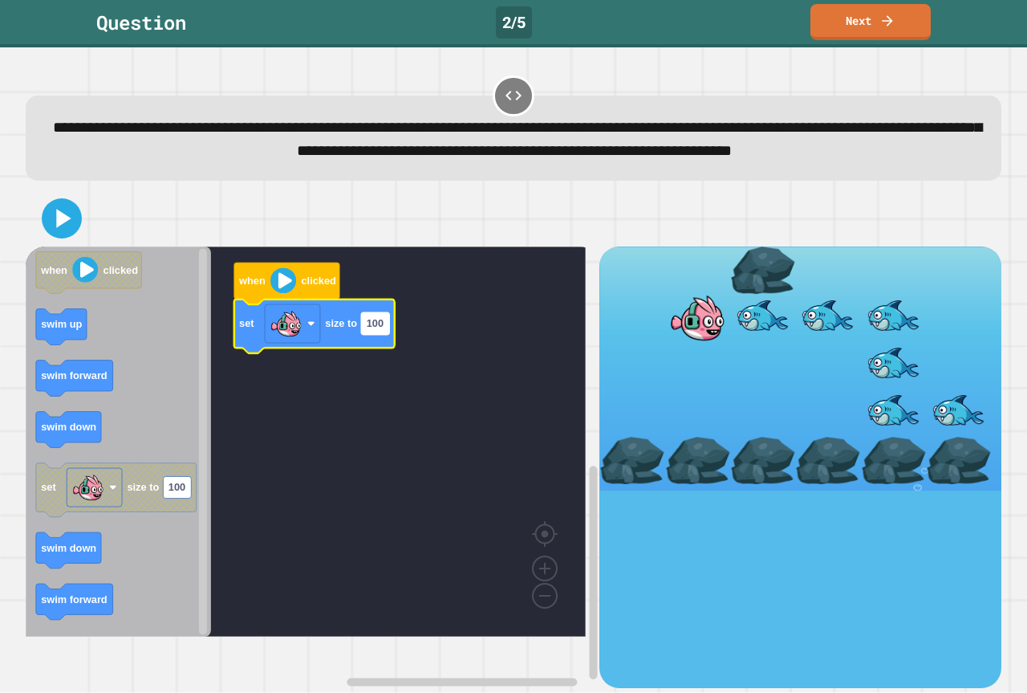
click at [376, 330] on text "100" at bounding box center [375, 324] width 17 height 12
type input "***"
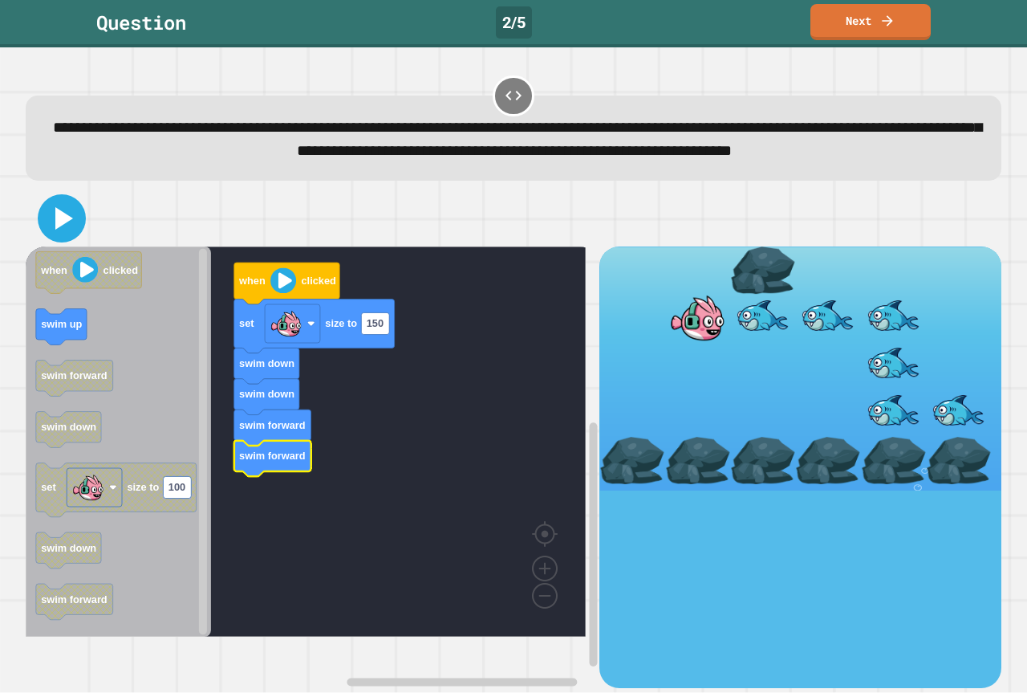
click at [70, 238] on icon at bounding box center [62, 218] width 39 height 39
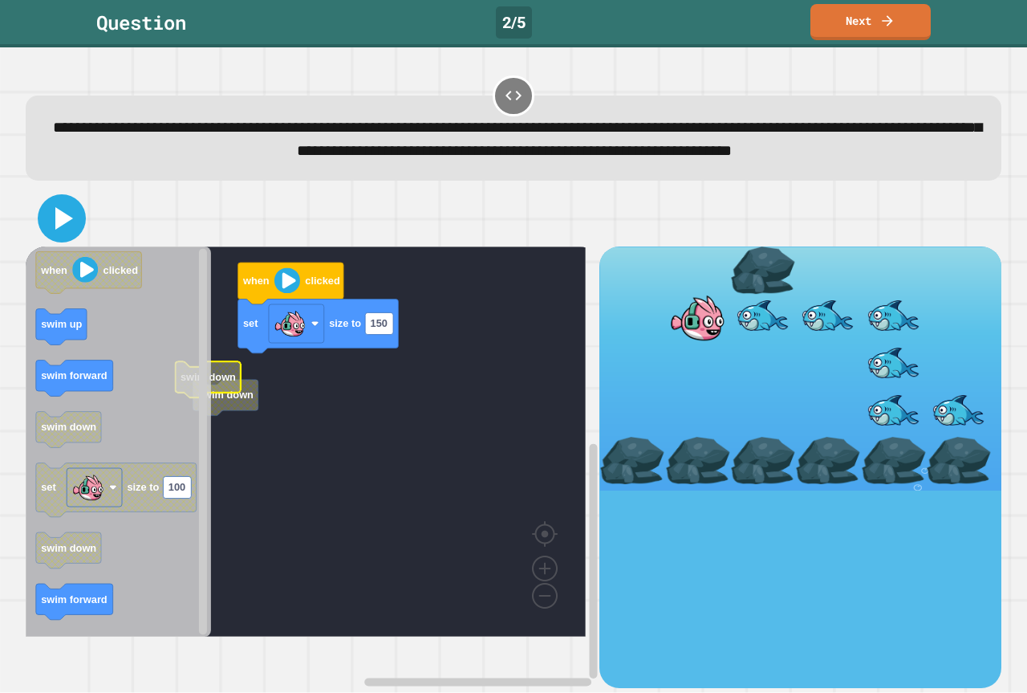
click at [48, 238] on icon at bounding box center [62, 218] width 39 height 39
click at [67, 238] on icon at bounding box center [62, 218] width 39 height 39
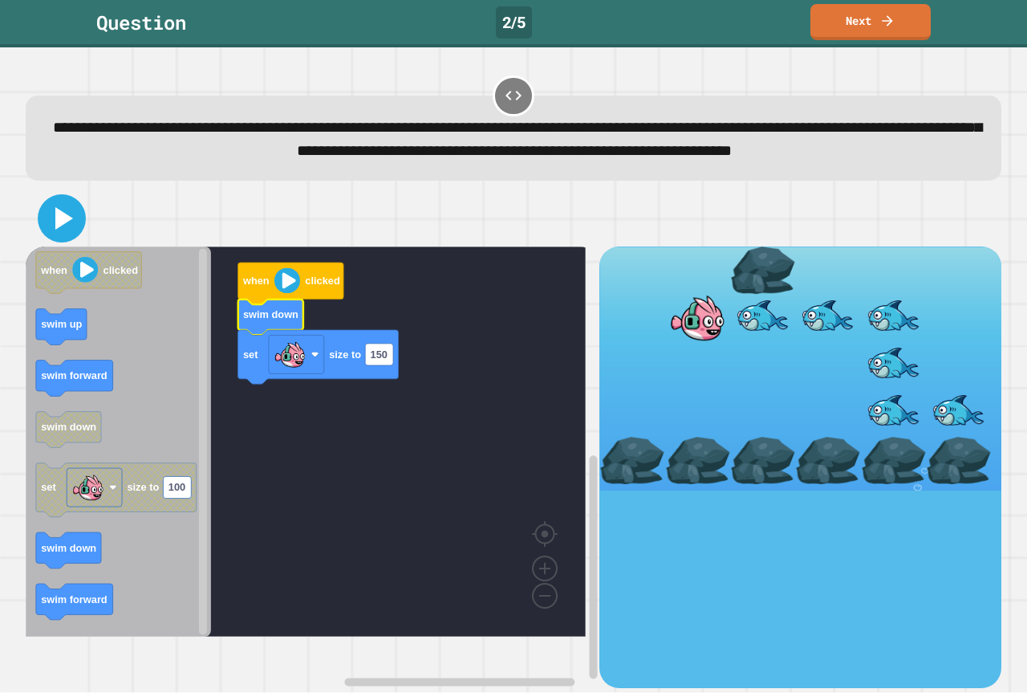
click at [71, 230] on icon at bounding box center [64, 218] width 18 height 22
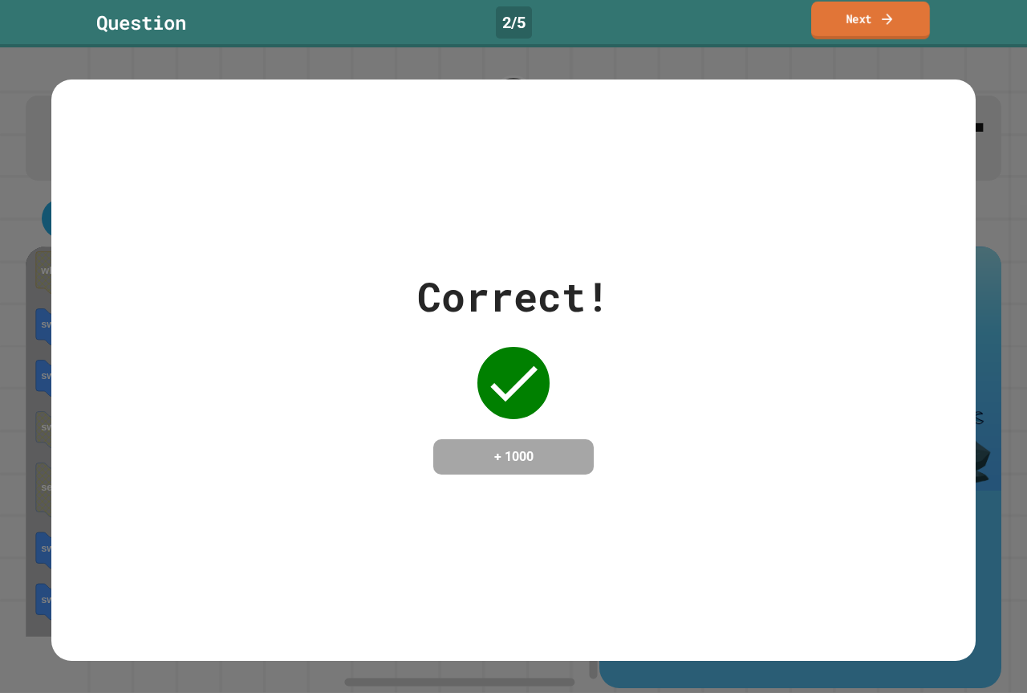
click at [887, 37] on link "Next" at bounding box center [870, 21] width 119 height 38
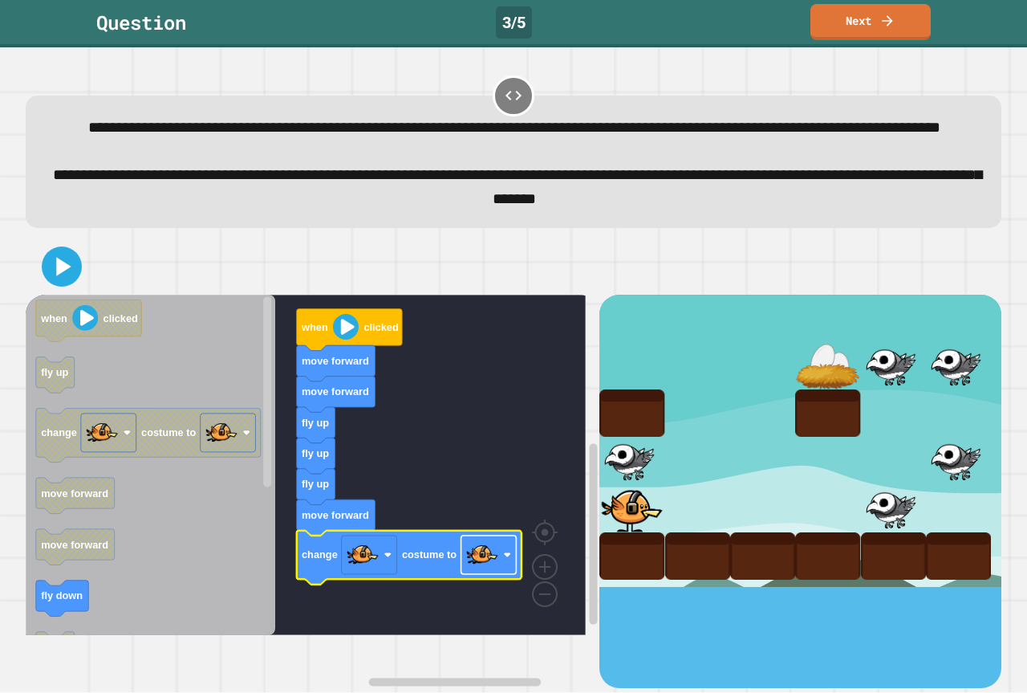
click at [467, 571] on image "Blockly Workspace" at bounding box center [482, 554] width 32 height 32
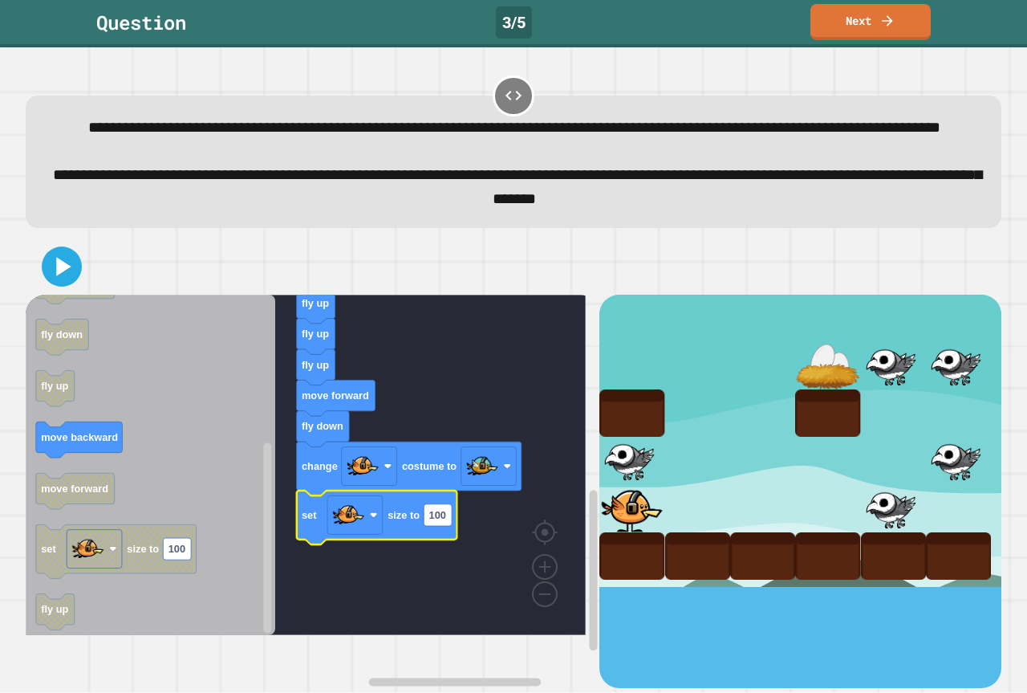
click at [445, 544] on icon "Blockly Workspace" at bounding box center [377, 517] width 160 height 54
click at [440, 521] on text "100" at bounding box center [437, 515] width 17 height 12
type input "*"
click at [70, 284] on icon at bounding box center [62, 266] width 39 height 39
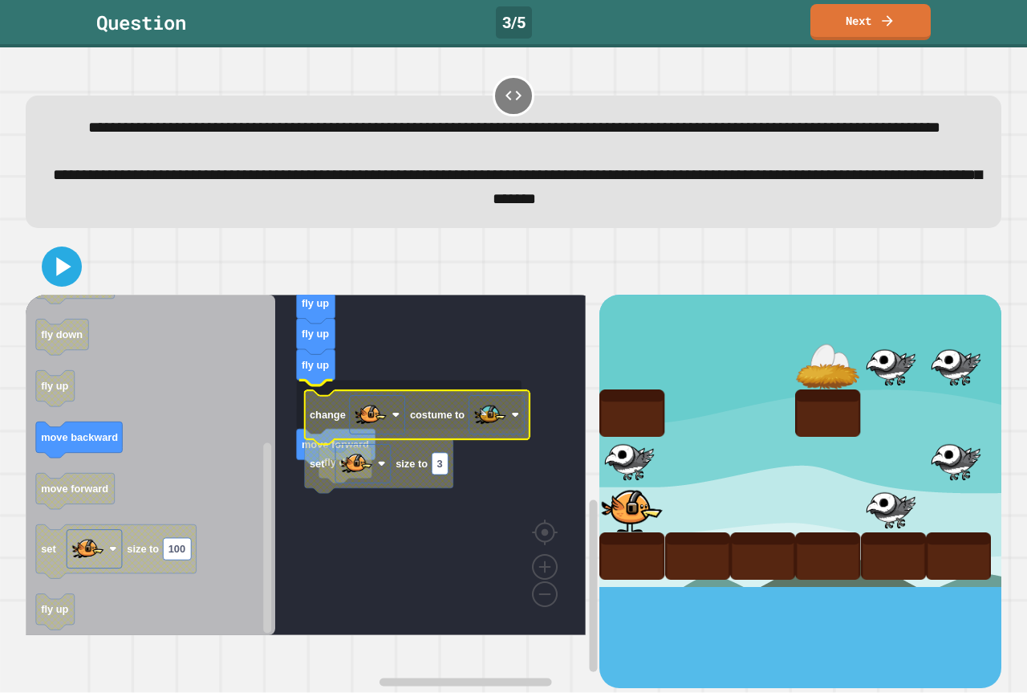
click at [412, 444] on icon "Blockly Workspace" at bounding box center [417, 417] width 225 height 54
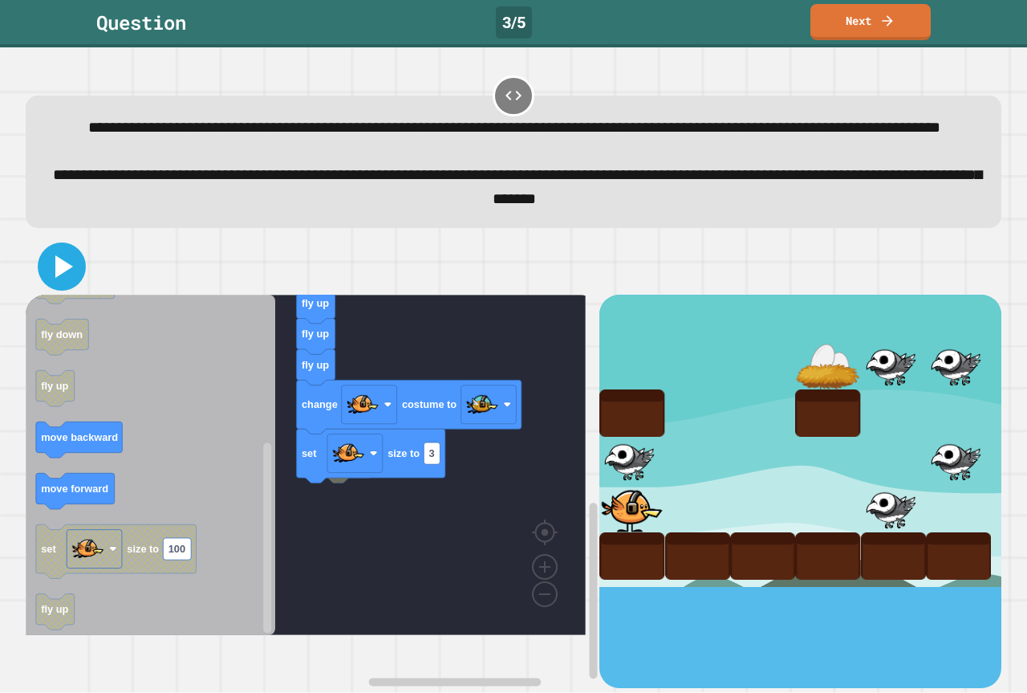
click at [64, 278] on icon at bounding box center [64, 266] width 18 height 22
click at [59, 278] on icon at bounding box center [64, 266] width 18 height 22
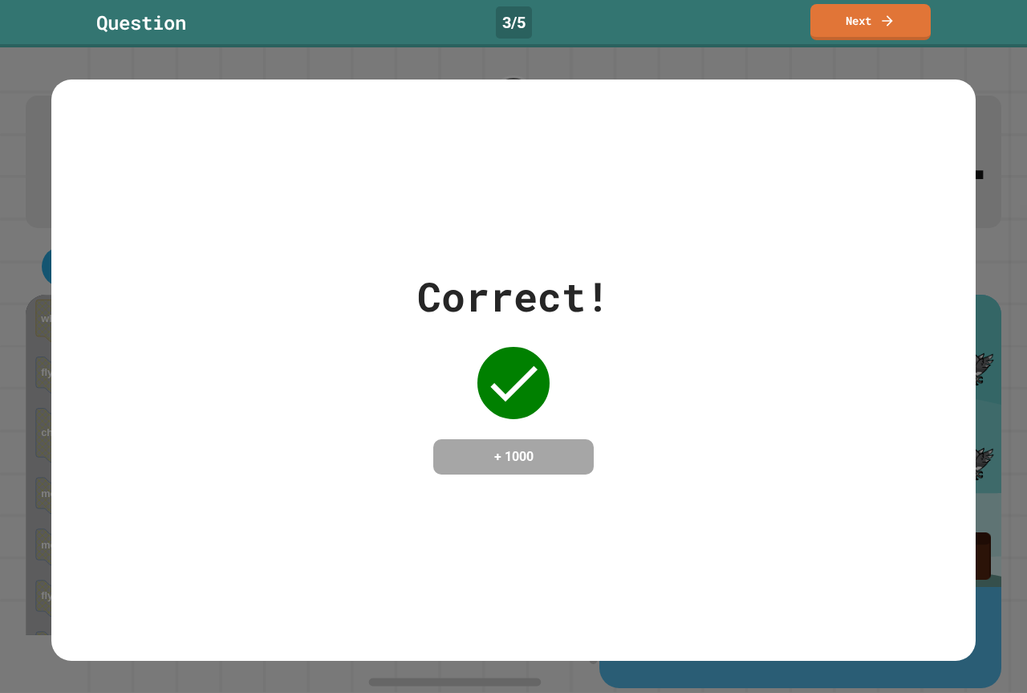
drag, startPoint x: 345, startPoint y: 534, endPoint x: 385, endPoint y: 550, distance: 42.9
click at [385, 550] on div "Correct! + 1000" at bounding box center [513, 369] width 924 height 581
click at [893, 21] on icon at bounding box center [888, 18] width 16 height 17
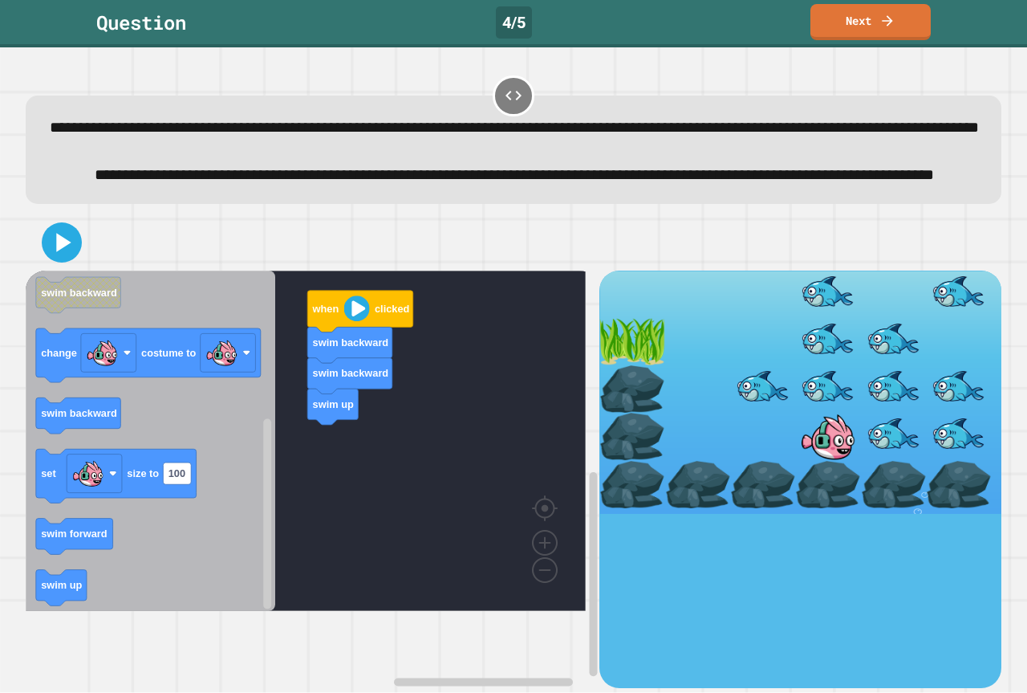
click at [128, 596] on icon "Blockly Workspace" at bounding box center [151, 440] width 250 height 340
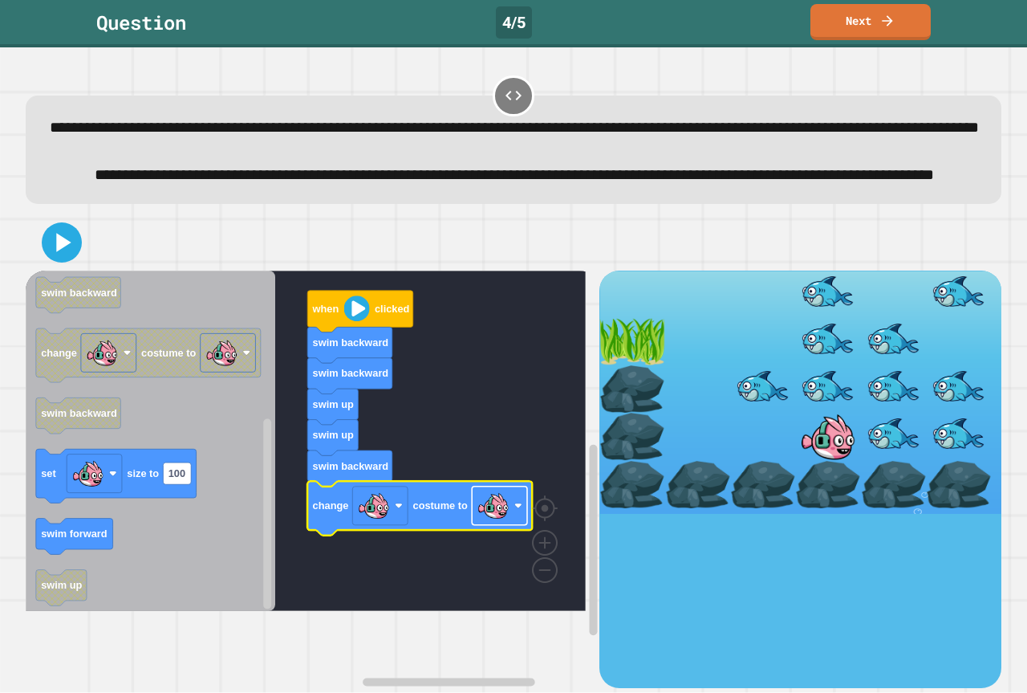
click at [503, 522] on image "Blockly Workspace" at bounding box center [493, 506] width 32 height 32
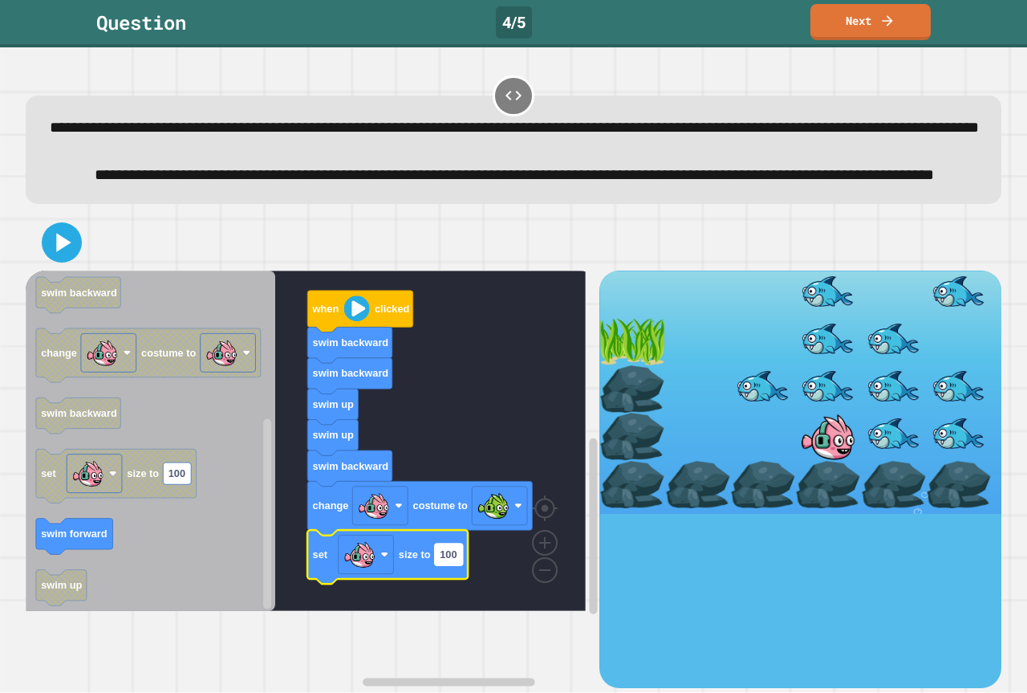
click at [444, 560] on text "100" at bounding box center [448, 554] width 17 height 12
type input "*"
click at [65, 262] on icon at bounding box center [62, 242] width 39 height 39
click at [109, 270] on div at bounding box center [514, 242] width 976 height 56
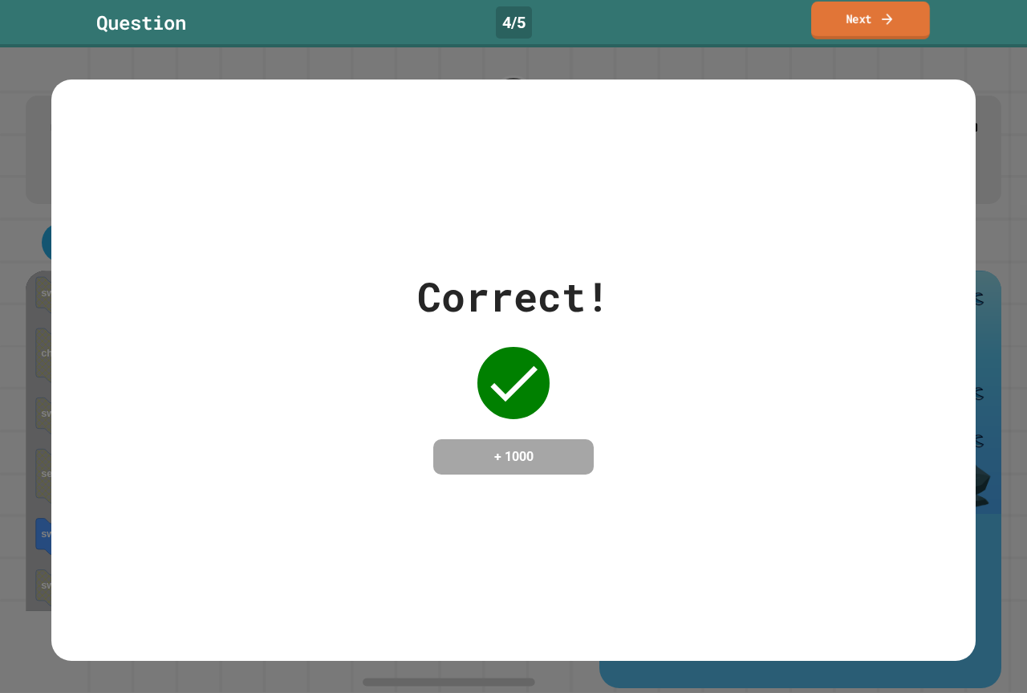
click at [819, 3] on link "Next" at bounding box center [870, 21] width 119 height 38
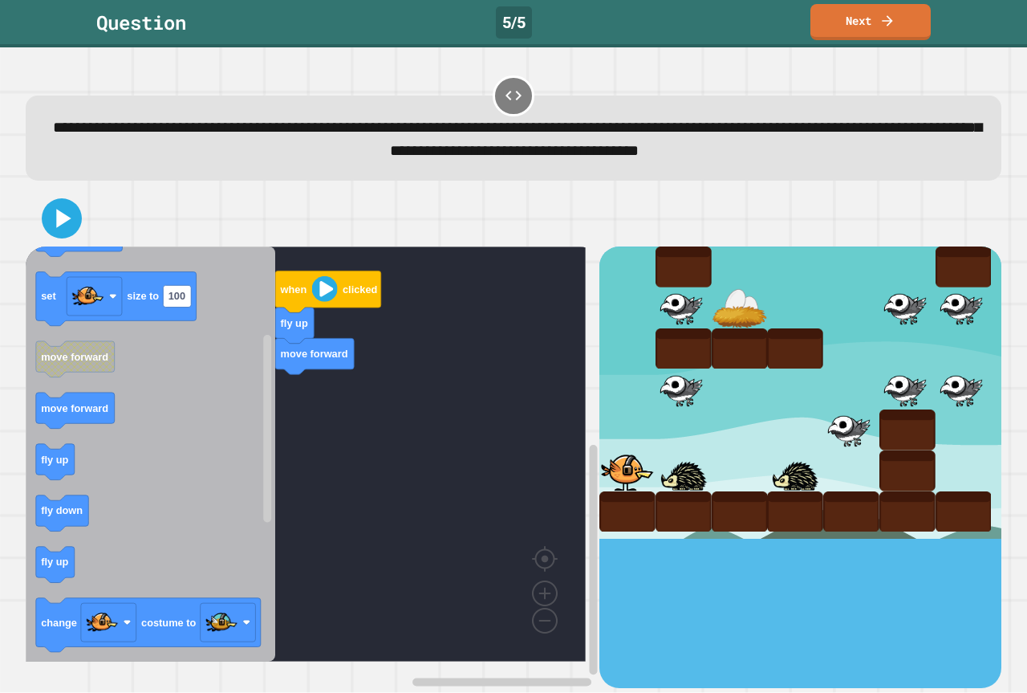
click at [384, 416] on div "when clicked fly up move forward when clicked fly down fly up move backward set…" at bounding box center [313, 466] width 574 height 441
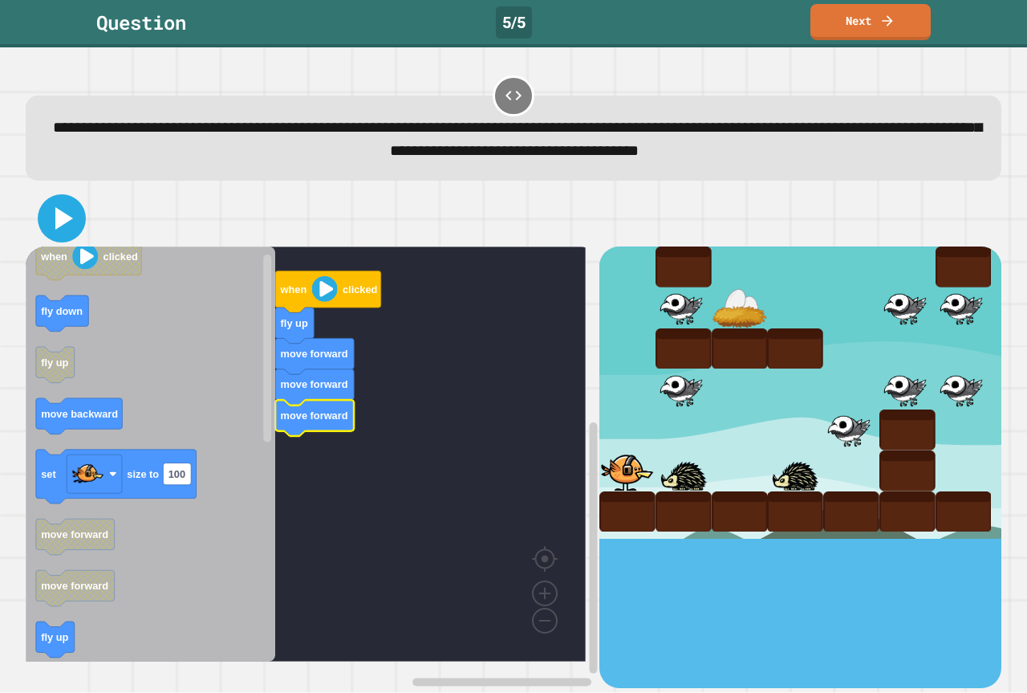
click at [57, 230] on icon at bounding box center [64, 218] width 18 height 22
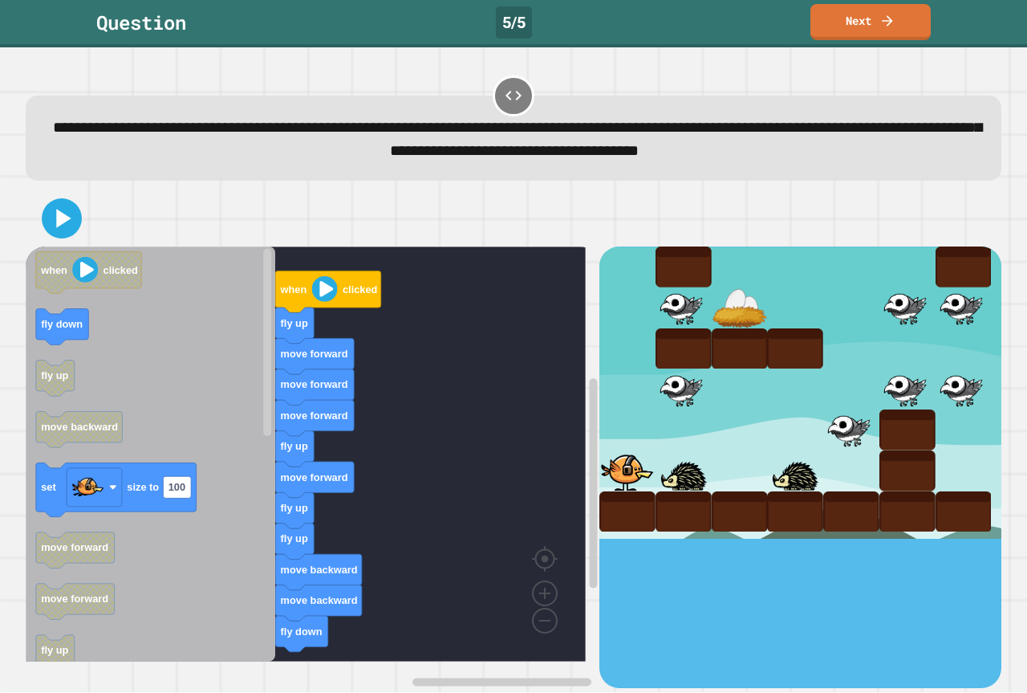
click at [319, 554] on div "when clicked fly up move forward move forward move forward fly up move forward …" at bounding box center [313, 466] width 574 height 441
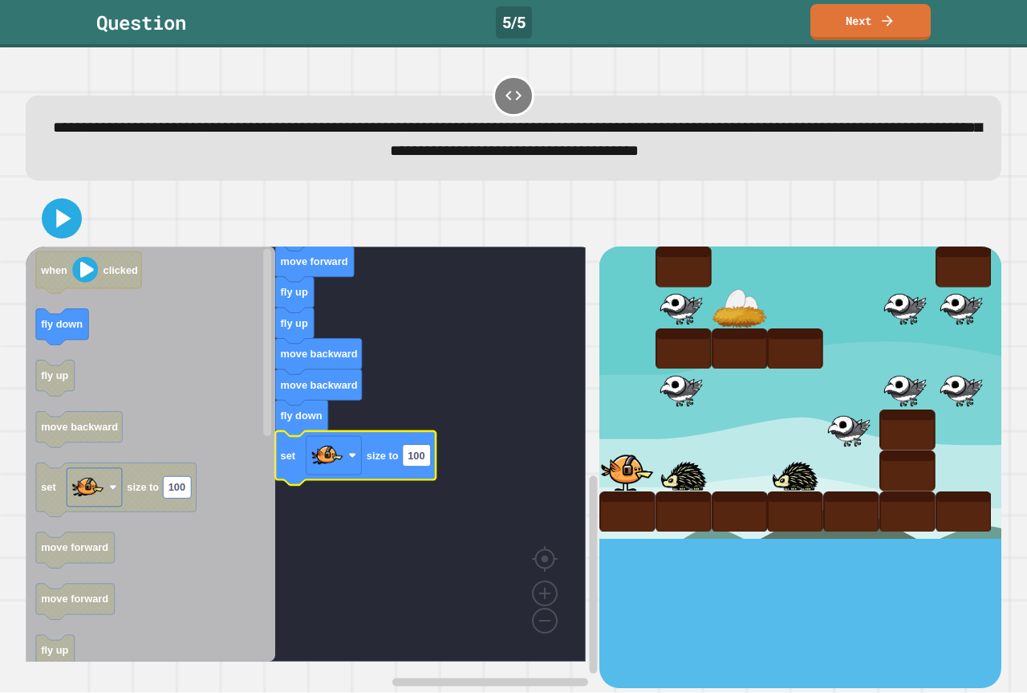
click at [413, 469] on icon "Blockly Workspace" at bounding box center [355, 458] width 160 height 54
click at [419, 436] on icon "Blockly Workspace" at bounding box center [355, 458] width 160 height 54
click at [417, 469] on icon "Blockly Workspace" at bounding box center [355, 458] width 160 height 54
click at [416, 461] on text "100" at bounding box center [416, 455] width 17 height 12
type input "*"
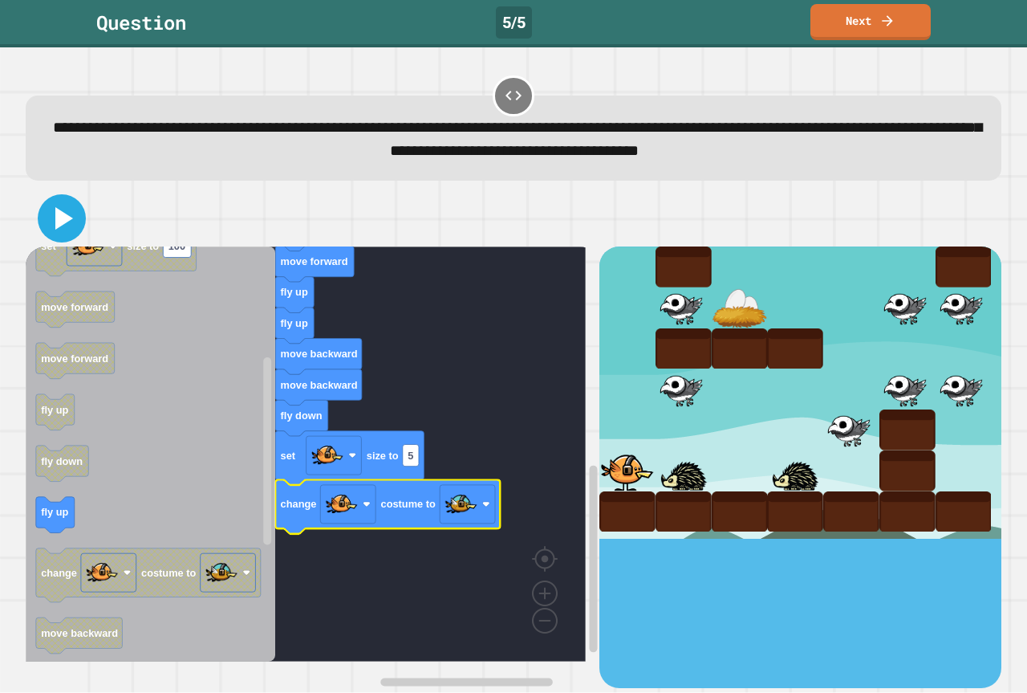
click at [63, 215] on icon at bounding box center [64, 218] width 18 height 22
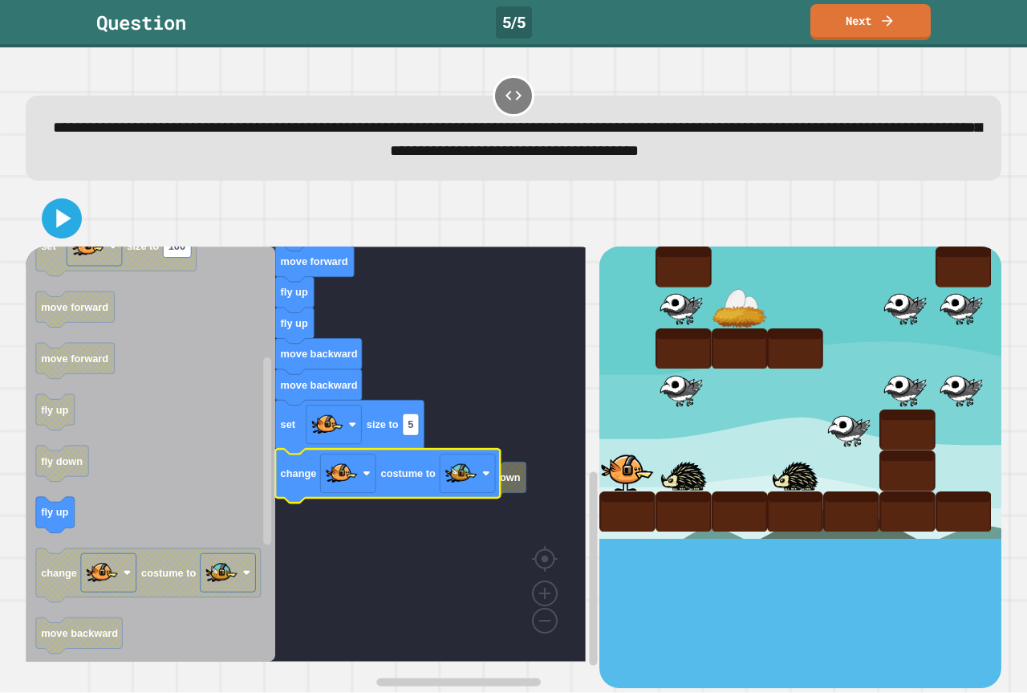
click at [79, 207] on div at bounding box center [514, 218] width 976 height 56
click at [69, 215] on icon at bounding box center [62, 218] width 39 height 39
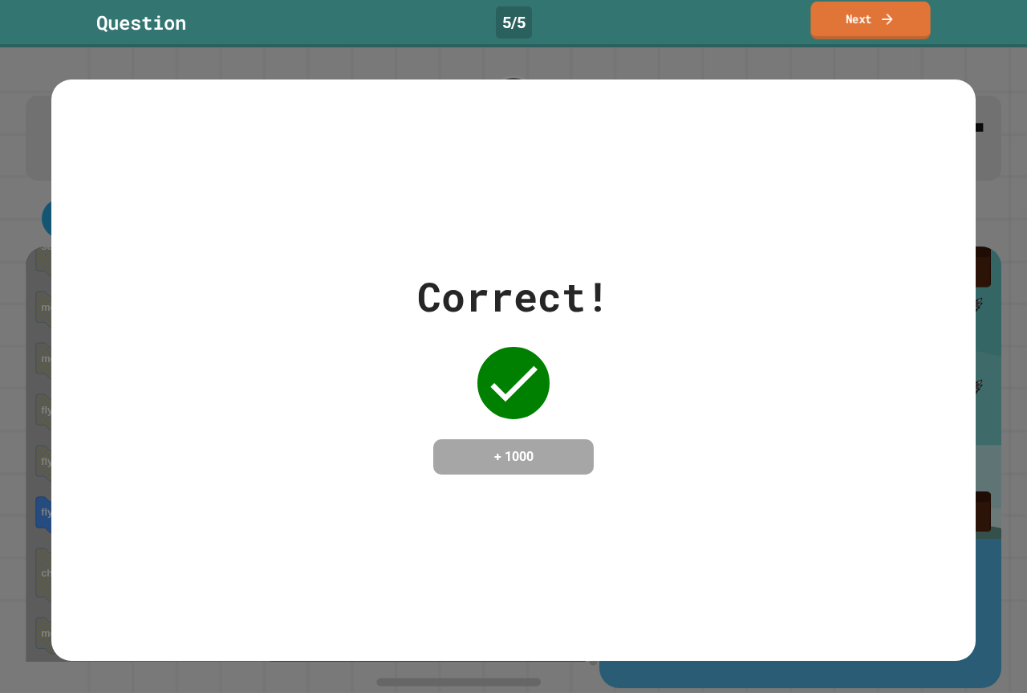
click at [904, 36] on link "Next" at bounding box center [871, 21] width 120 height 38
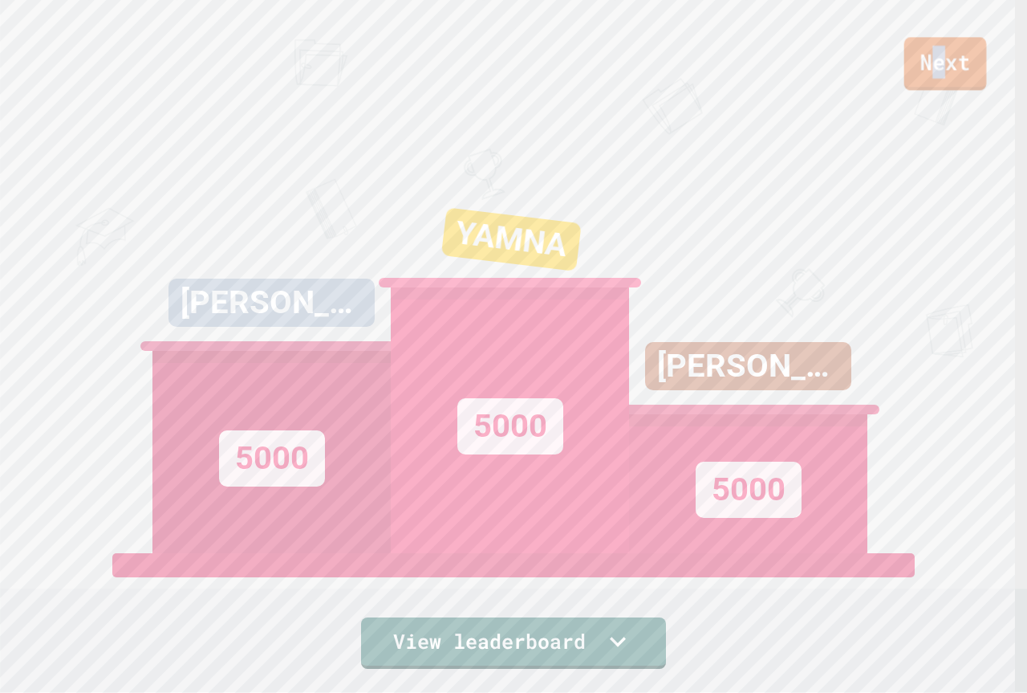
click at [949, 74] on link "Next" at bounding box center [945, 63] width 83 height 53
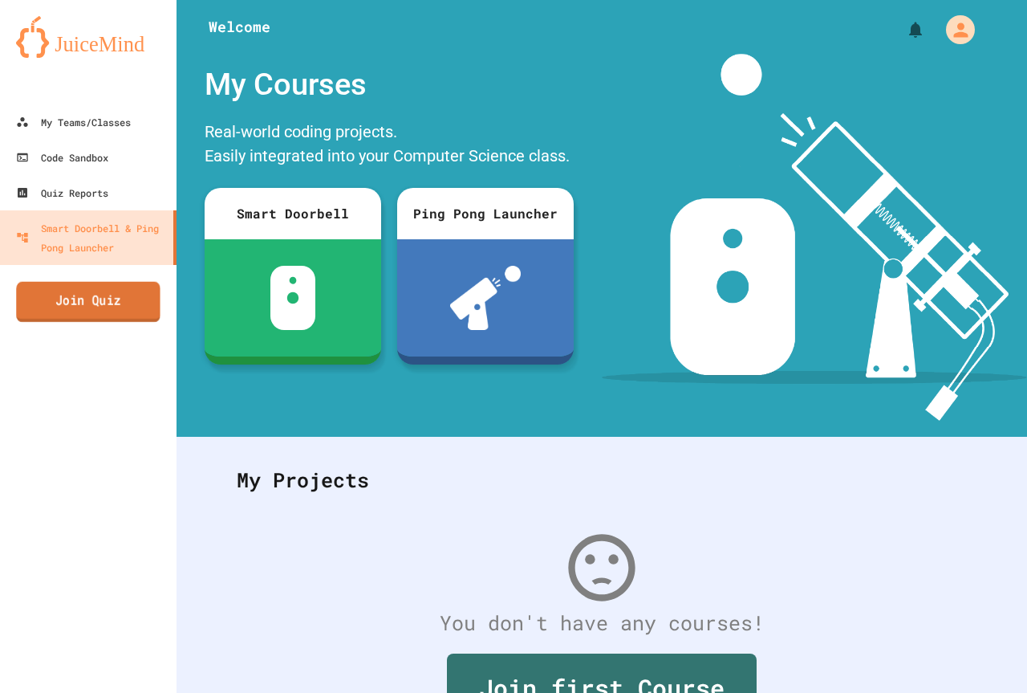
click at [39, 286] on link "Join Quiz" at bounding box center [88, 302] width 144 height 40
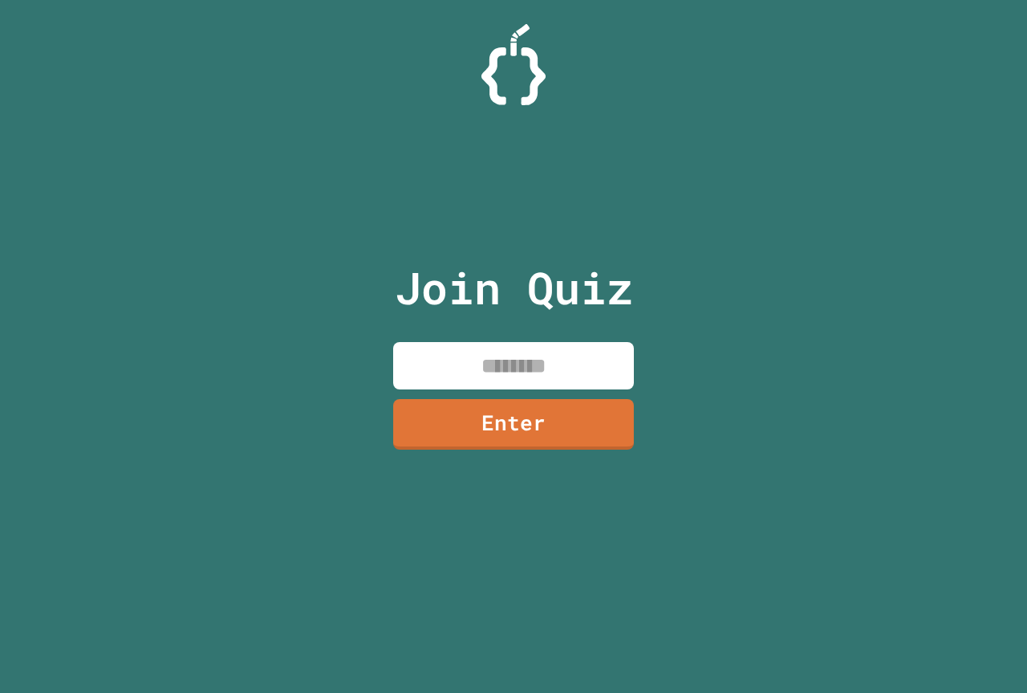
click at [539, 360] on input at bounding box center [513, 365] width 241 height 47
paste input
click at [554, 364] on input at bounding box center [513, 365] width 241 height 47
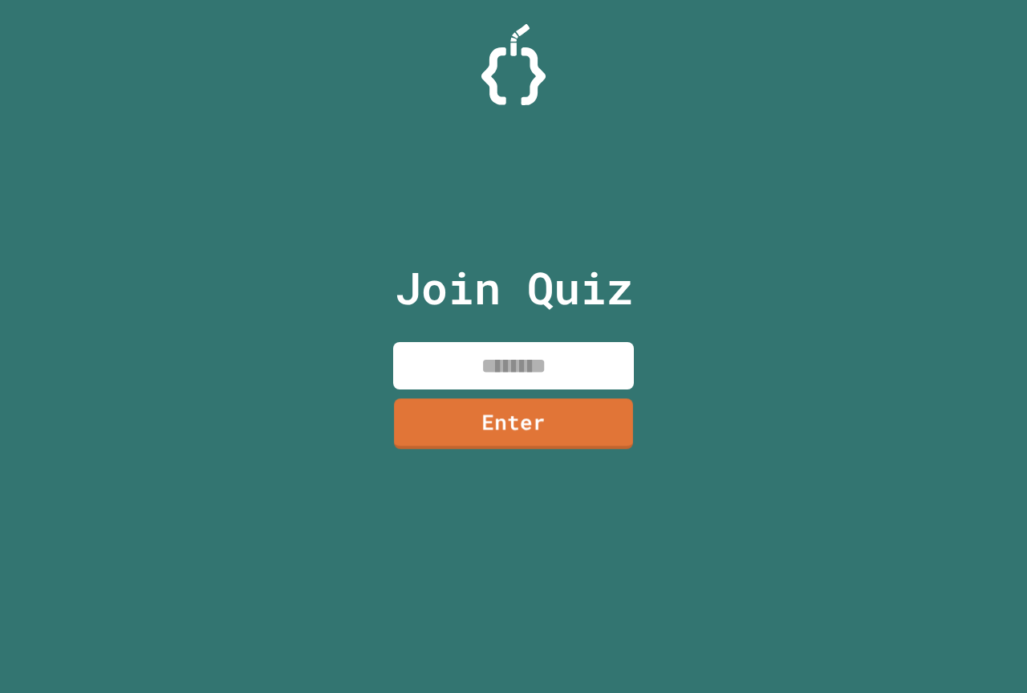
click at [377, 288] on div "Join Quiz Enter" at bounding box center [513, 346] width 1027 height 693
click at [445, 378] on input at bounding box center [513, 365] width 241 height 47
paste input "********"
type input "********"
click at [591, 432] on link "Enter" at bounding box center [514, 422] width 237 height 53
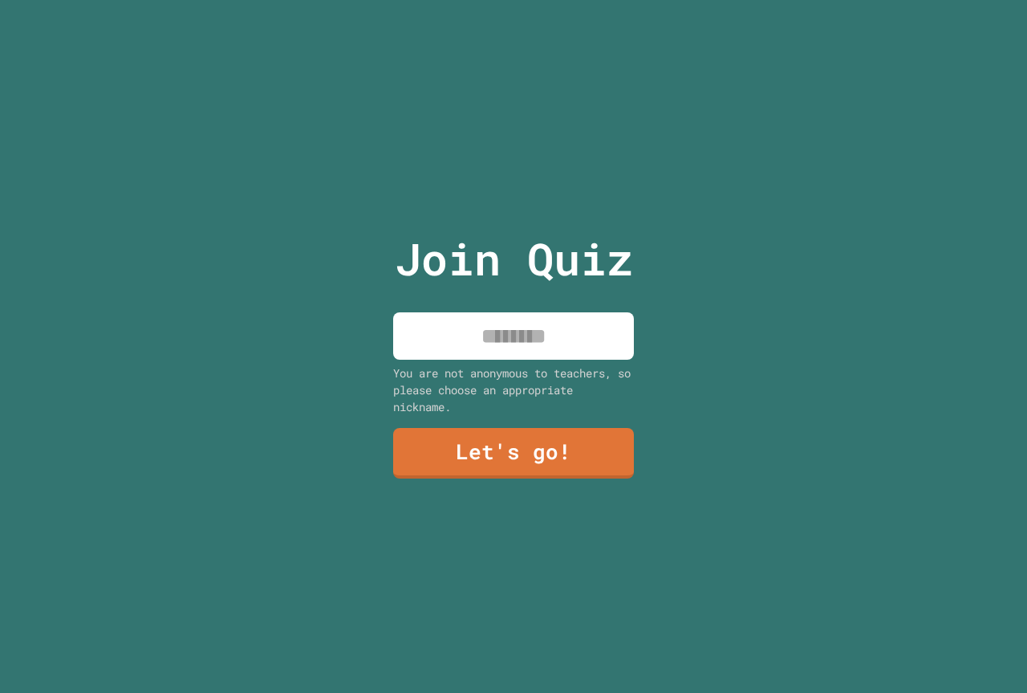
click at [587, 339] on input at bounding box center [513, 335] width 241 height 47
type input "*******"
click at [551, 439] on link "Let's go!" at bounding box center [513, 451] width 241 height 53
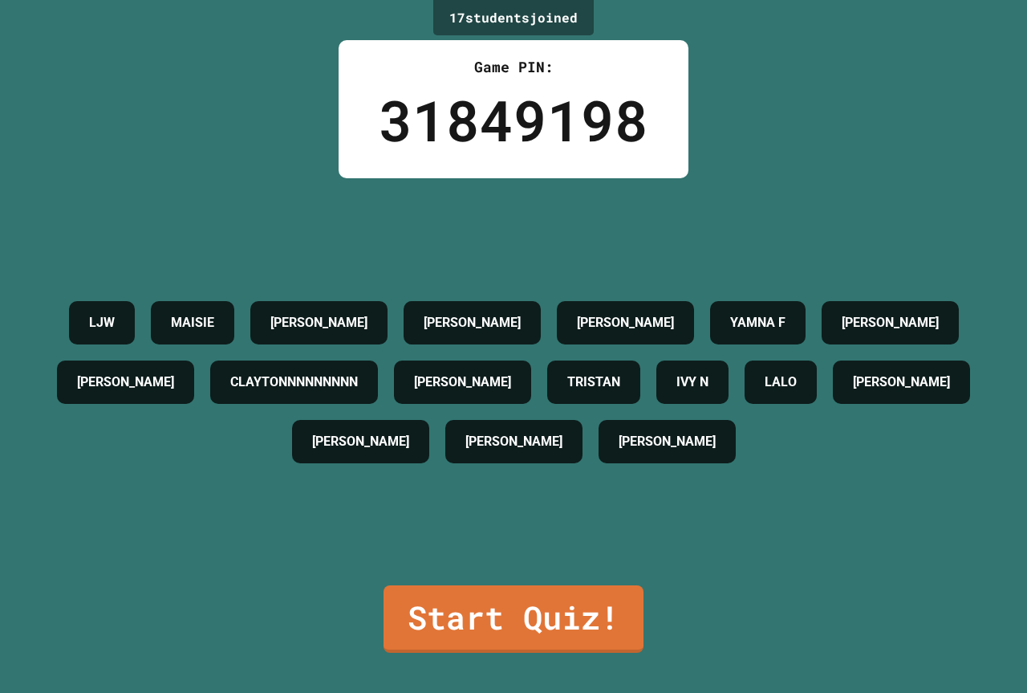
click at [537, 648] on div "17 student s joined Game PIN: 31849198 LJW MAISIE KINGSTON BRYANT ARBELLA CULVE…" at bounding box center [513, 346] width 1027 height 693
click at [522, 609] on link "Start Quiz!" at bounding box center [513, 617] width 256 height 71
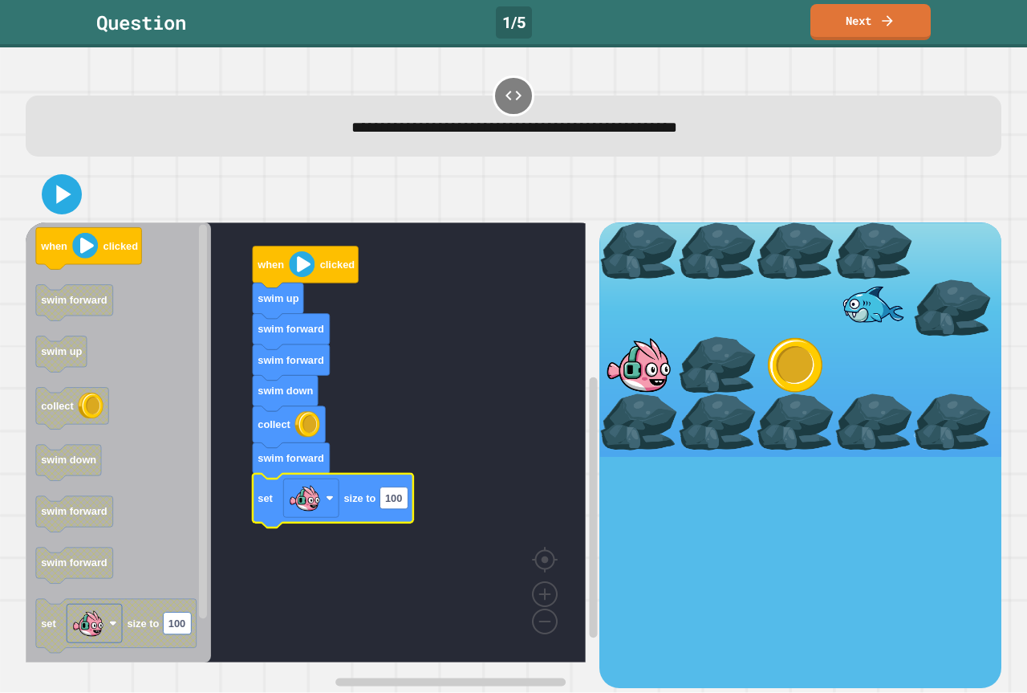
click at [401, 511] on icon "Blockly Workspace" at bounding box center [333, 500] width 160 height 54
click at [396, 498] on text "100" at bounding box center [393, 498] width 17 height 12
type input "***"
click at [67, 201] on icon at bounding box center [62, 195] width 36 height 36
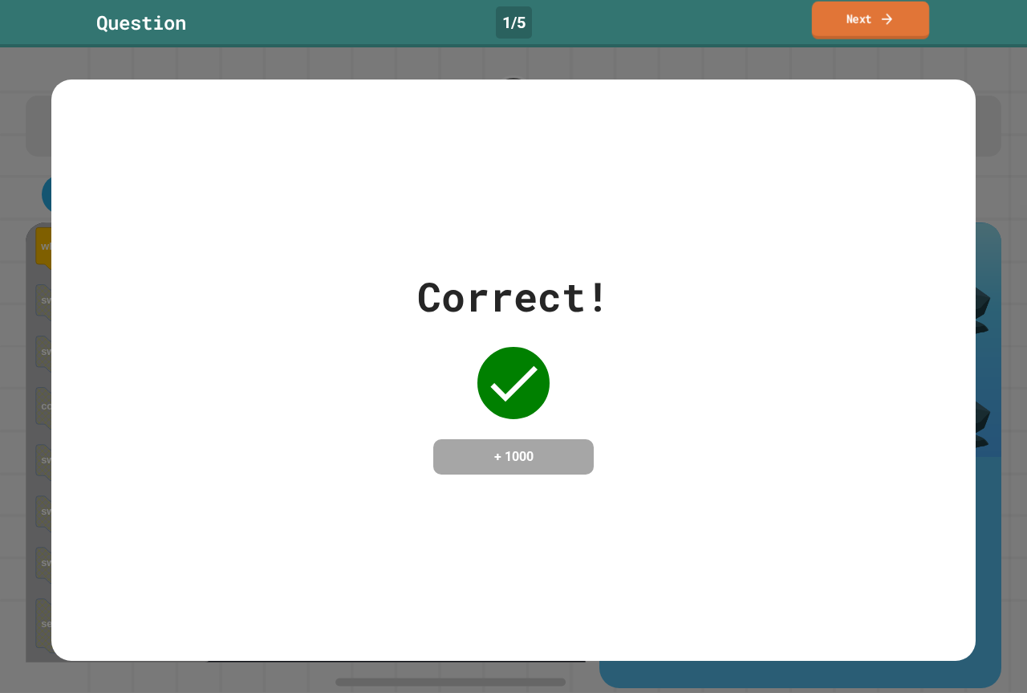
click at [823, 8] on link "Next" at bounding box center [870, 21] width 117 height 38
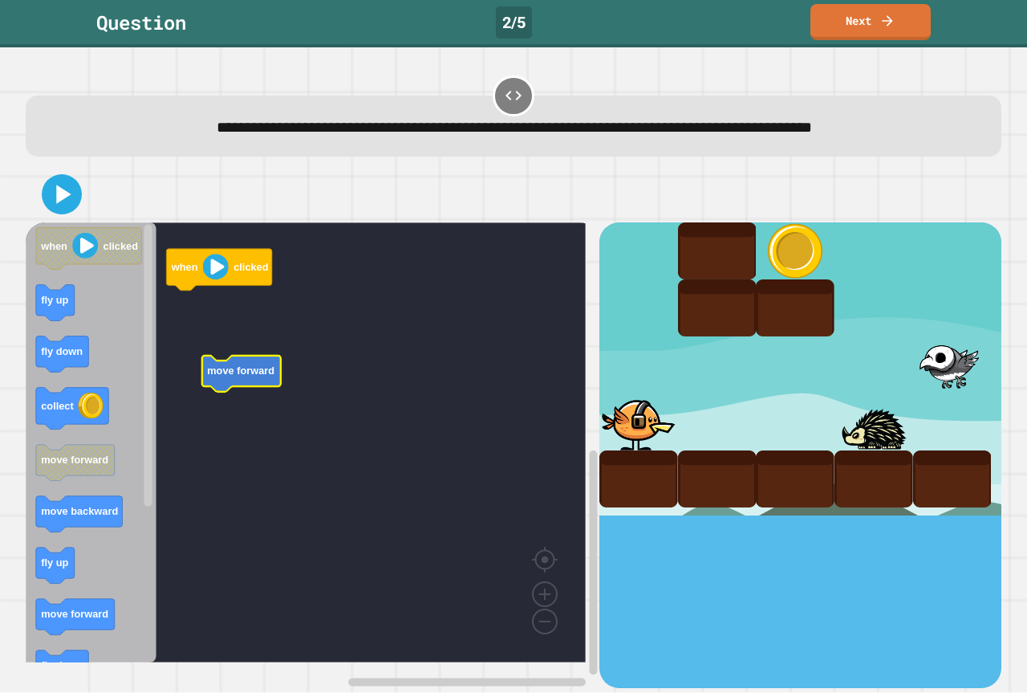
click at [252, 363] on icon "Blockly Workspace" at bounding box center [241, 373] width 79 height 36
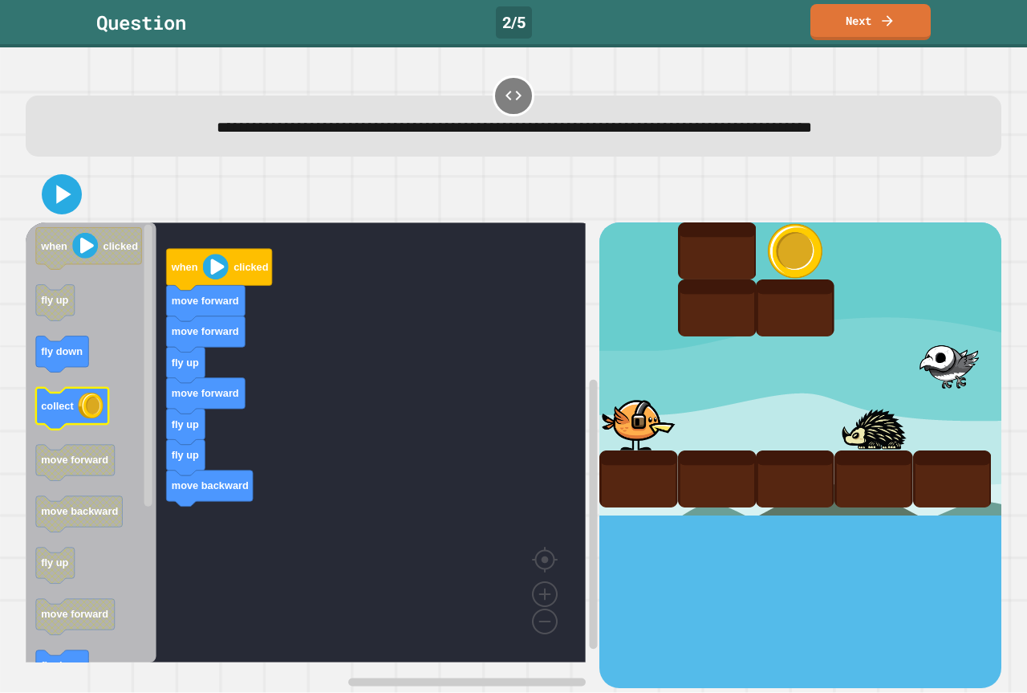
click at [152, 458] on div "when clicked move forward move forward fly up move forward fly up fly up move b…" at bounding box center [313, 454] width 574 height 465
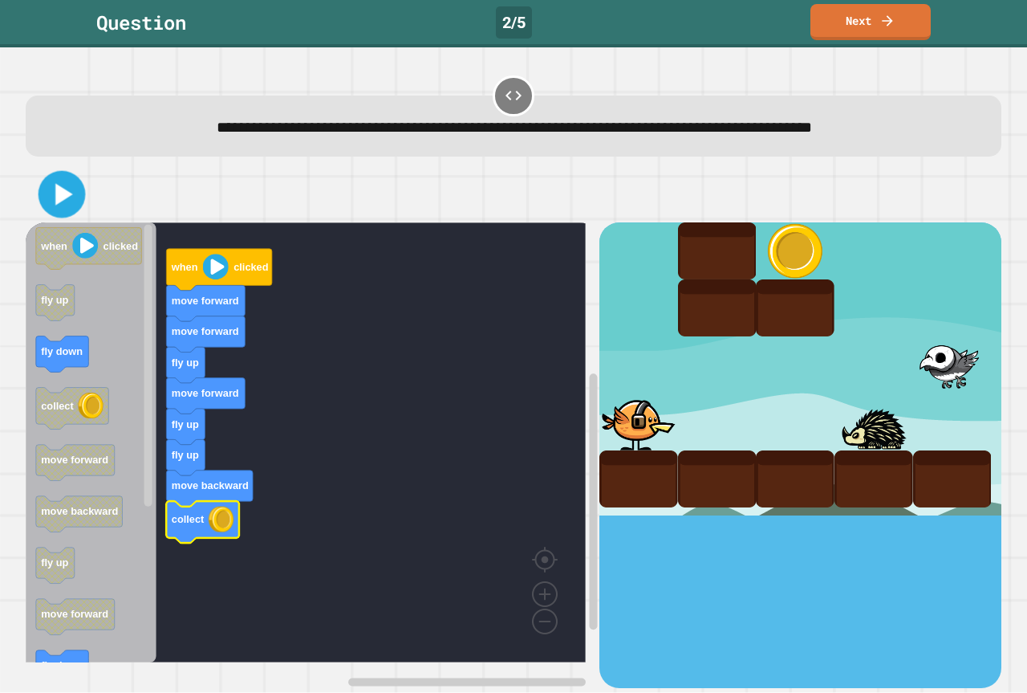
click at [73, 190] on icon at bounding box center [62, 195] width 38 height 38
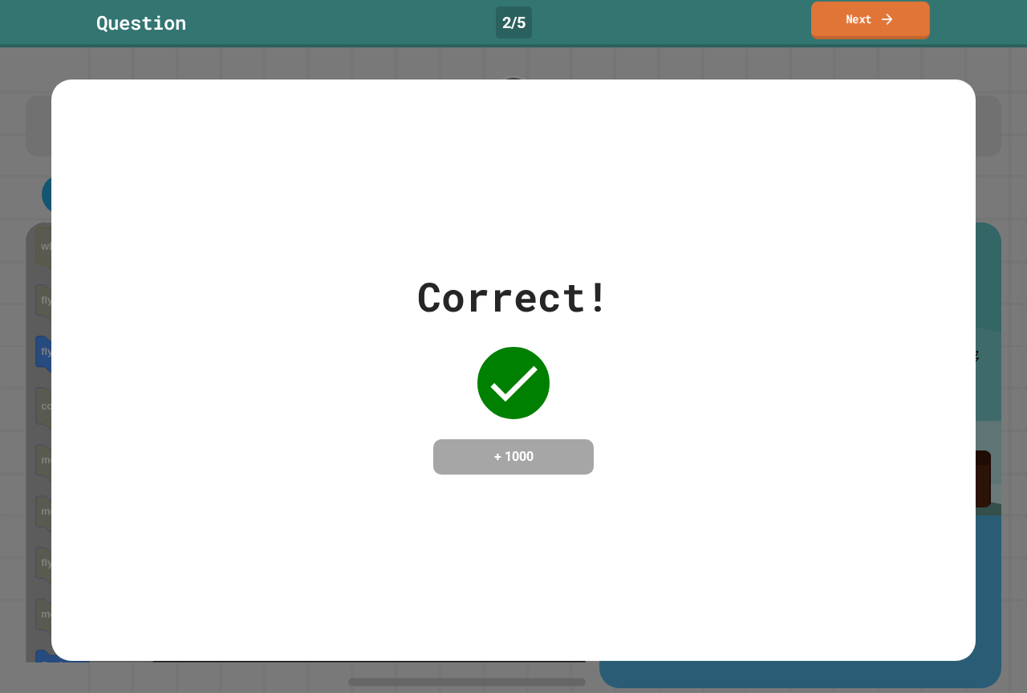
click at [867, 16] on link "Next" at bounding box center [870, 21] width 119 height 38
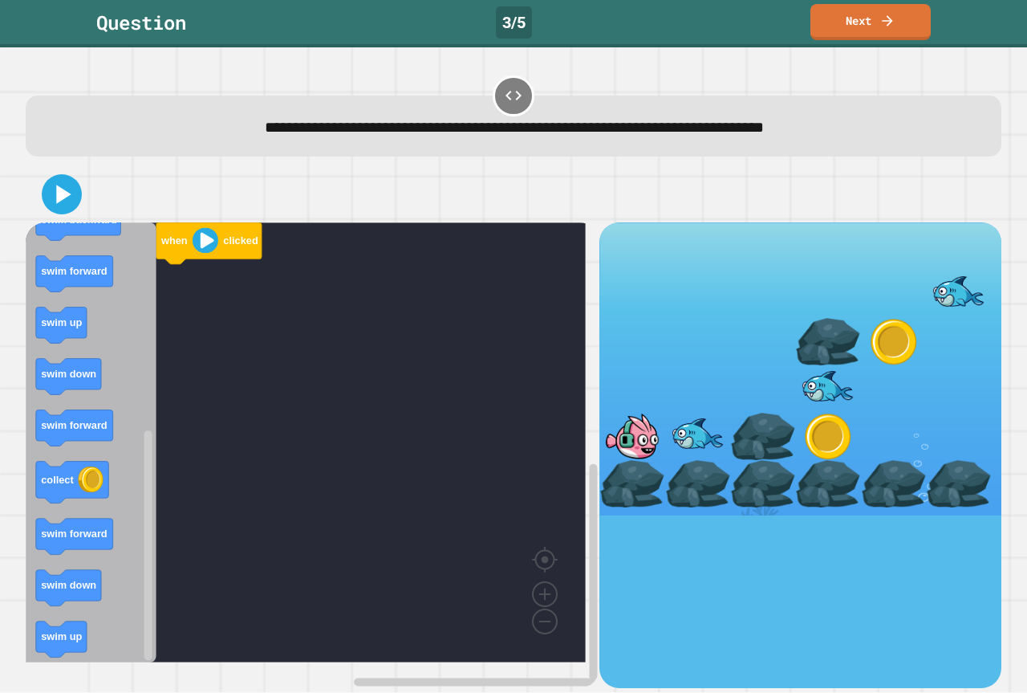
click at [187, 477] on div "when clicked when clicked swim down swim backward swim down swim up collect swi…" at bounding box center [313, 454] width 574 height 465
